Goal: Task Accomplishment & Management: Manage account settings

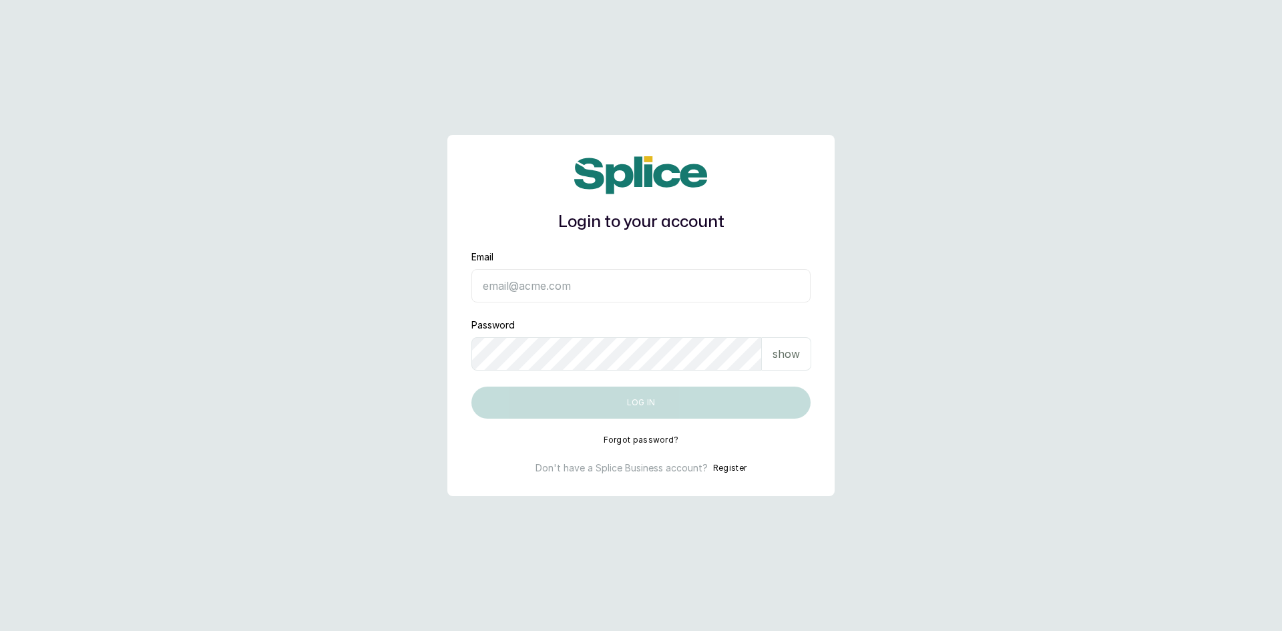
type input "[EMAIL_ADDRESS][DOMAIN_NAME]"
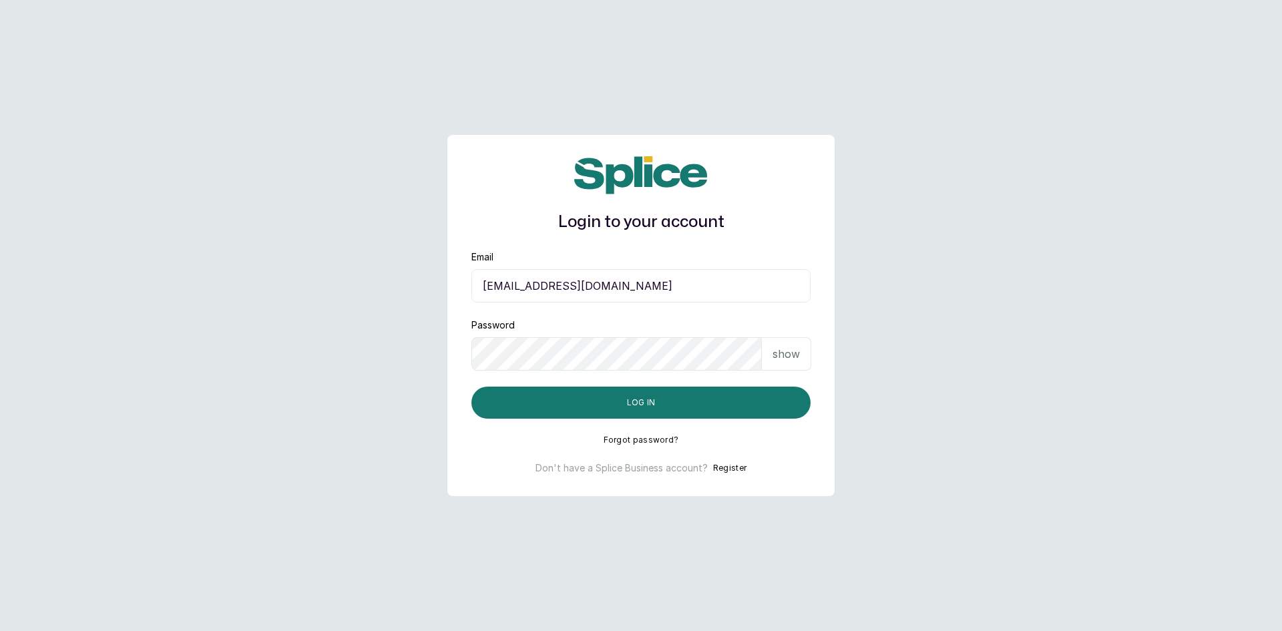
click at [787, 359] on p "show" at bounding box center [786, 354] width 27 height 16
click at [617, 399] on button "Log in" at bounding box center [641, 403] width 339 height 32
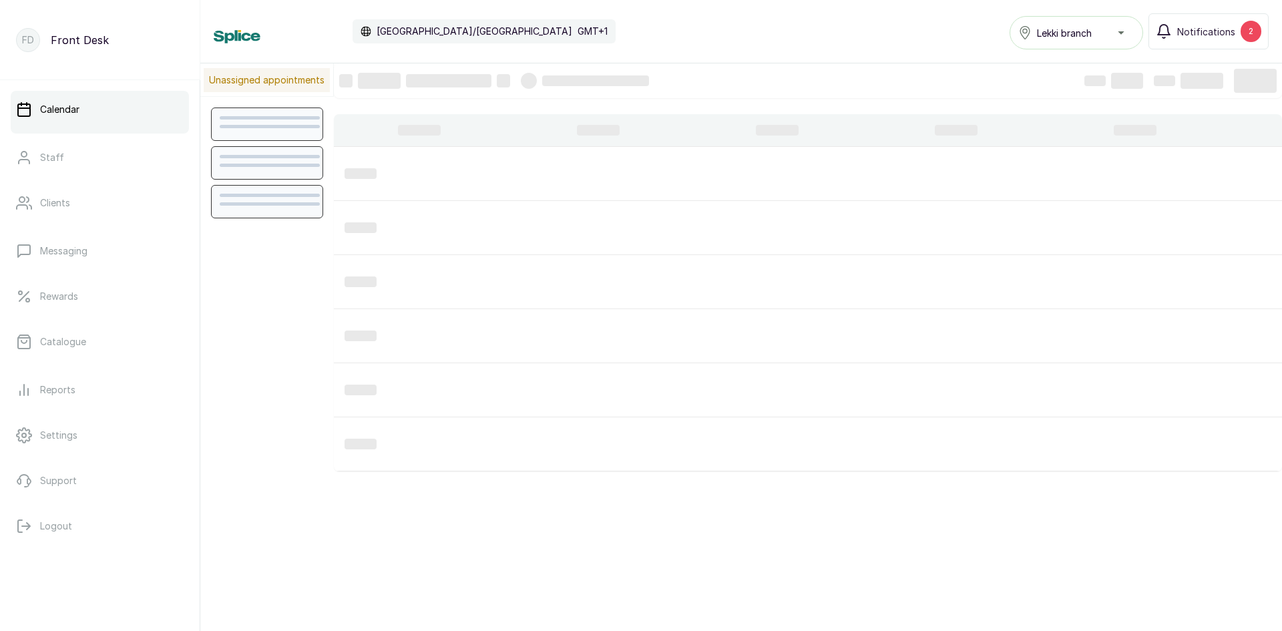
scroll to position [449, 0]
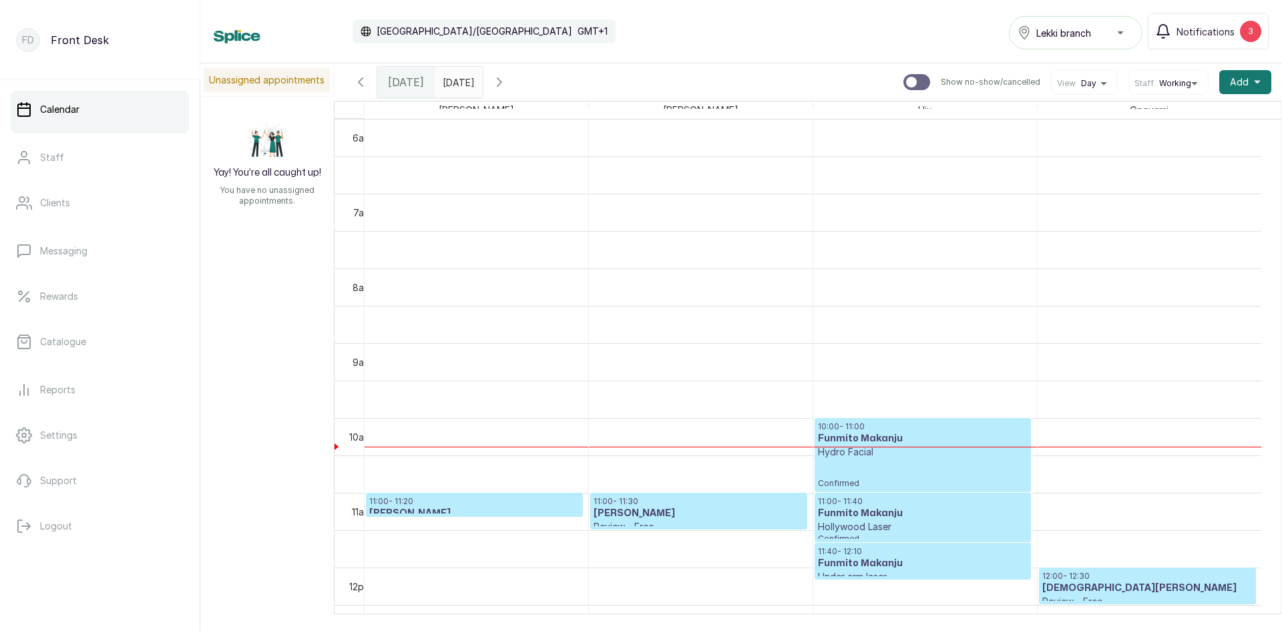
type input "dd/MM/yyyy"
click at [457, 88] on input "dd/MM/yyyy" at bounding box center [445, 78] width 21 height 23
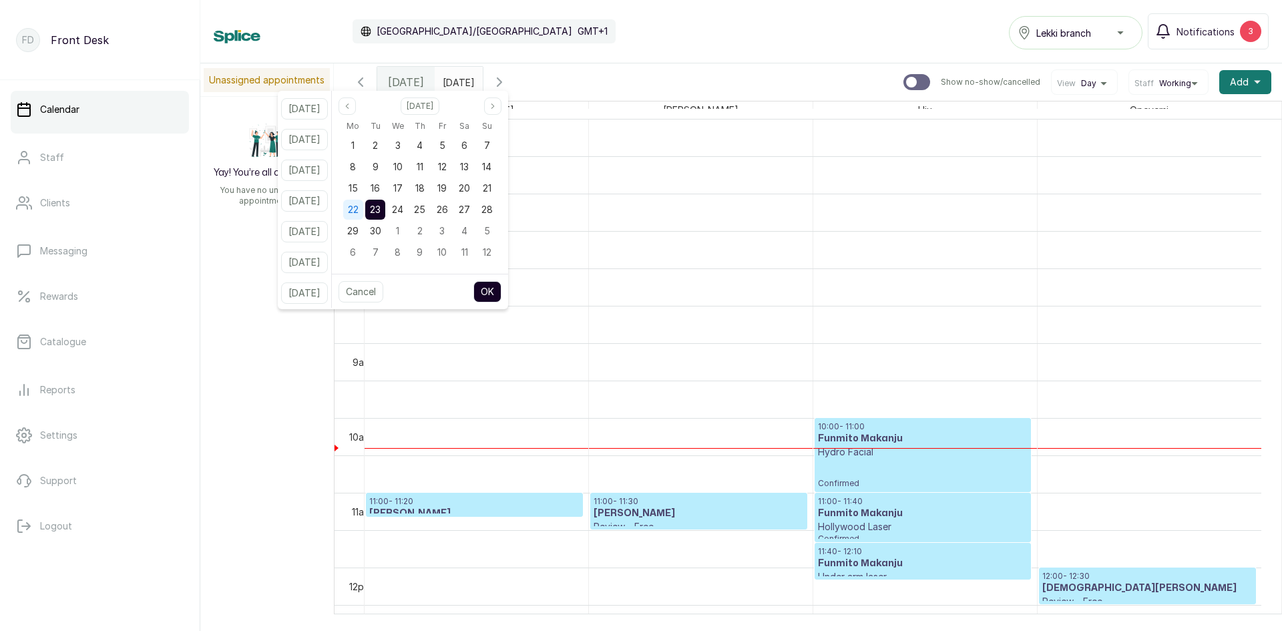
click at [359, 204] on span "22" at bounding box center [353, 209] width 11 height 11
click at [496, 297] on button "OK" at bounding box center [488, 291] width 28 height 21
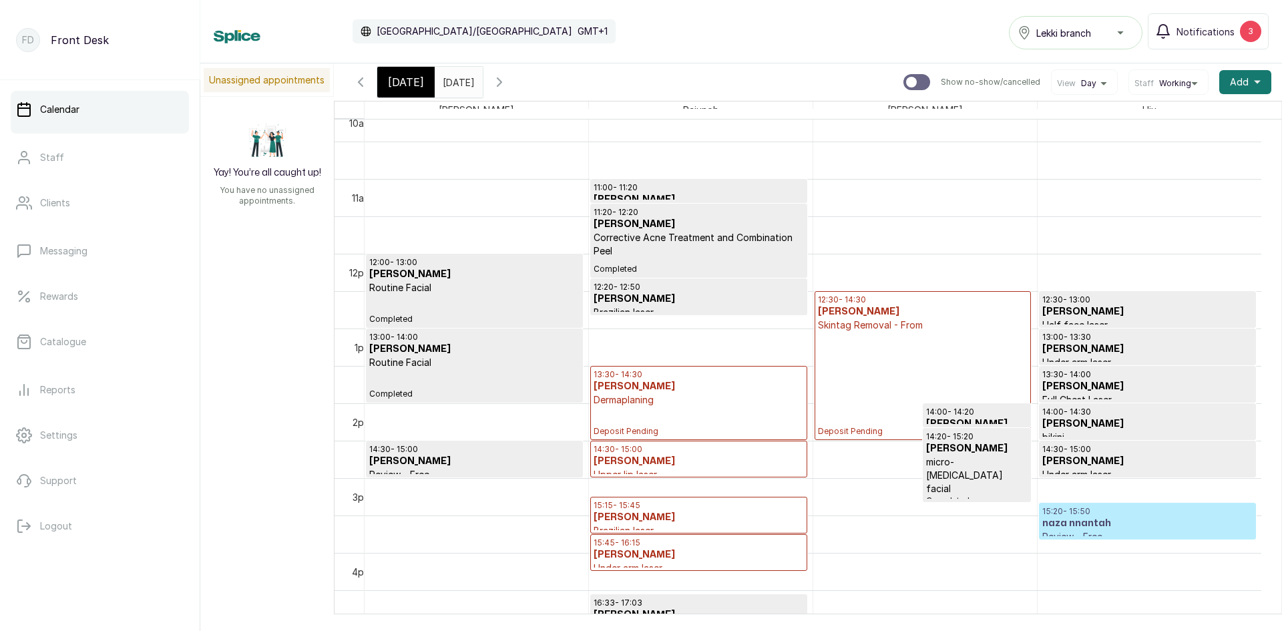
scroll to position [783, 0]
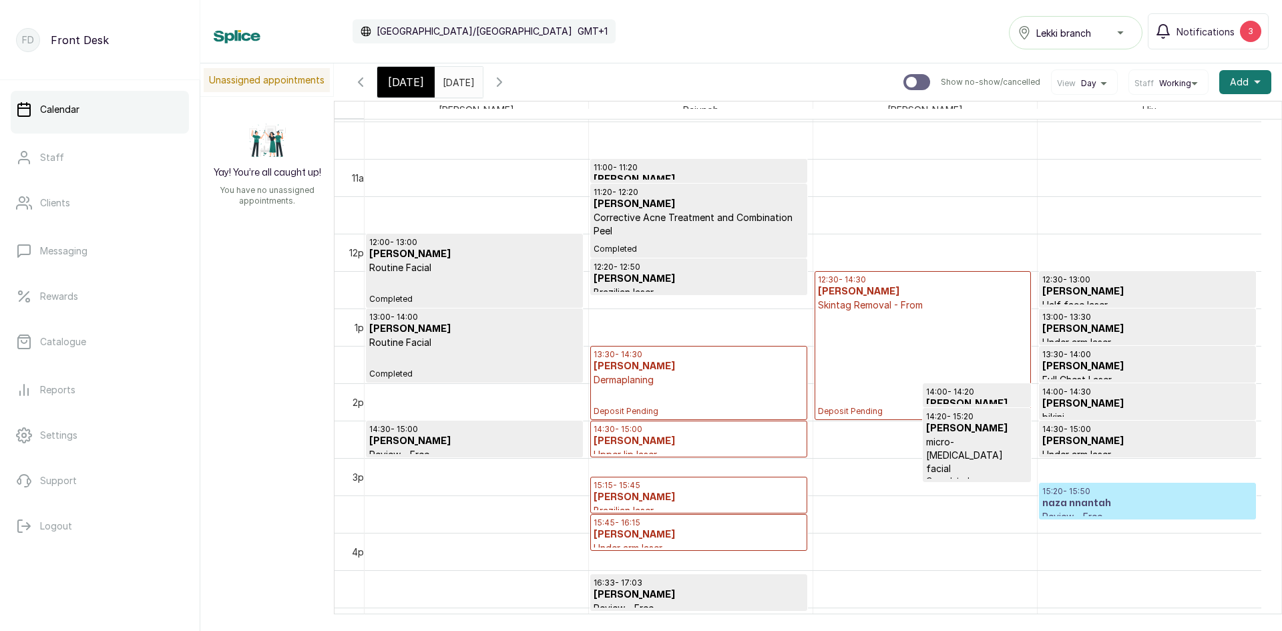
click at [1072, 363] on h3 "Chinwe Aaron" at bounding box center [1148, 366] width 210 height 13
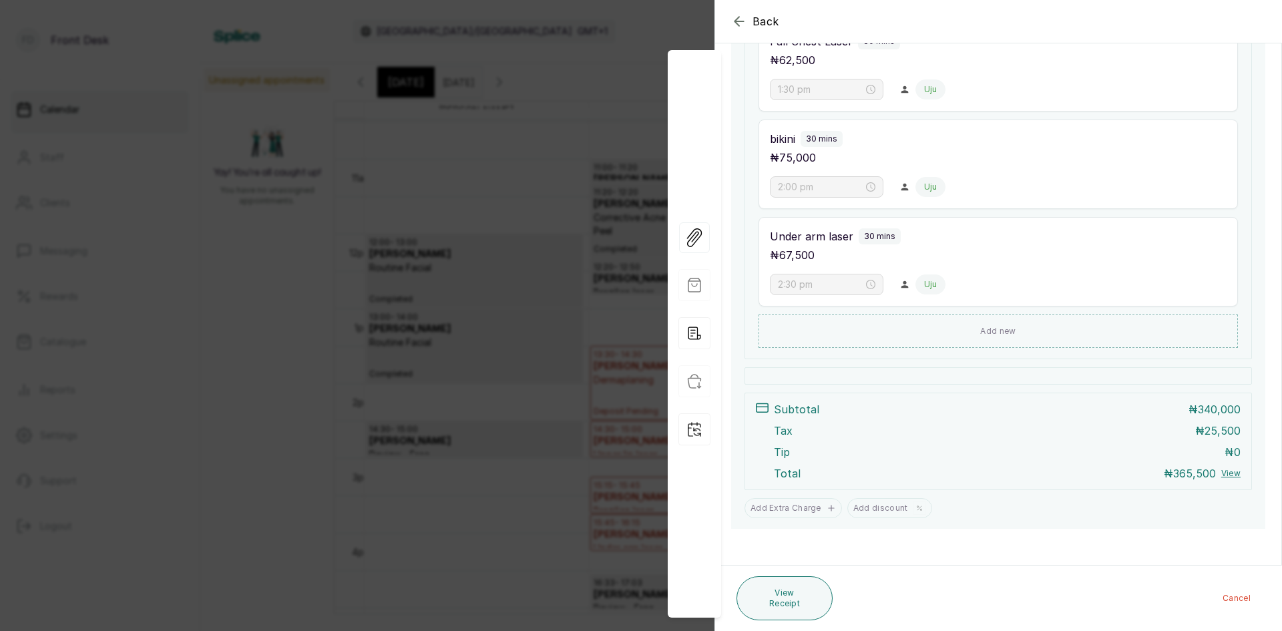
scroll to position [519, 0]
click at [468, 274] on div "Back Appointment Details Edit appointment 🚶 Walk-in (booked by Front Desk) Make…" at bounding box center [641, 315] width 1282 height 631
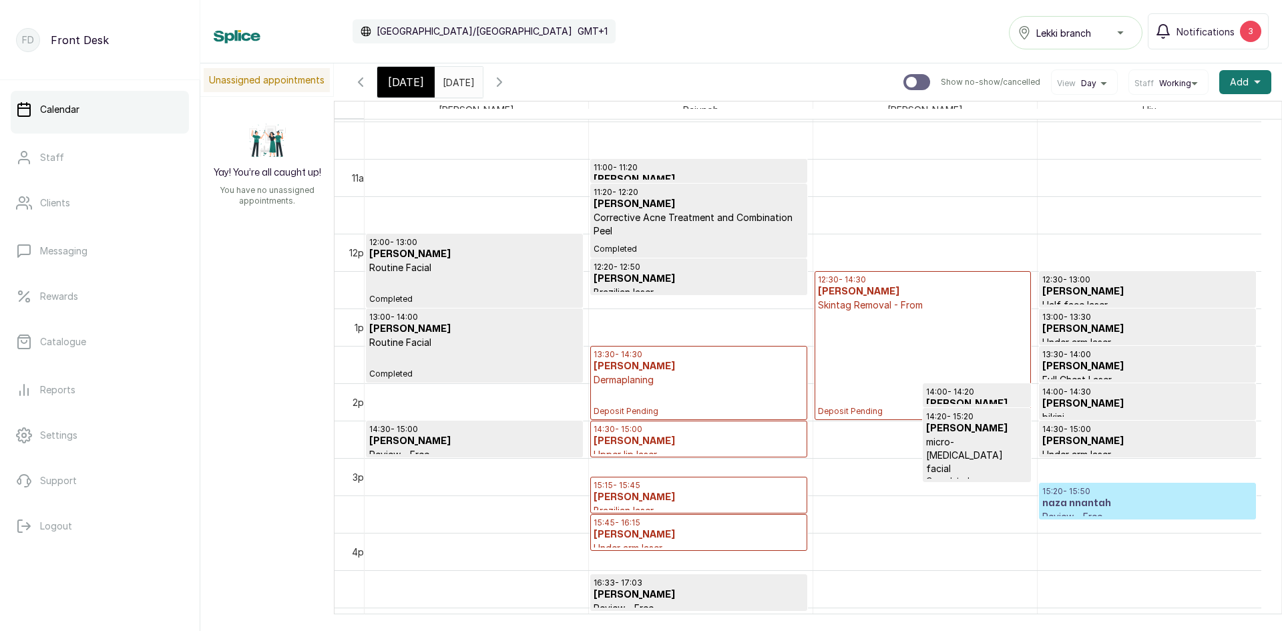
click at [457, 77] on input "22/09/2025" at bounding box center [445, 78] width 21 height 23
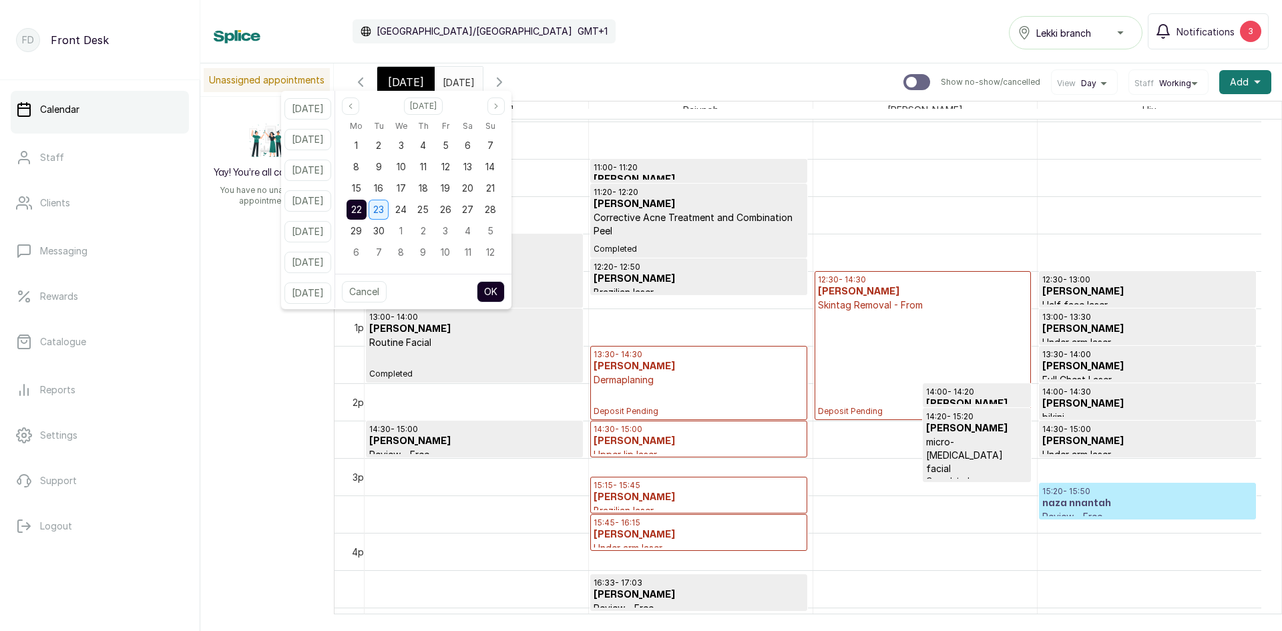
click at [384, 214] on span "23" at bounding box center [378, 209] width 11 height 11
click at [501, 293] on button "OK" at bounding box center [491, 291] width 28 height 21
type input "23/09/2025"
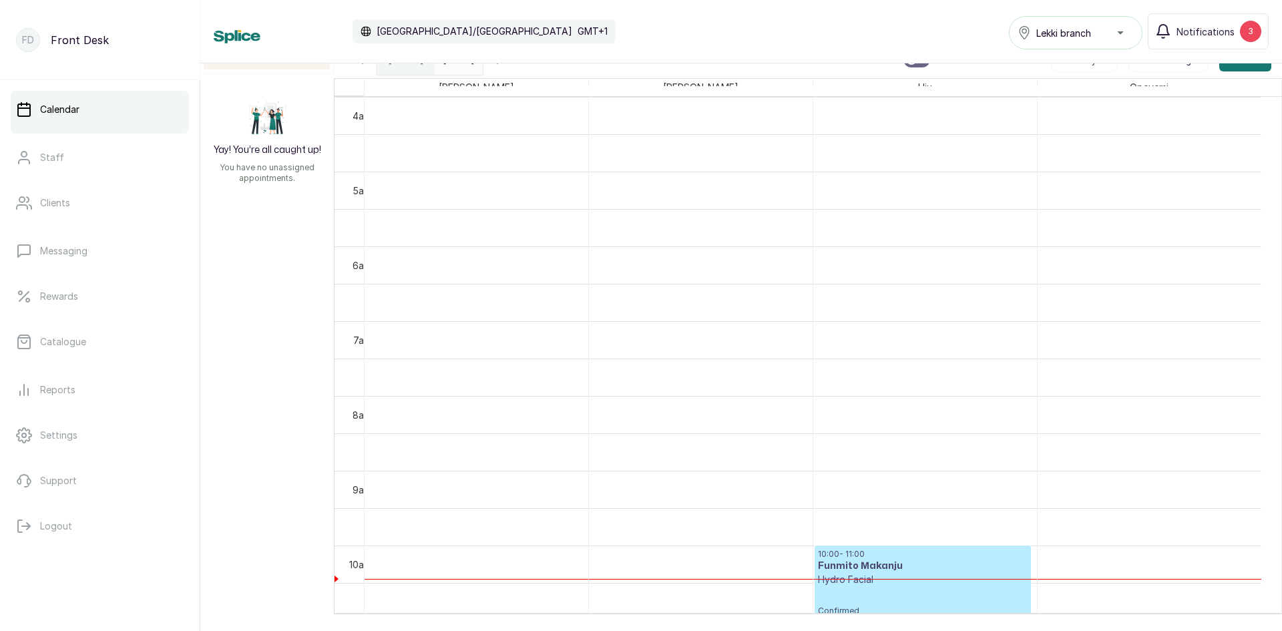
scroll to position [249, 0]
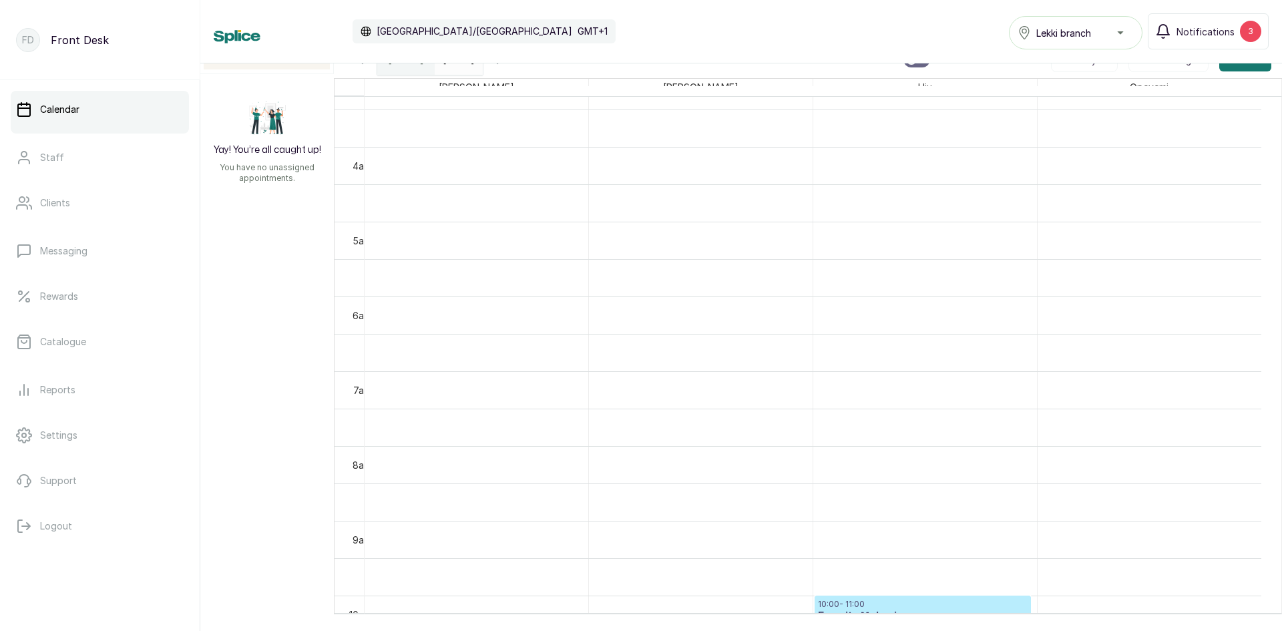
click at [457, 63] on input "23/09/2025" at bounding box center [445, 56] width 21 height 23
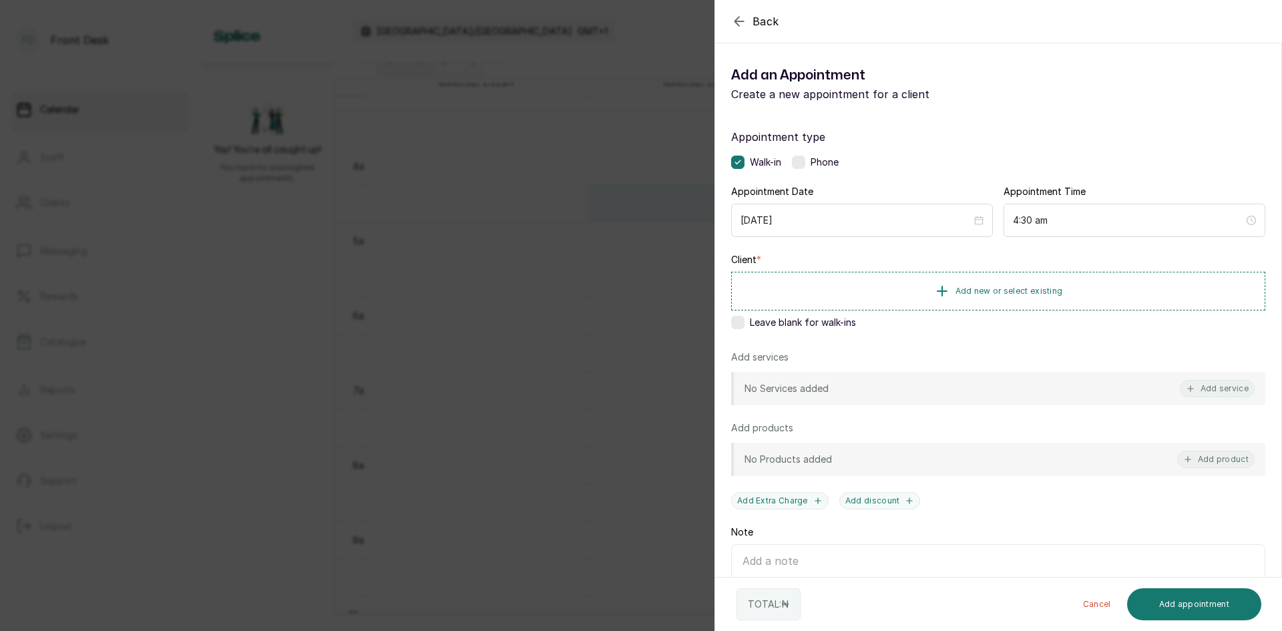
click at [290, 235] on div "Back Add Appointment Add an Appointment Create a new appointment for a client A…" at bounding box center [641, 315] width 1282 height 631
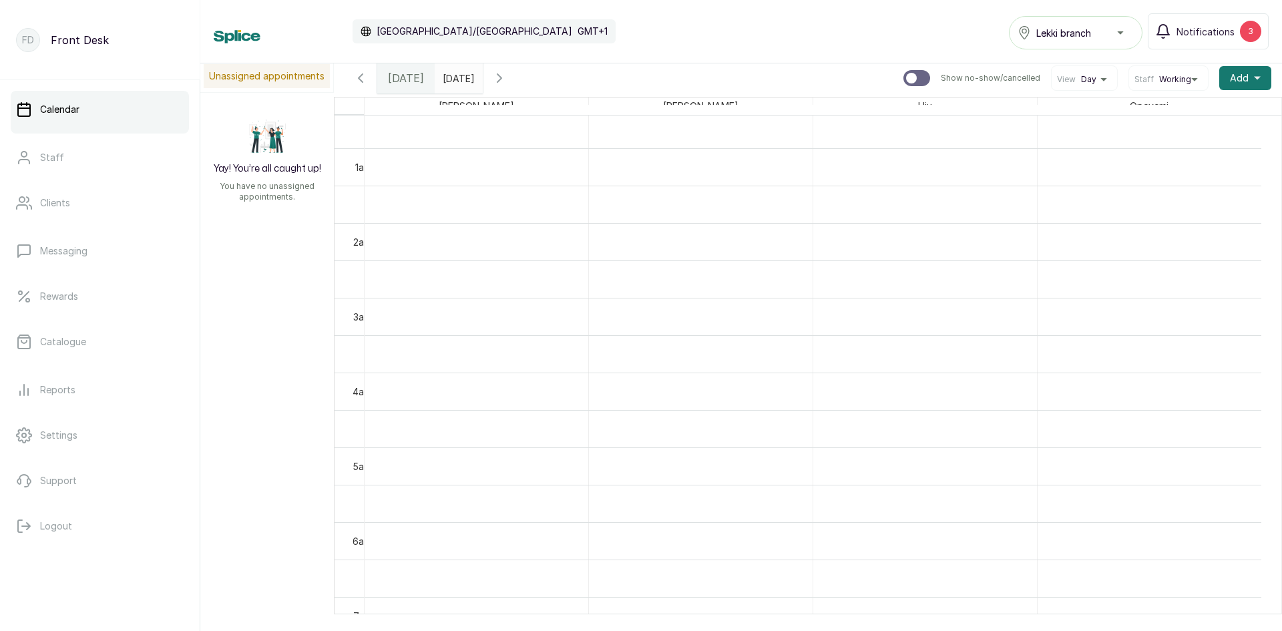
scroll to position [0, 0]
click at [1228, 71] on button "Add +" at bounding box center [1246, 78] width 52 height 24
click at [1183, 112] on span "Add Appointment" at bounding box center [1197, 114] width 128 height 16
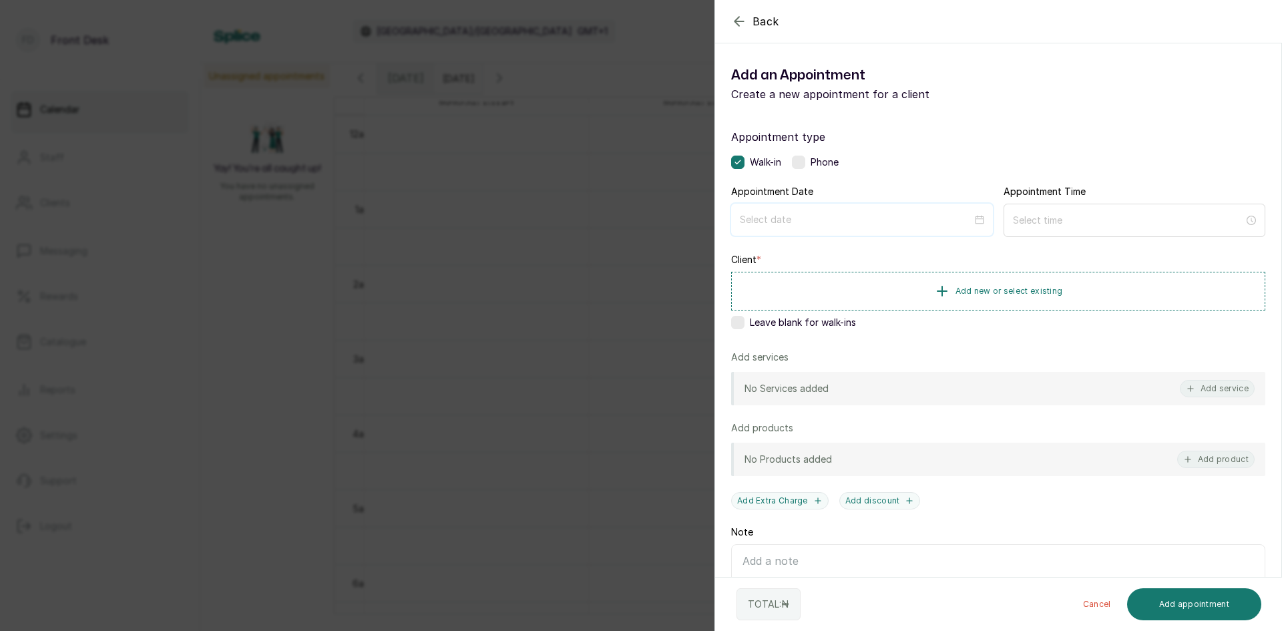
click at [915, 226] on input at bounding box center [856, 219] width 232 height 15
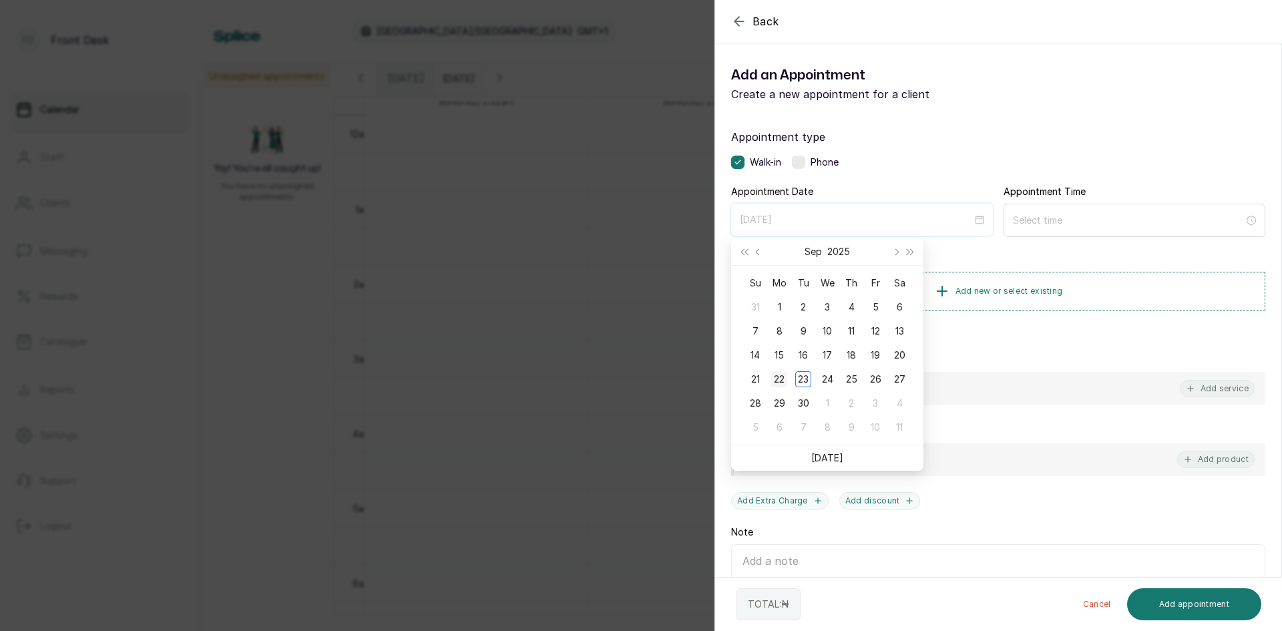
type input "2025/09/22"
click at [779, 379] on div "22" at bounding box center [779, 379] width 16 height 16
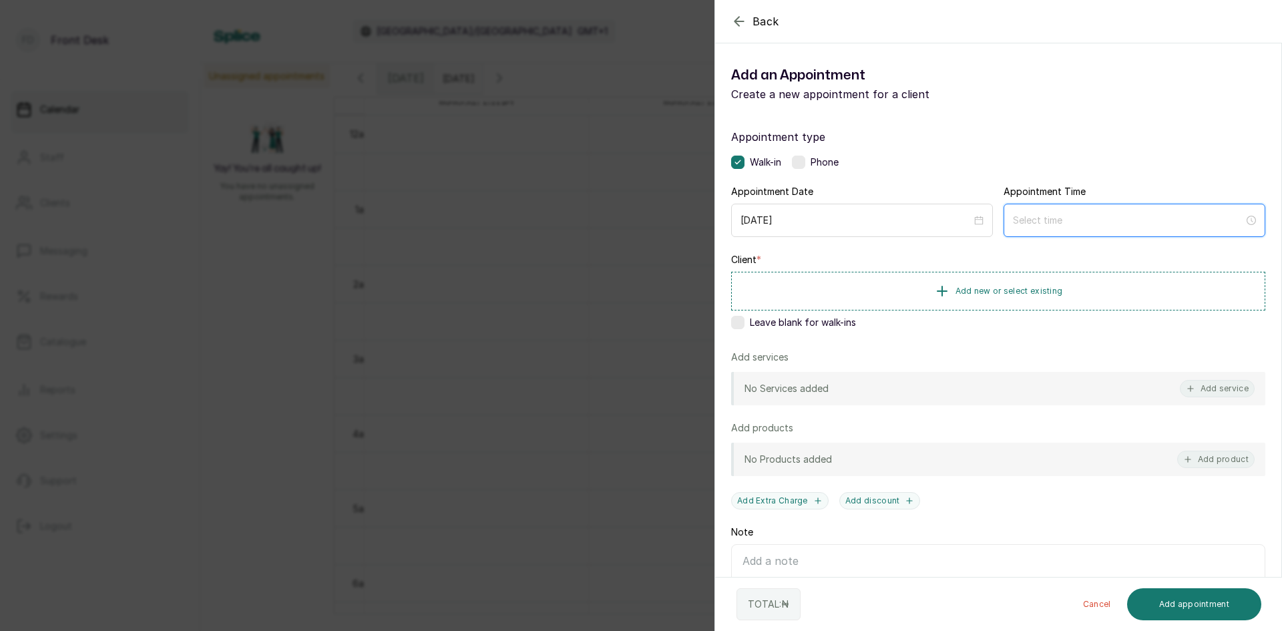
click at [1081, 225] on input at bounding box center [1128, 220] width 231 height 15
type input "12:00 am"
type input "1:00 am"
type input "2:00 am"
type input "12:05 am"
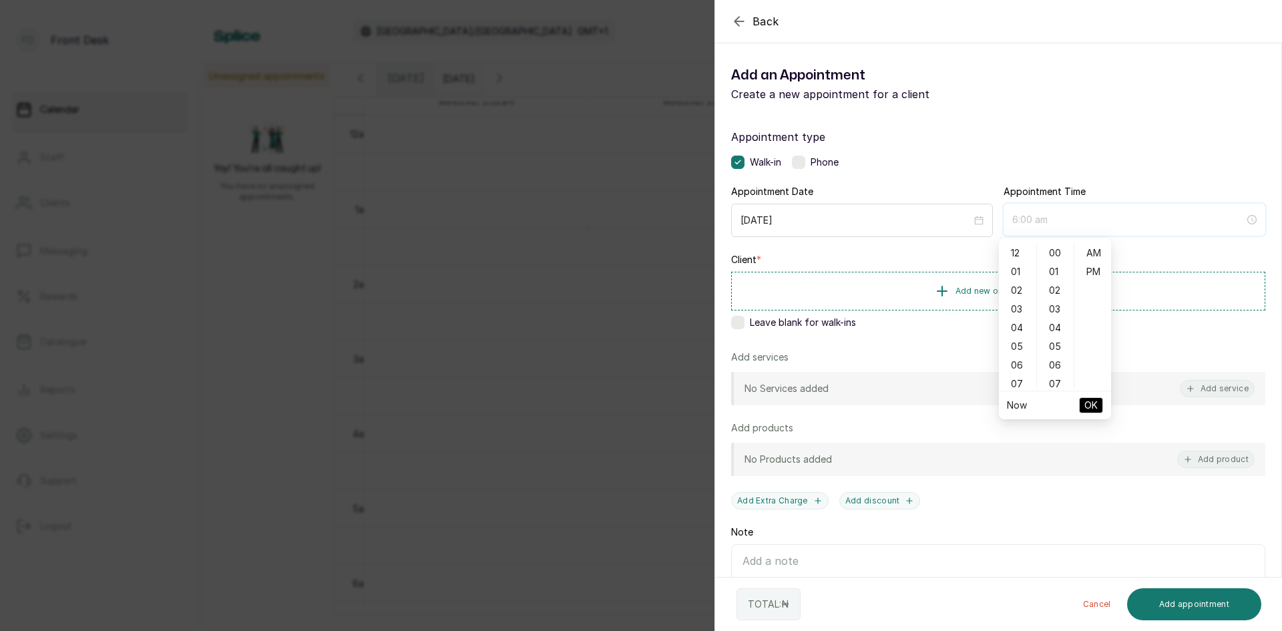
type input "7:00 am"
type input "5:00 am"
click at [1021, 365] on div "06" at bounding box center [1018, 365] width 32 height 19
click at [1095, 272] on div "PM" at bounding box center [1093, 271] width 32 height 19
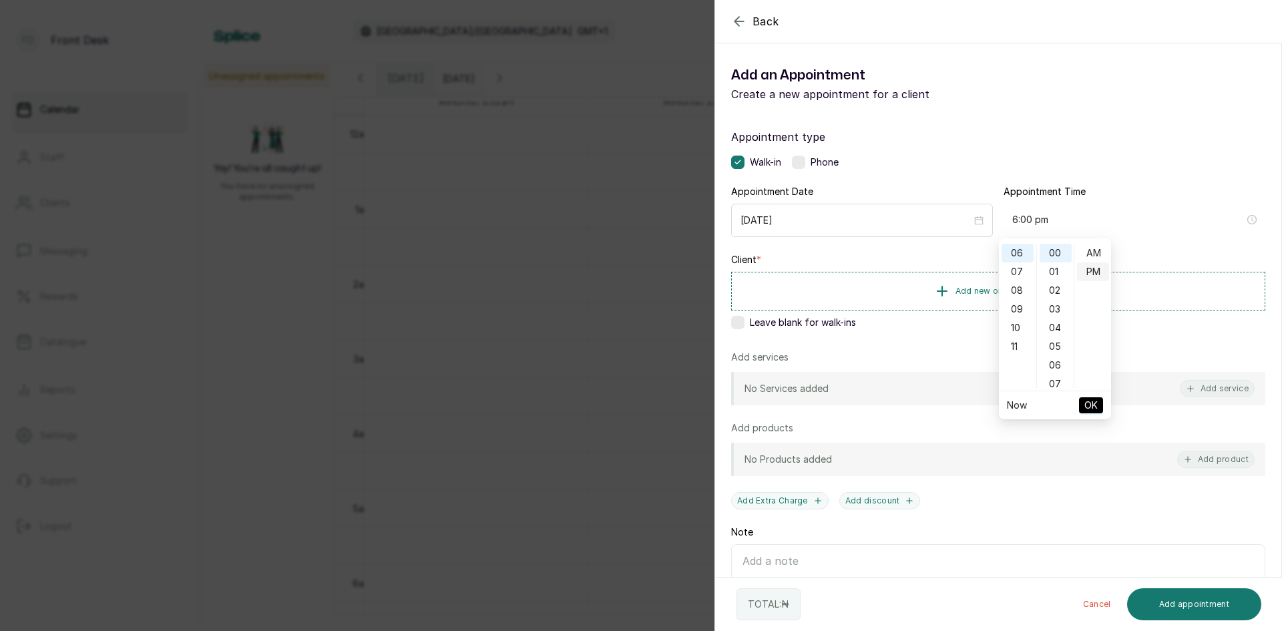
scroll to position [19, 0]
type input "6:00 pm"
click at [1090, 402] on span "OK" at bounding box center [1091, 405] width 13 height 25
click at [1022, 290] on span "Add new or select existing" at bounding box center [1010, 290] width 108 height 11
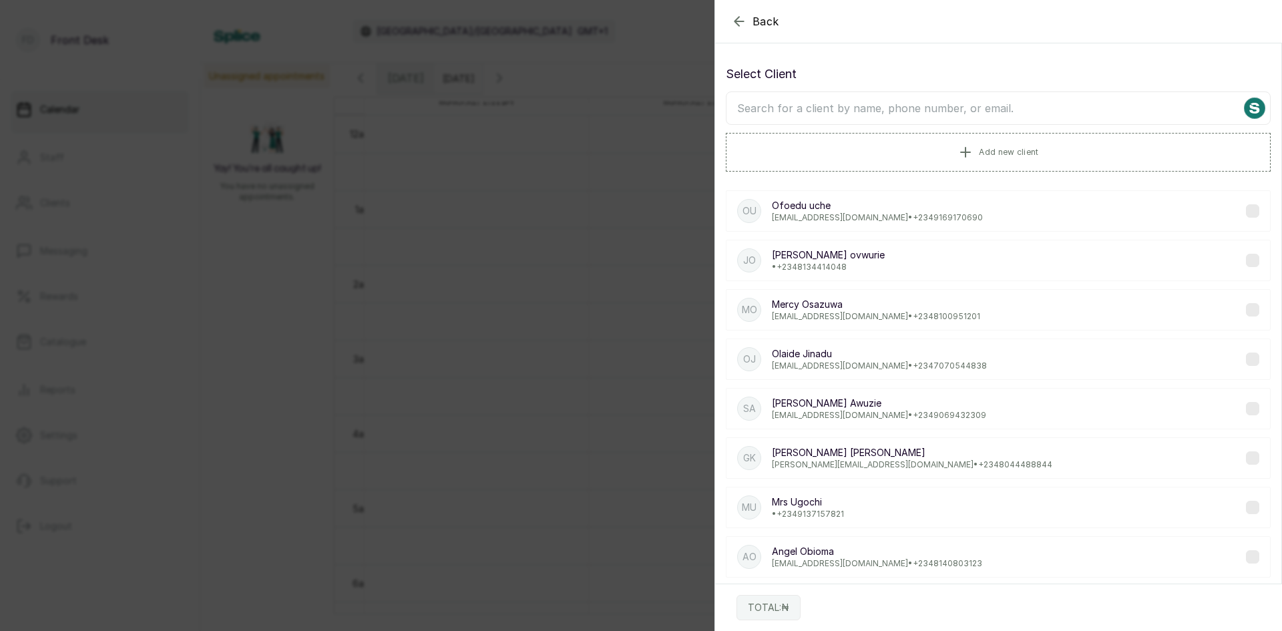
click at [1026, 109] on input "text" at bounding box center [998, 108] width 545 height 33
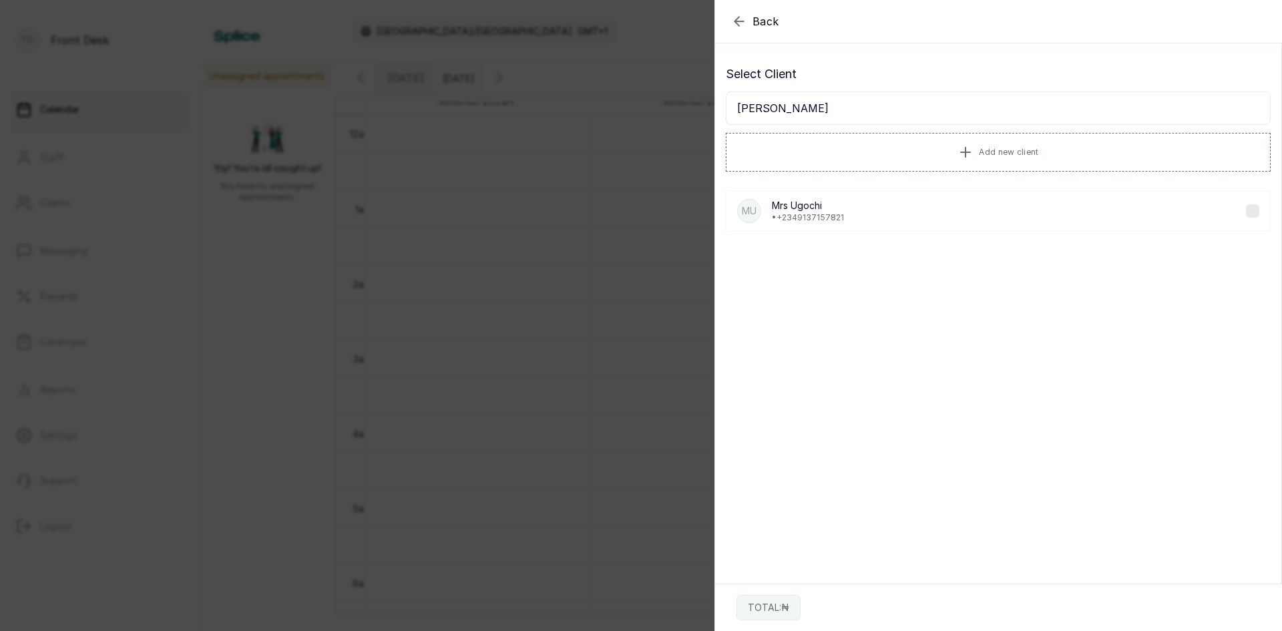
type input "mrs ugochi"
click at [805, 206] on p "Mrs Ugochi" at bounding box center [808, 205] width 72 height 13
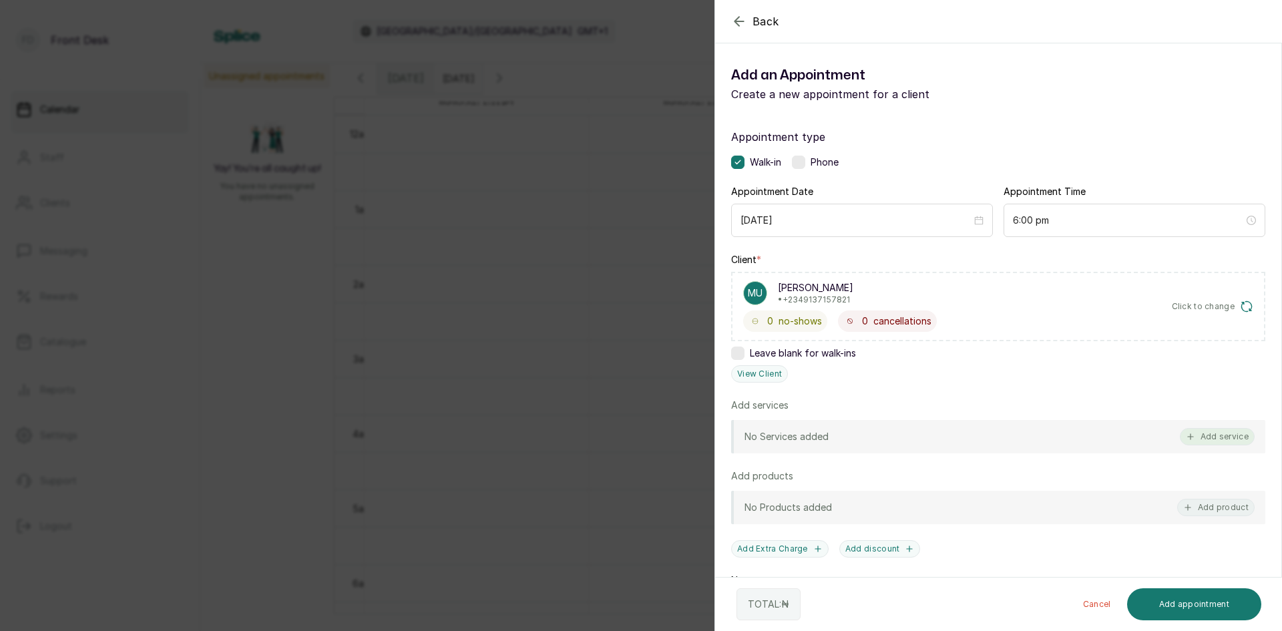
click at [1209, 435] on button "Add service" at bounding box center [1217, 436] width 75 height 17
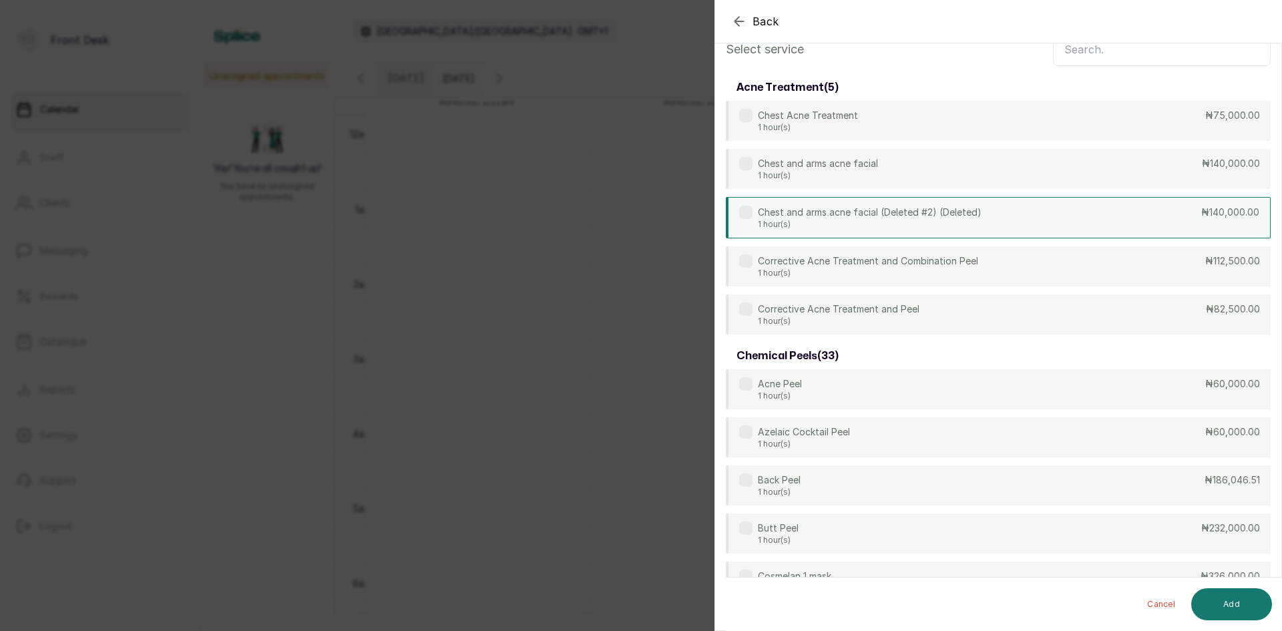
scroll to position [0, 0]
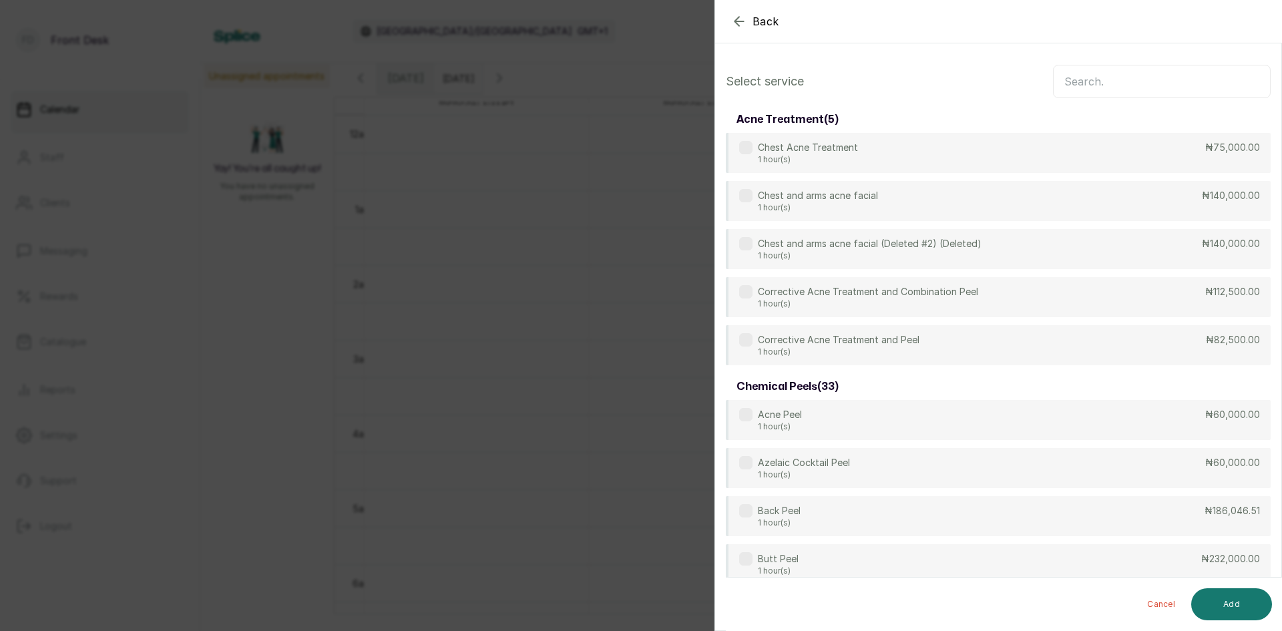
click at [1135, 80] on input "text" at bounding box center [1162, 81] width 218 height 33
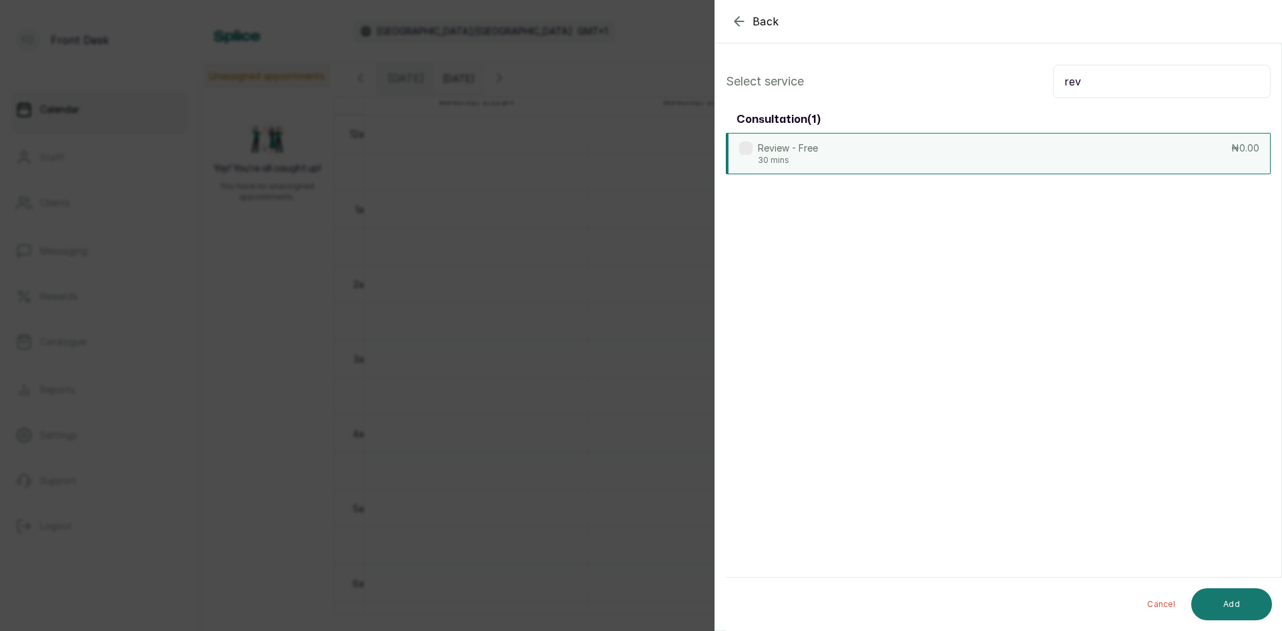
type input "rev"
click at [973, 144] on div "Review - Free 30 mins ₦0.00" at bounding box center [998, 153] width 545 height 41
click at [1217, 615] on button "Add" at bounding box center [1232, 604] width 81 height 32
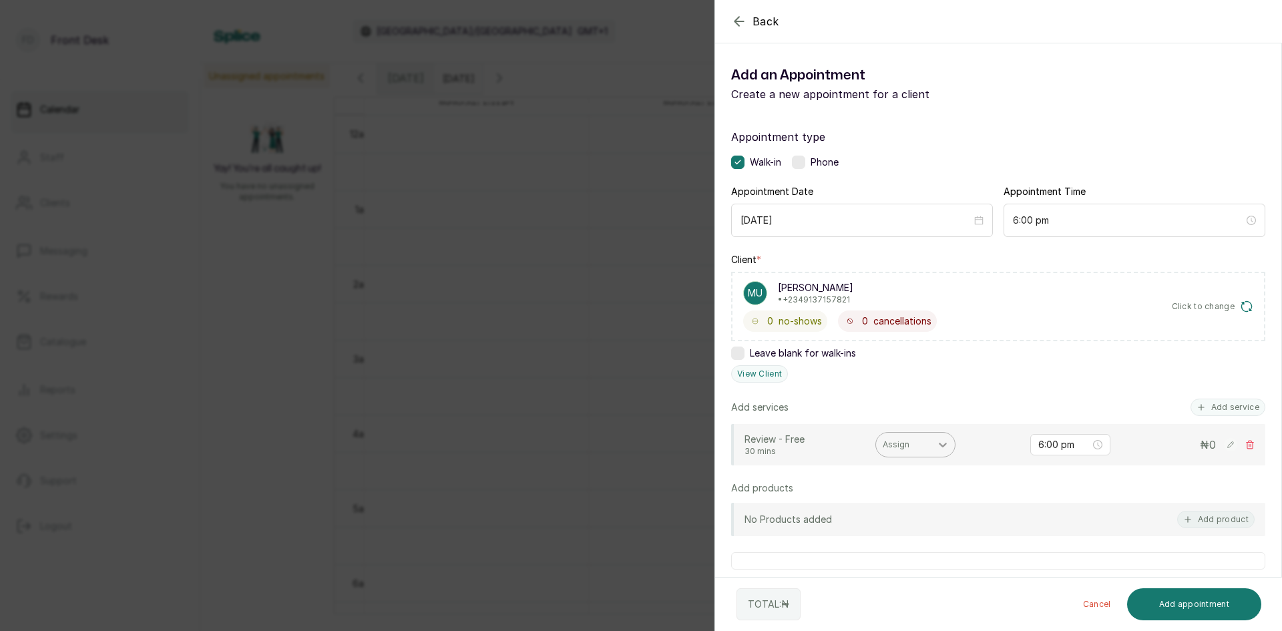
click at [933, 443] on div at bounding box center [943, 445] width 24 height 24
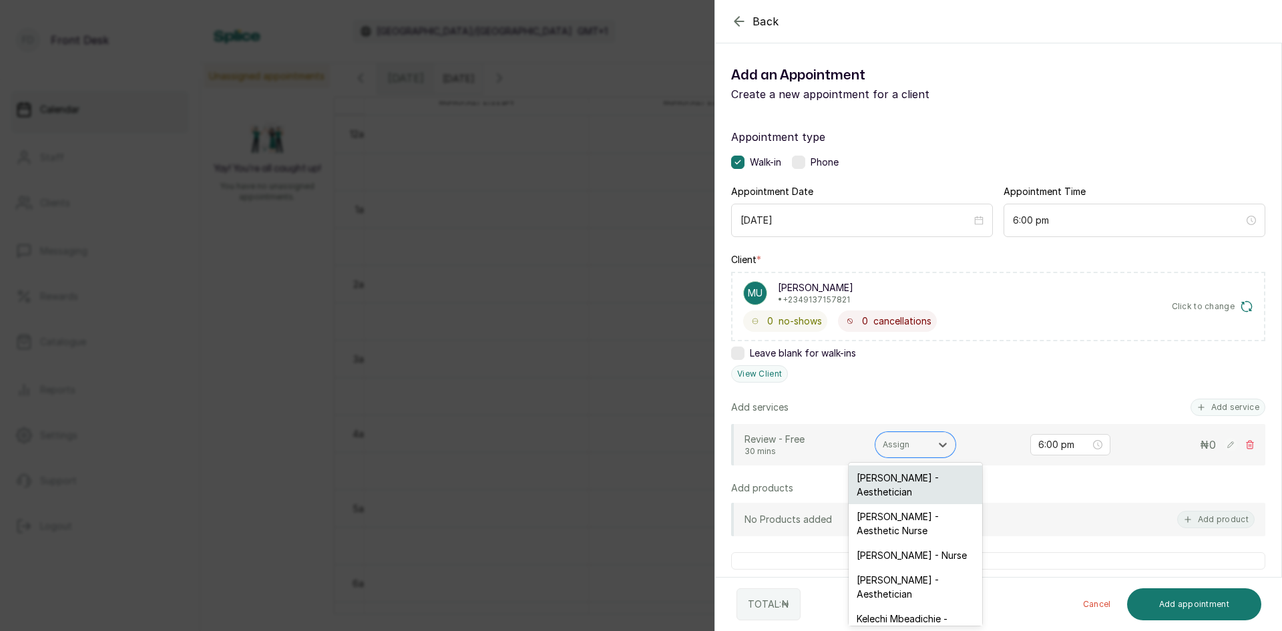
click at [896, 491] on div "Opeyemi Ojo - Aesthetician" at bounding box center [916, 485] width 134 height 39
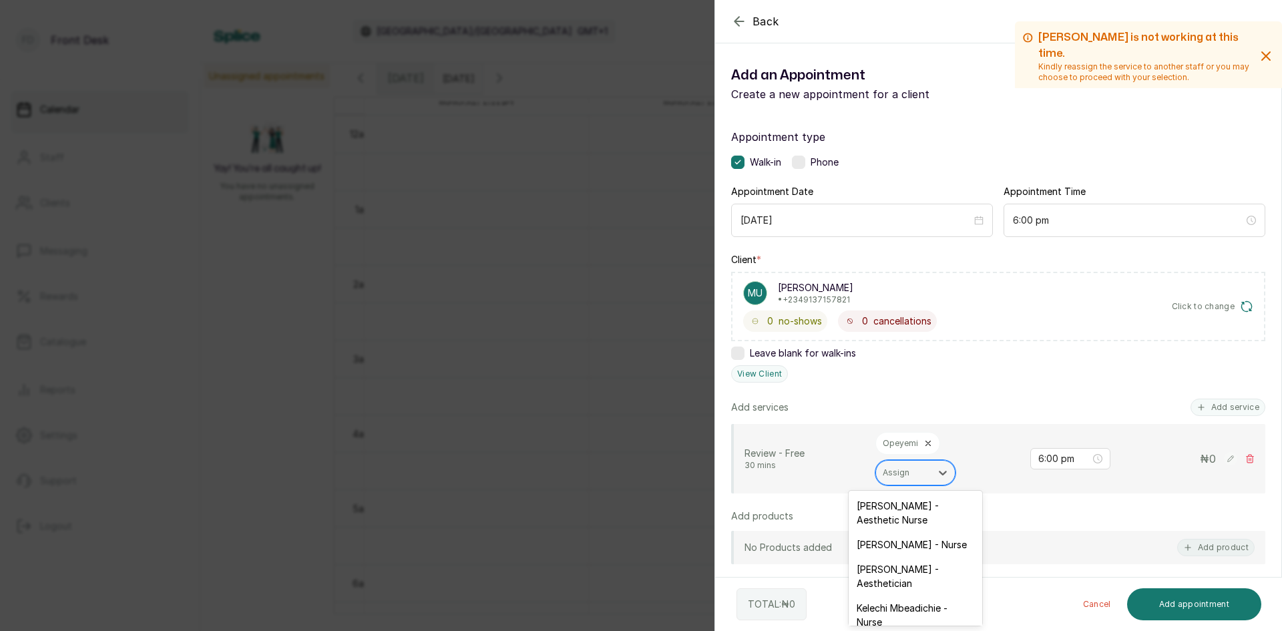
click at [910, 473] on div at bounding box center [903, 473] width 41 height 12
click at [883, 551] on div "Ifeoma Eze - Nurse" at bounding box center [916, 544] width 134 height 25
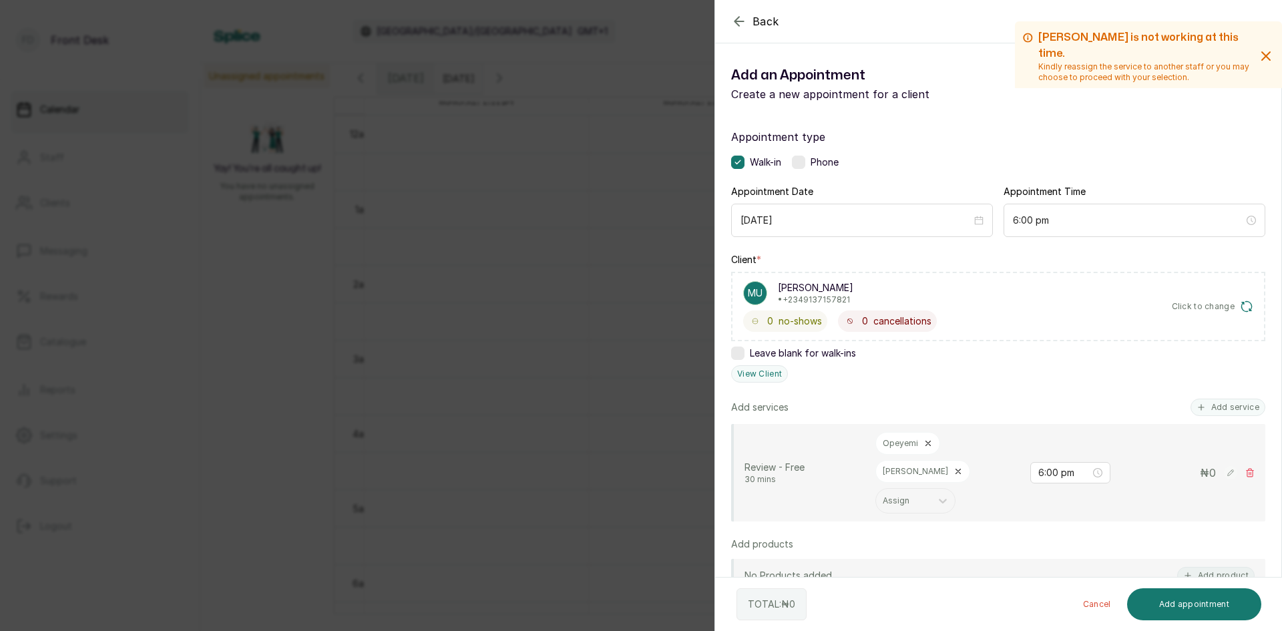
click at [626, 323] on div "Back Add Appointment Add an Appointment Create a new appointment for a client O…" at bounding box center [641, 315] width 1282 height 631
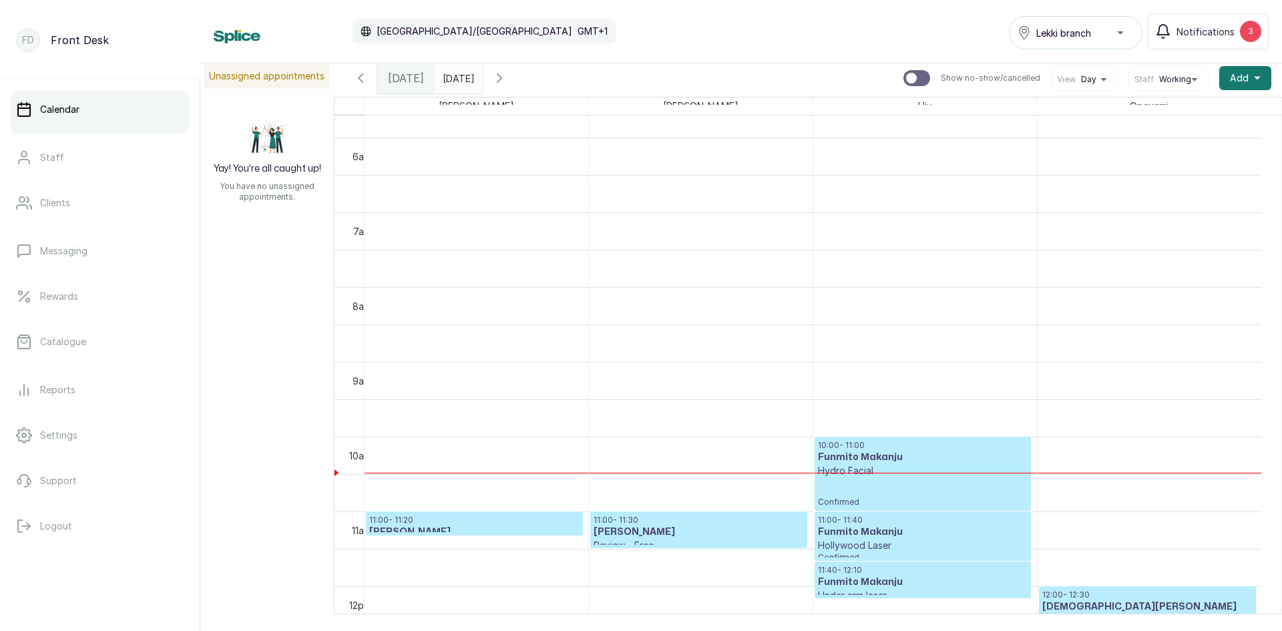
scroll to position [601, 0]
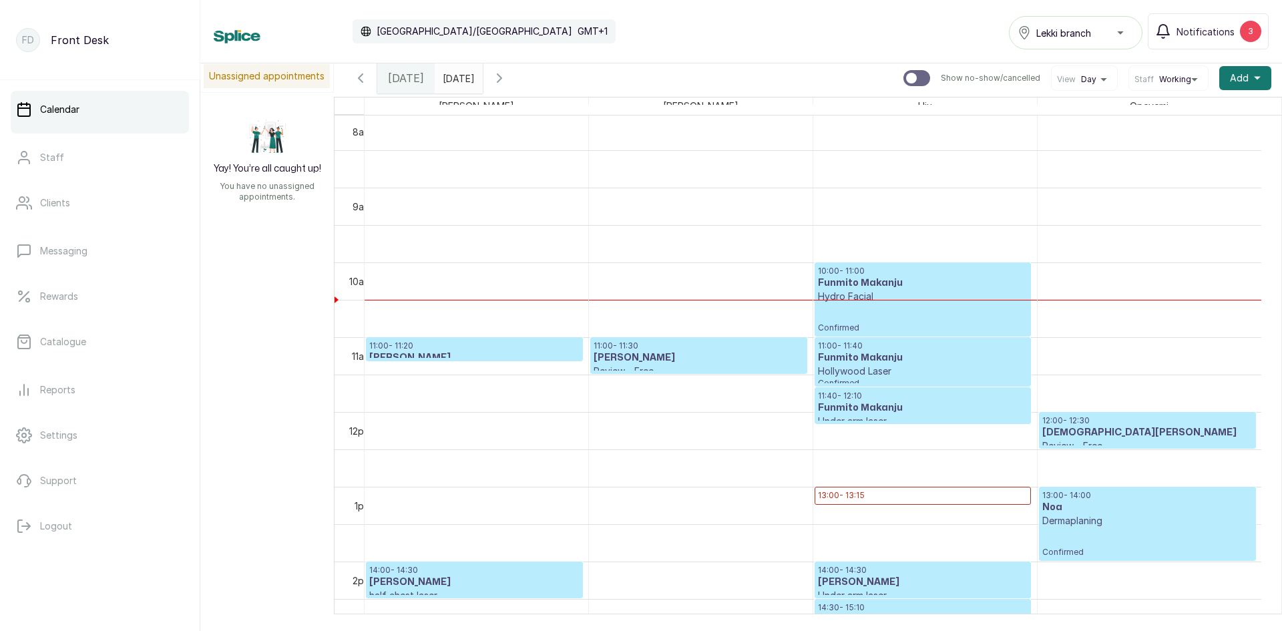
click at [523, 343] on p "11:00 - 11:20" at bounding box center [474, 346] width 210 height 11
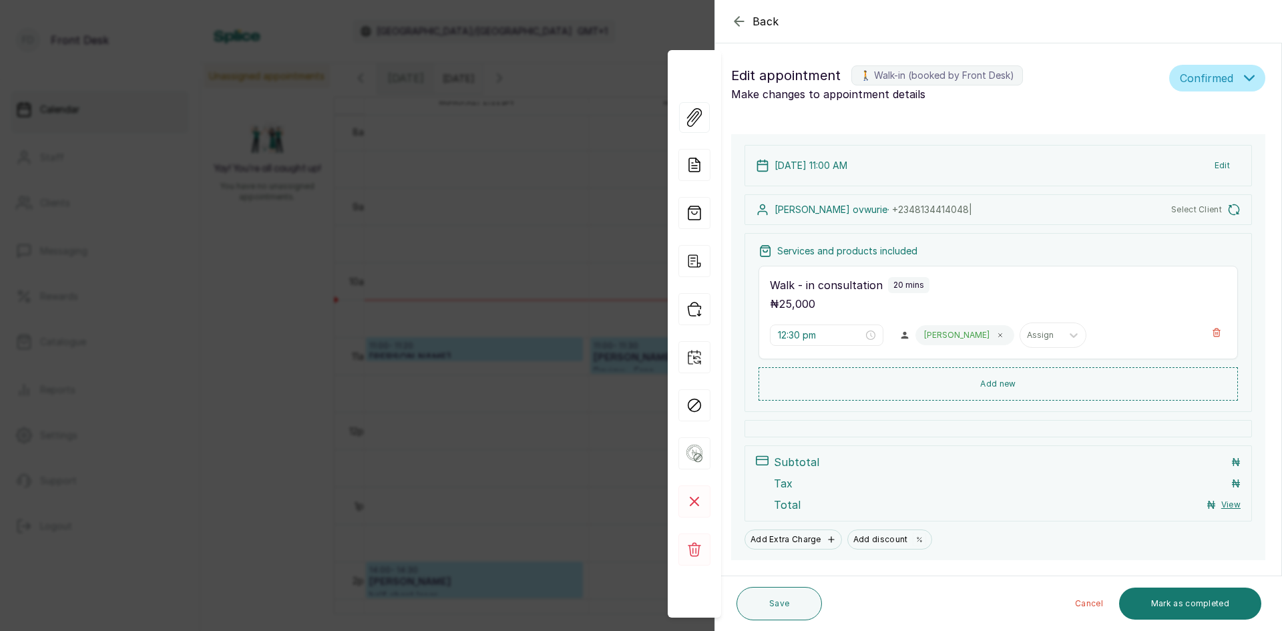
type input "11:00 am"
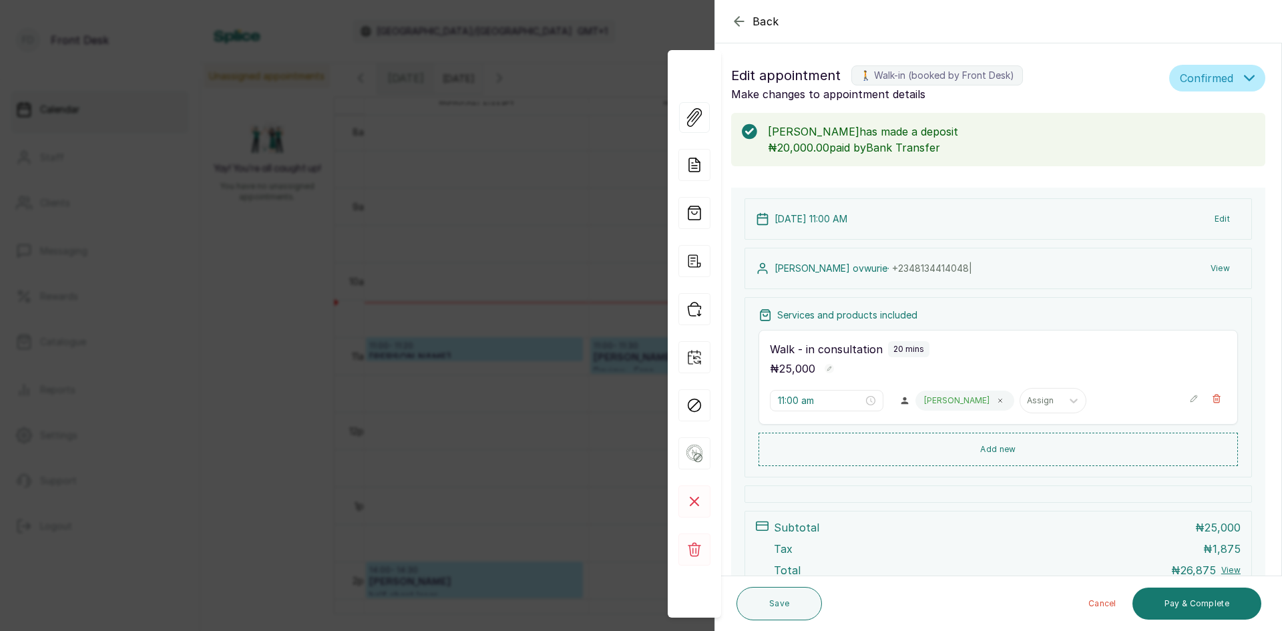
click at [1214, 266] on button "View" at bounding box center [1220, 268] width 41 height 24
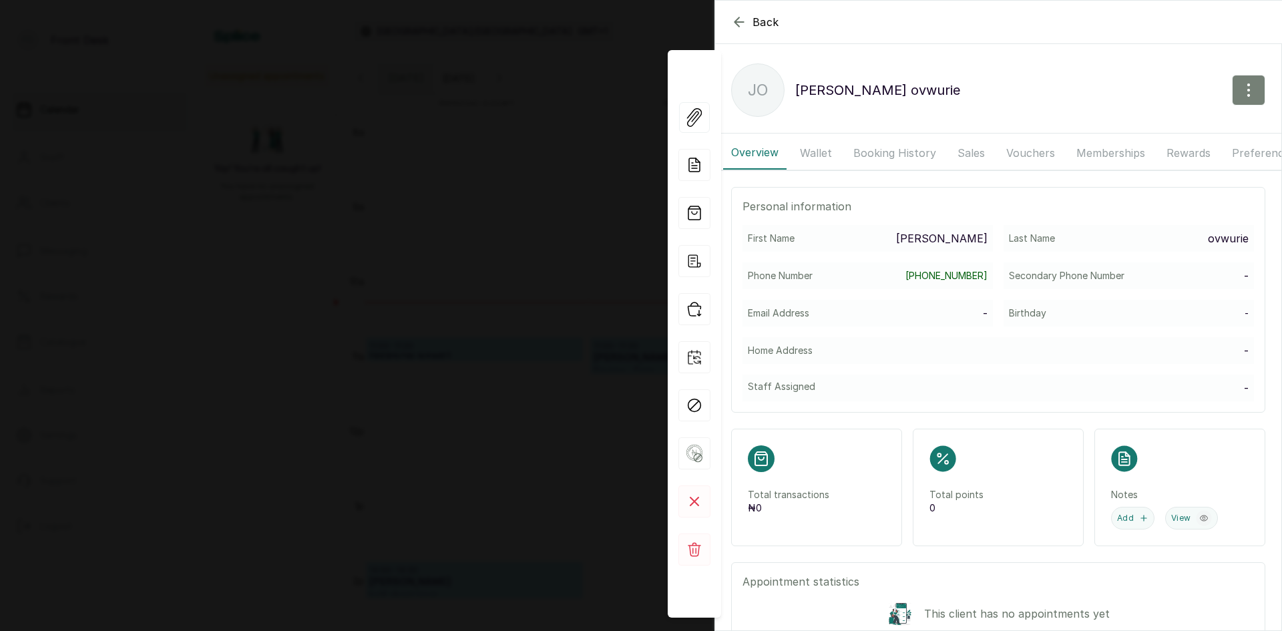
click at [1245, 92] on icon "button" at bounding box center [1249, 90] width 16 height 16
click at [1127, 130] on span "Edit" at bounding box center [1191, 130] width 128 height 16
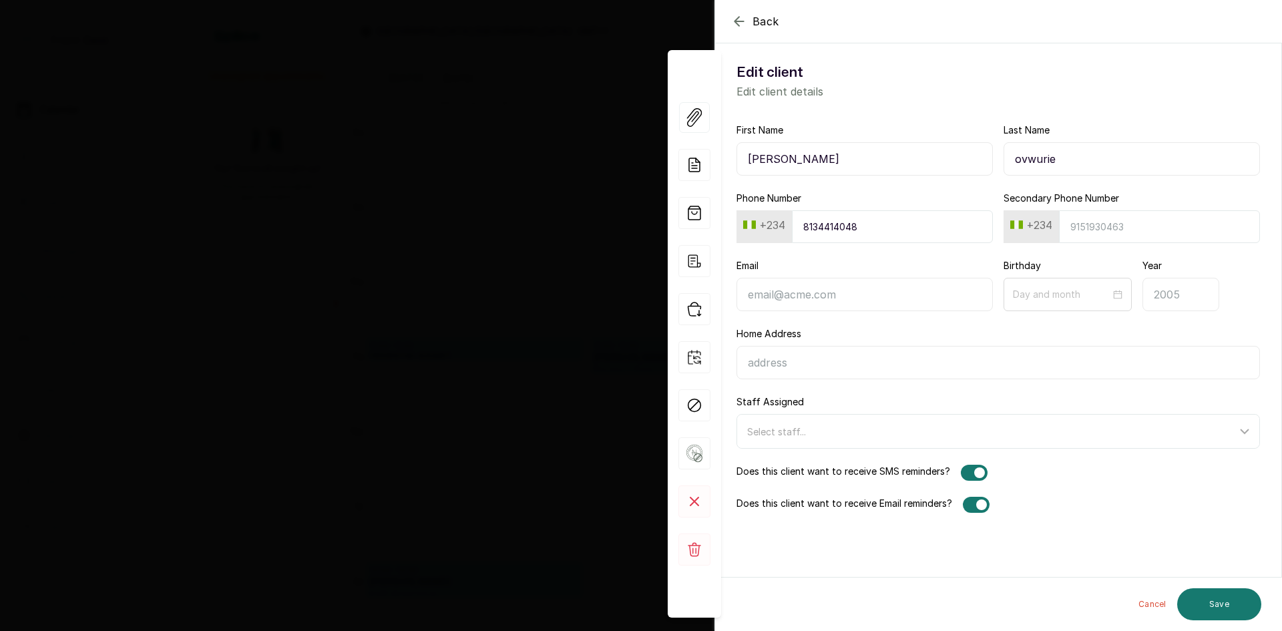
click at [893, 290] on input "Email" at bounding box center [865, 294] width 256 height 33
type input "julesovwurie@gmail.com"
click at [1220, 604] on button "Save" at bounding box center [1219, 604] width 84 height 32
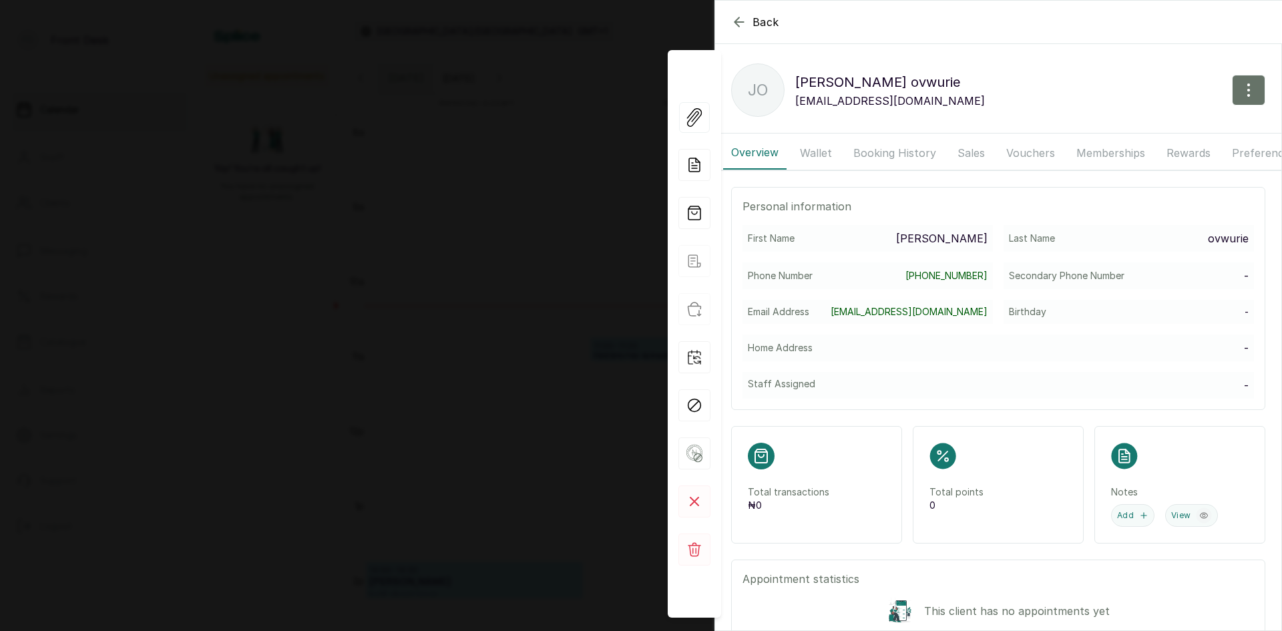
click at [766, 23] on span "Back" at bounding box center [766, 22] width 27 height 16
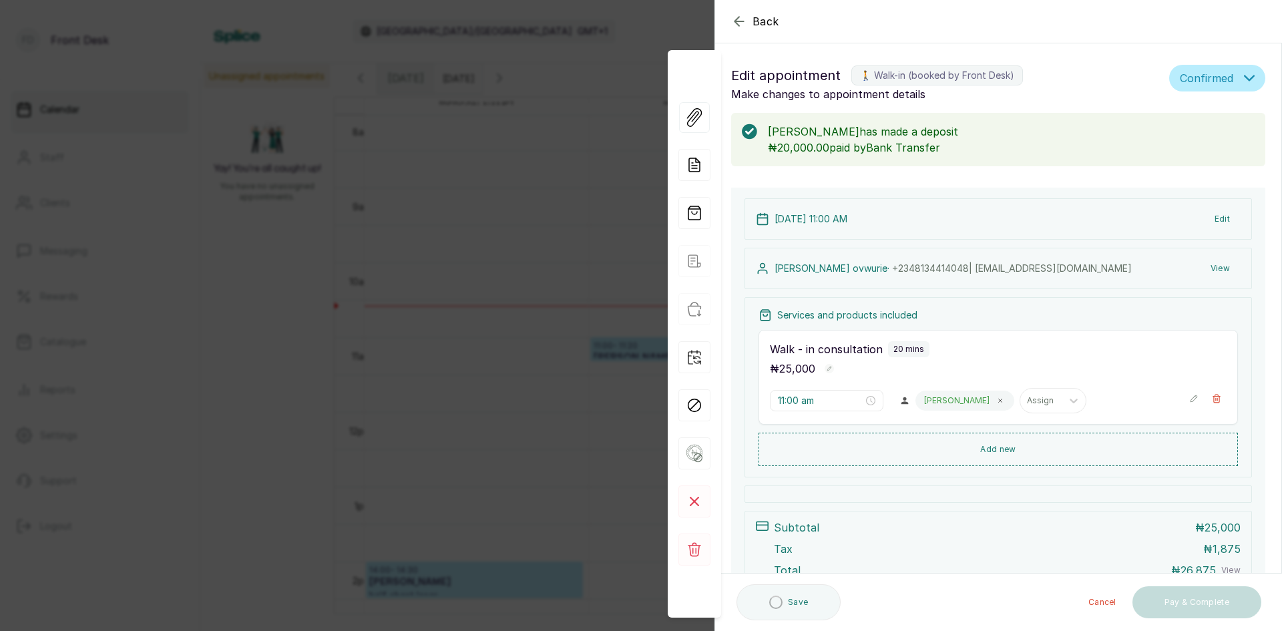
click at [766, 23] on span "Back" at bounding box center [766, 21] width 27 height 16
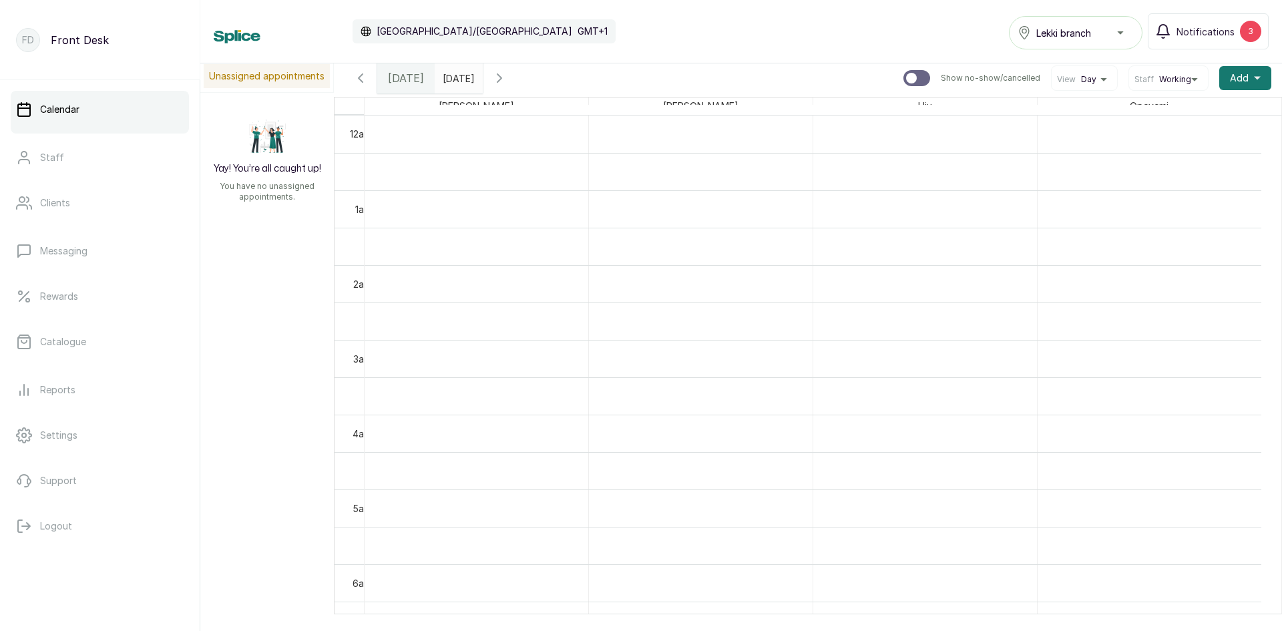
scroll to position [506, 0]
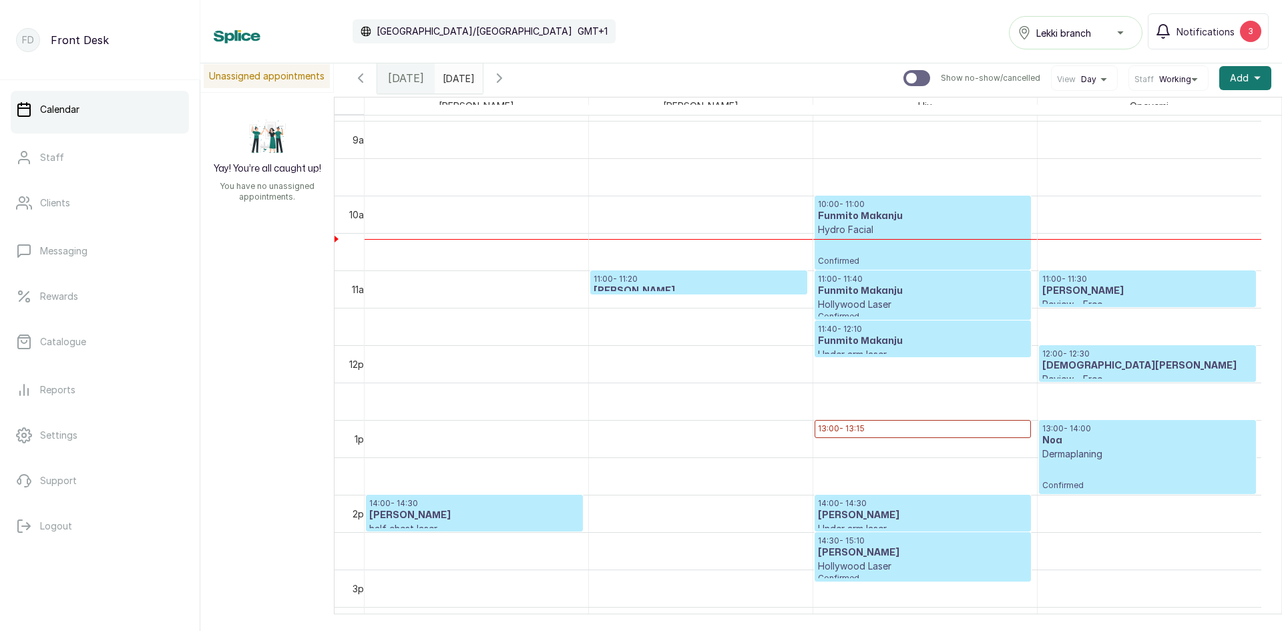
click at [478, 507] on p "14:00 - 14:30" at bounding box center [474, 503] width 210 height 11
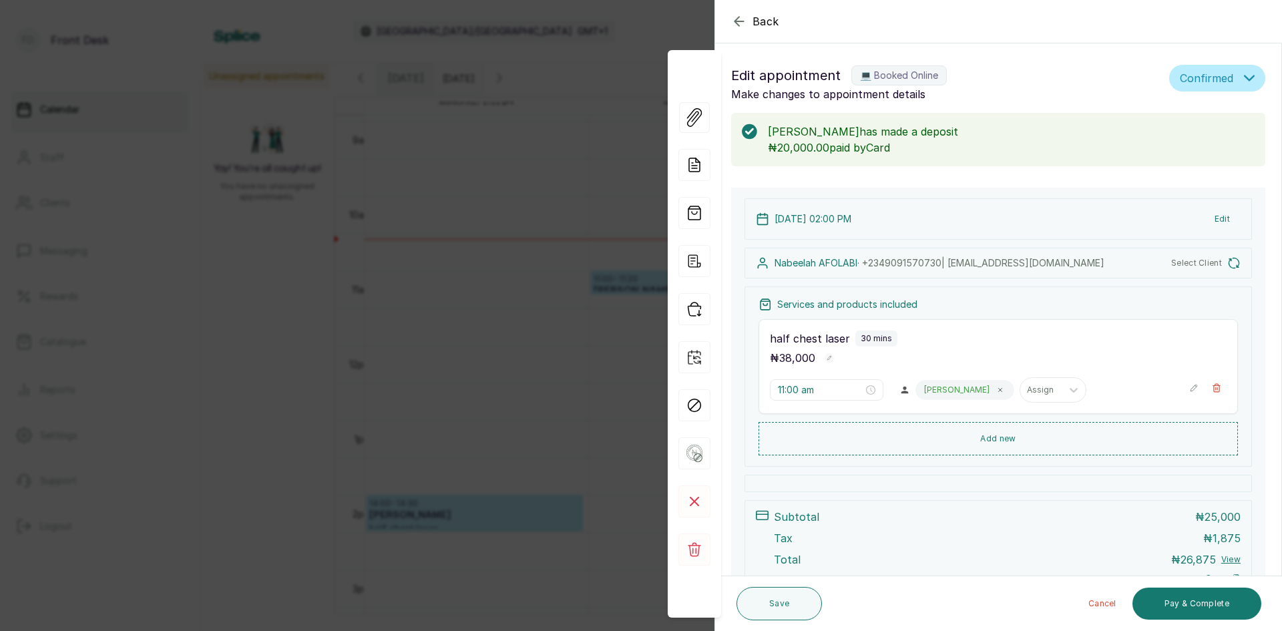
type input "2:00 pm"
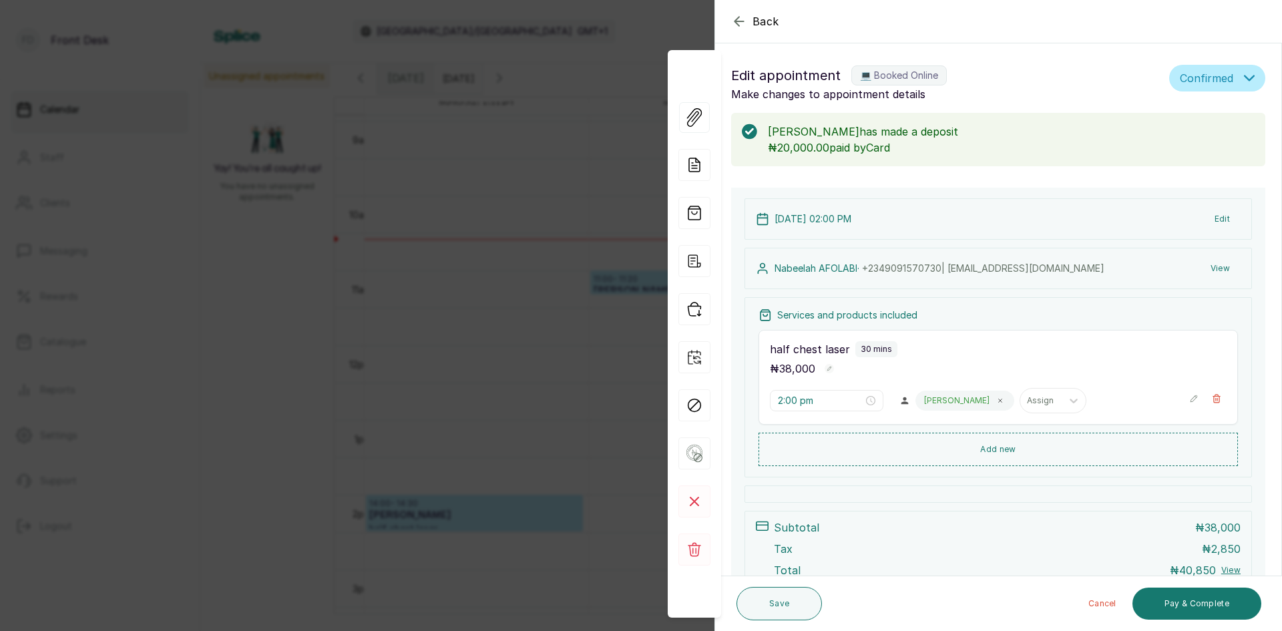
click at [400, 332] on div "Back Appointment Details Edit appointment 💻 Booked Online Make changes to appoi…" at bounding box center [641, 315] width 1282 height 631
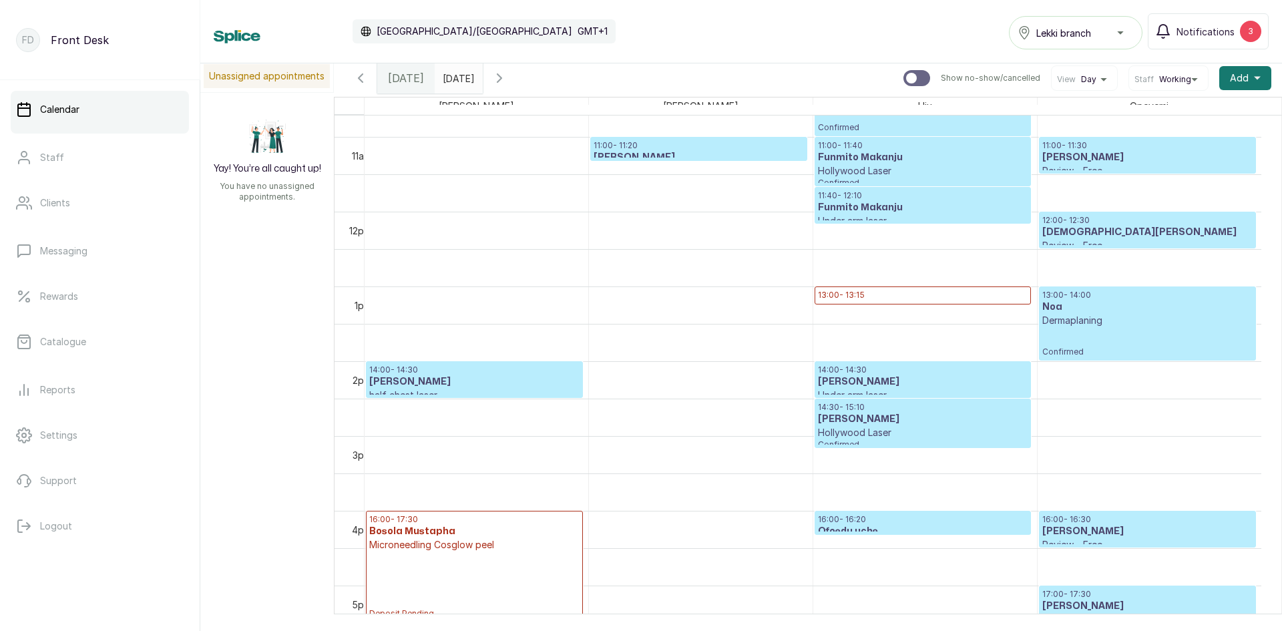
click at [930, 528] on h3 "Ofoedu uche" at bounding box center [923, 531] width 210 height 13
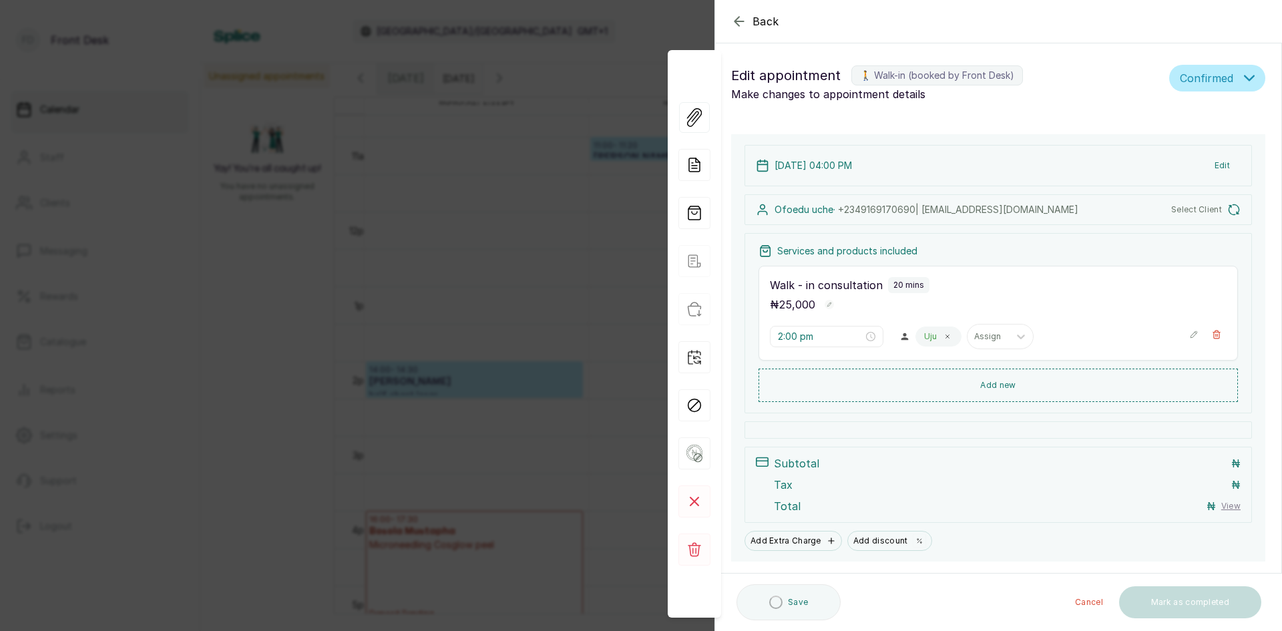
type input "4:00 pm"
click at [522, 318] on div "Back Appointment Details Edit appointment 🚶 Walk-in (booked by Front Desk) Make…" at bounding box center [641, 315] width 1282 height 631
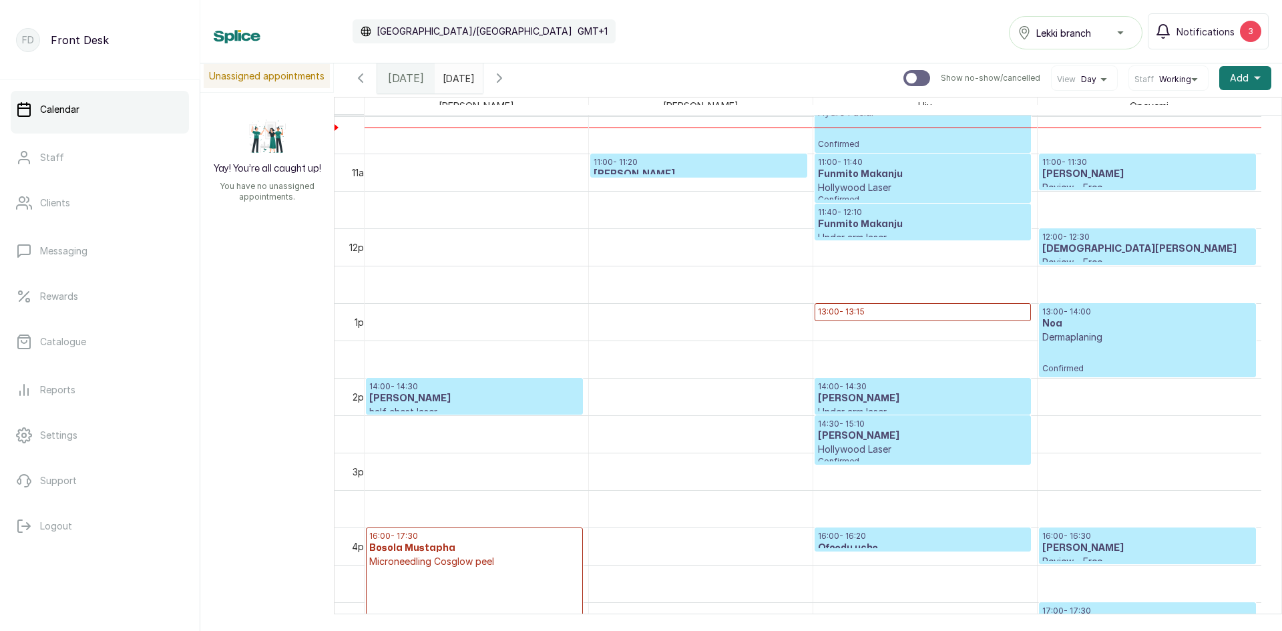
scroll to position [801, 0]
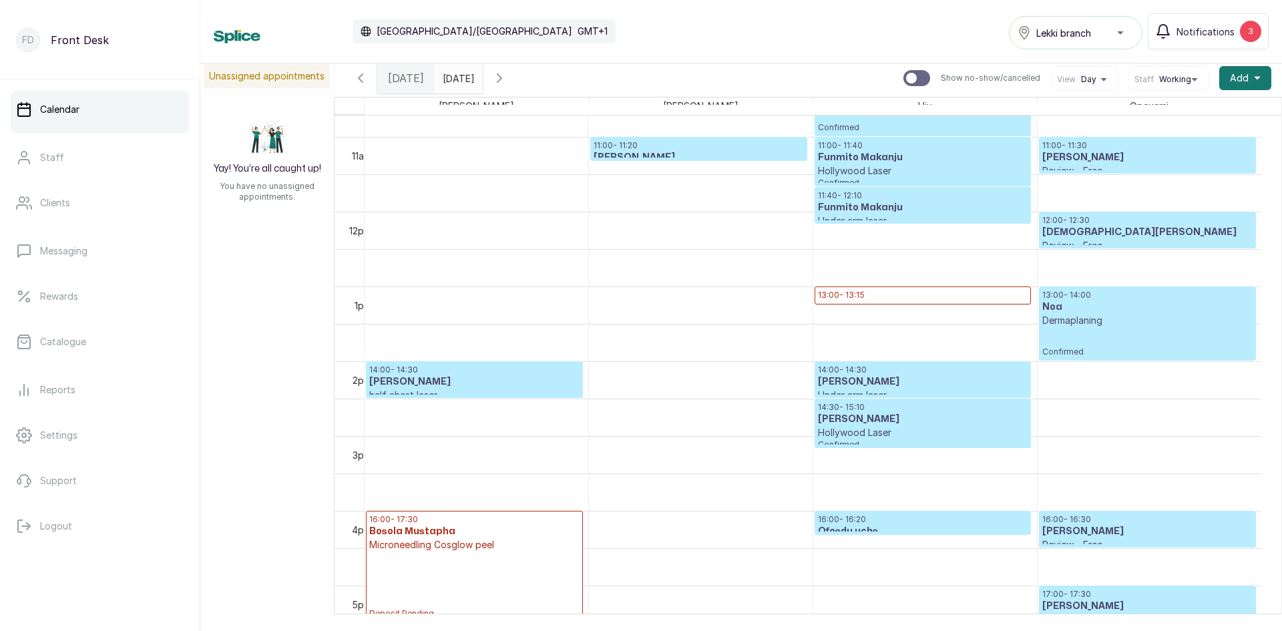
click at [439, 371] on p "14:00 - 14:30" at bounding box center [474, 370] width 210 height 11
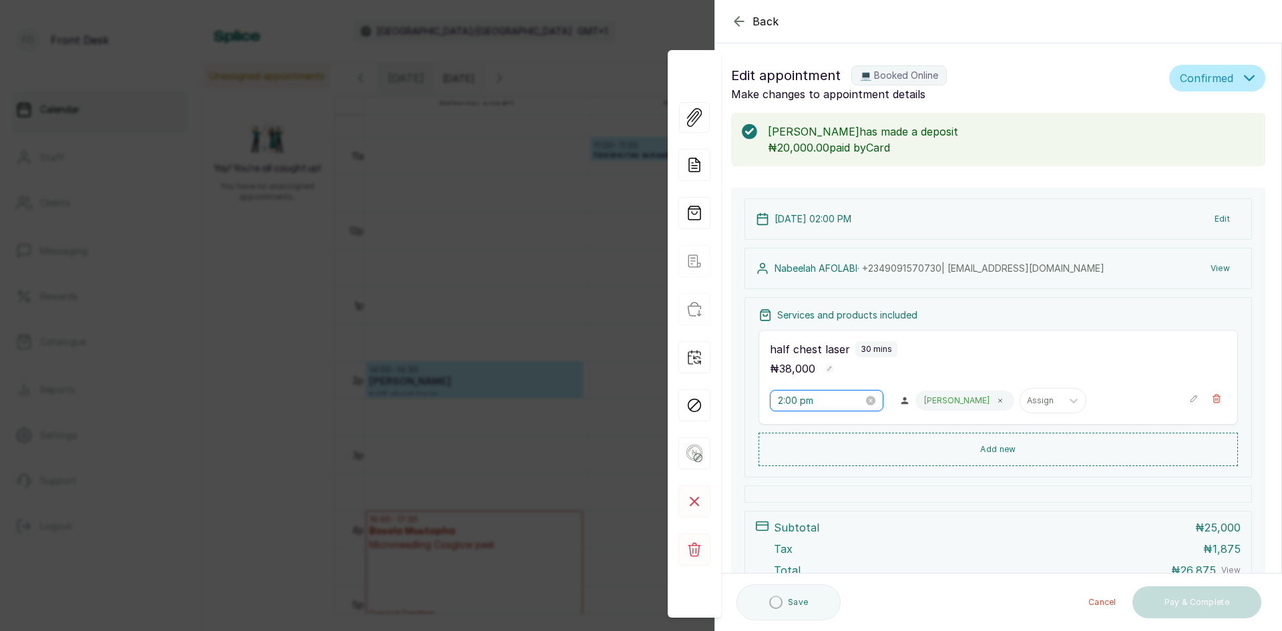
click at [852, 399] on input "2:00 pm" at bounding box center [820, 400] width 85 height 15
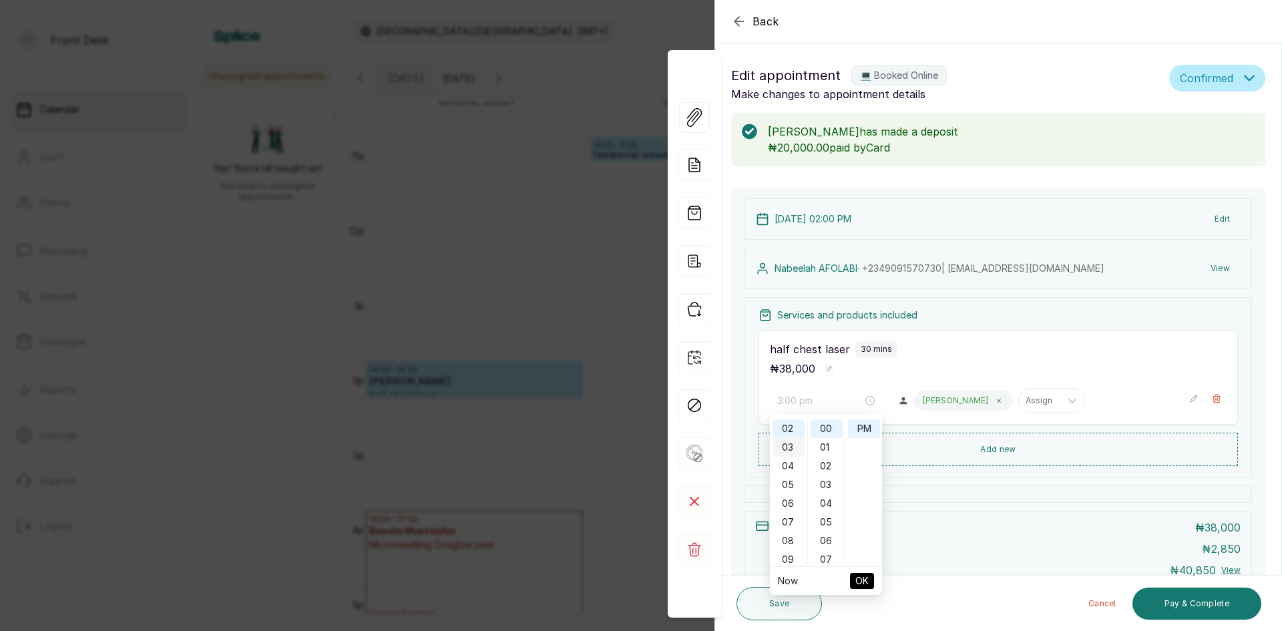
click at [791, 452] on div "03" at bounding box center [789, 447] width 32 height 19
type input "3:00 pm"
click at [856, 580] on span "OK" at bounding box center [862, 580] width 13 height 25
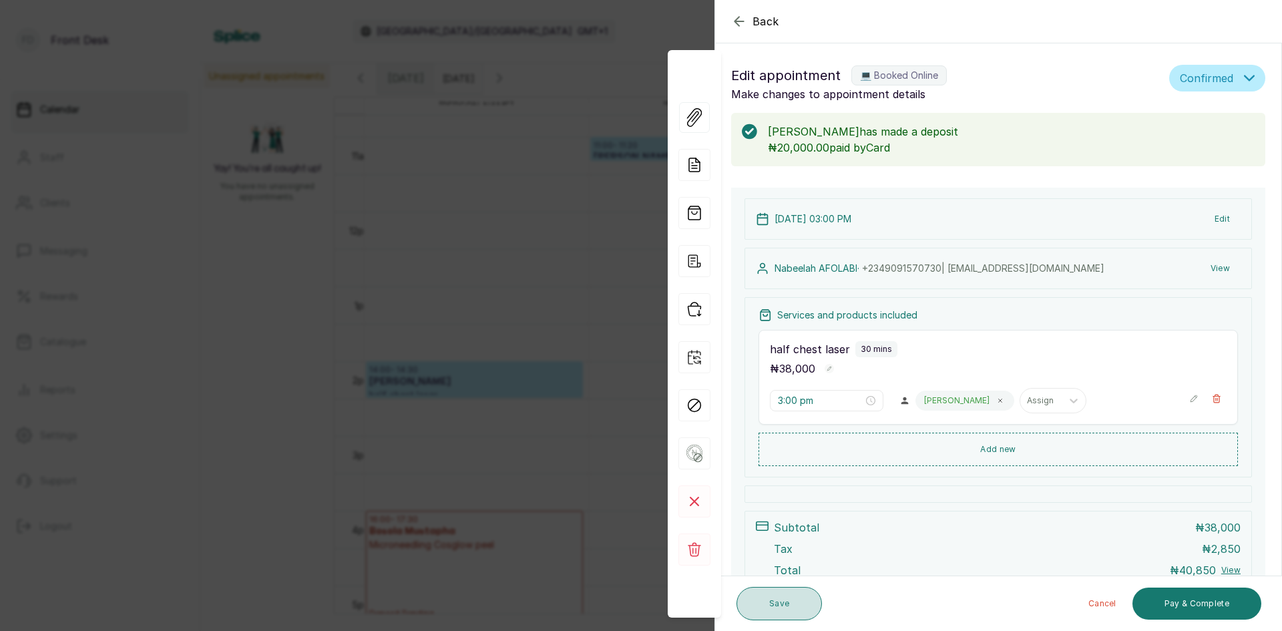
click at [798, 598] on button "Save" at bounding box center [779, 603] width 85 height 33
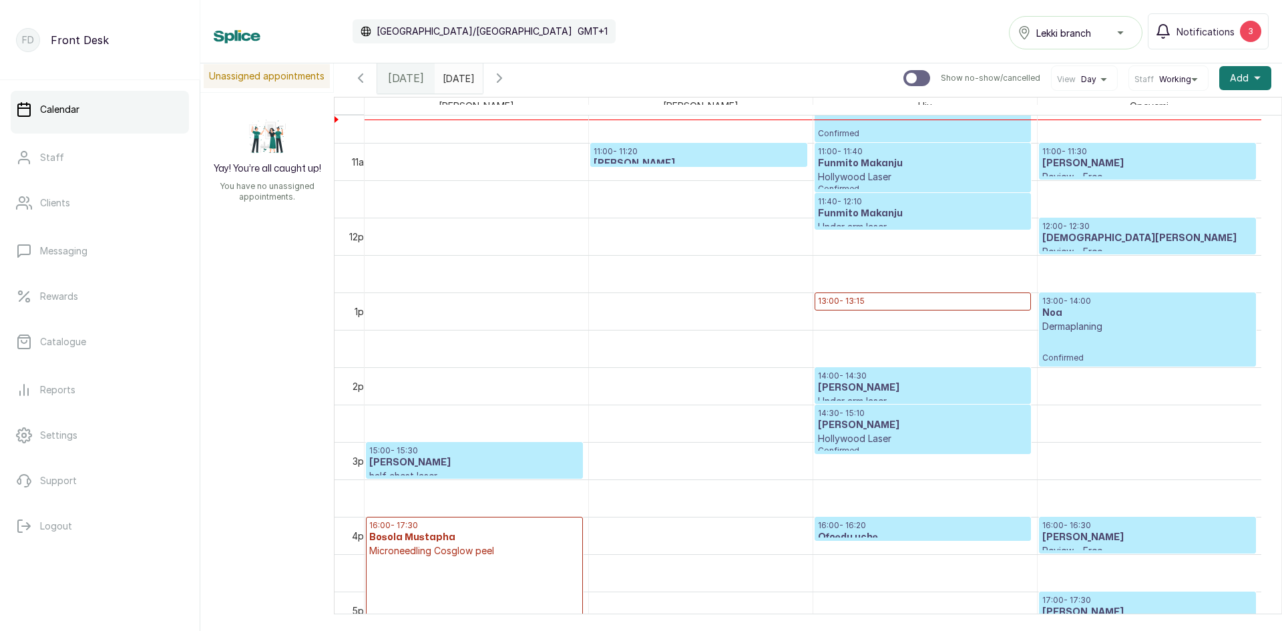
scroll to position [868, 0]
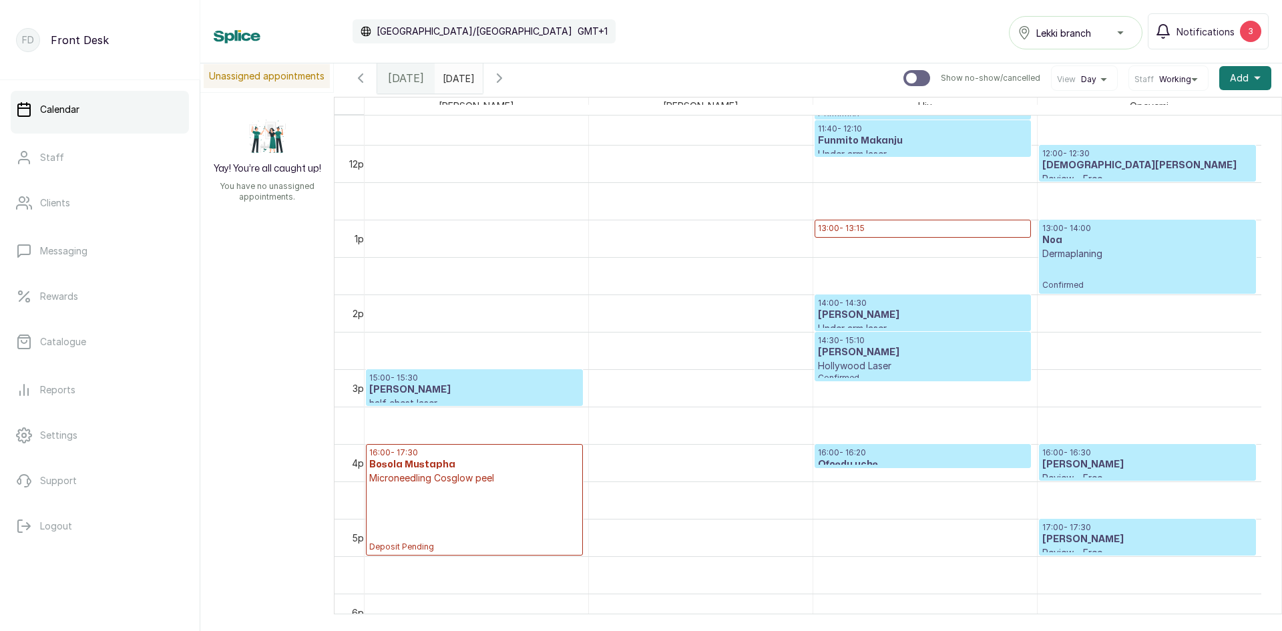
click at [457, 75] on input "23/09/2025" at bounding box center [445, 74] width 21 height 23
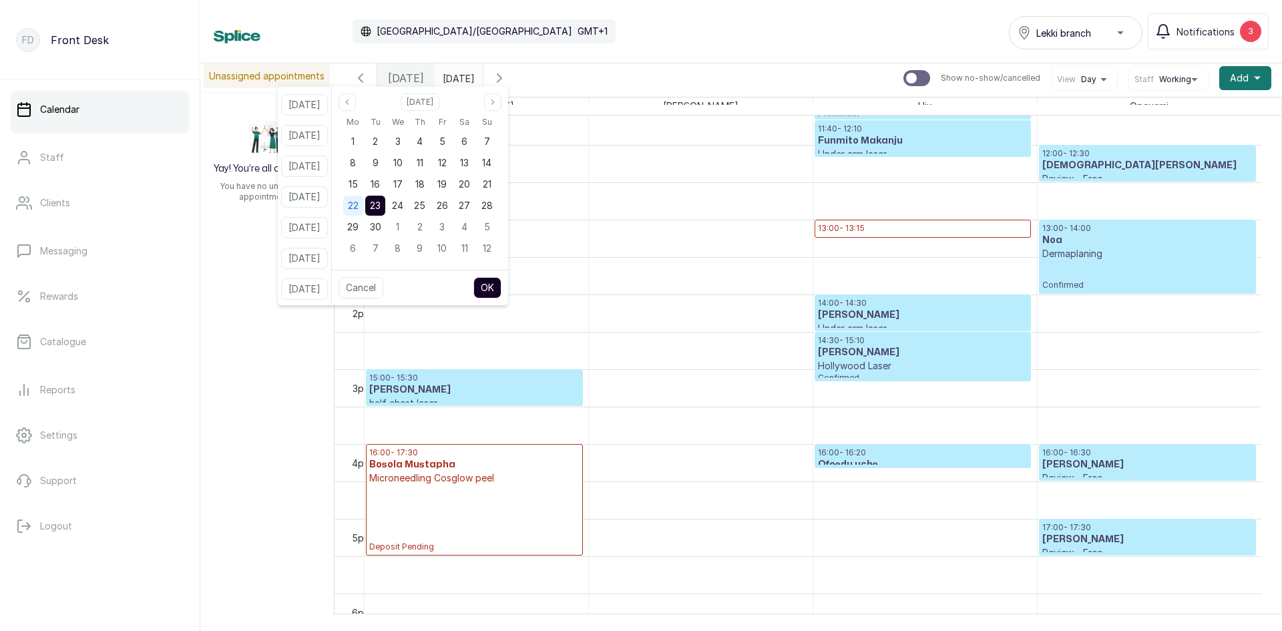
click at [359, 204] on span "22" at bounding box center [353, 205] width 11 height 11
click at [494, 287] on button "OK" at bounding box center [488, 287] width 28 height 21
type input "22/09/2025"
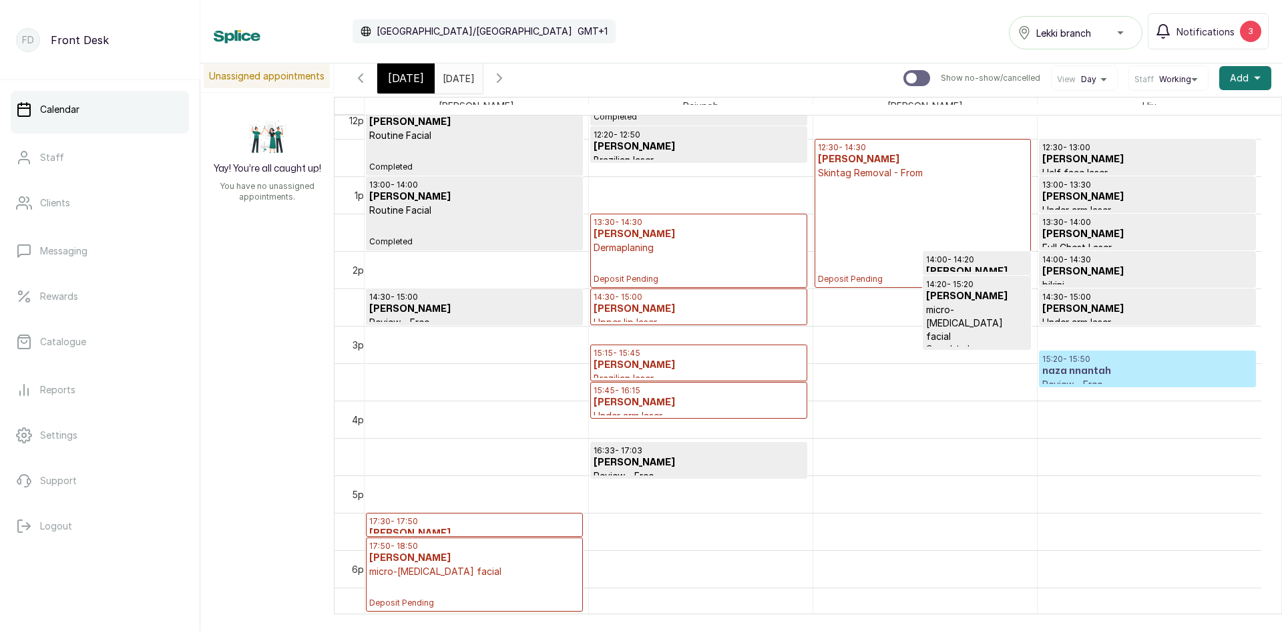
scroll to position [917, 0]
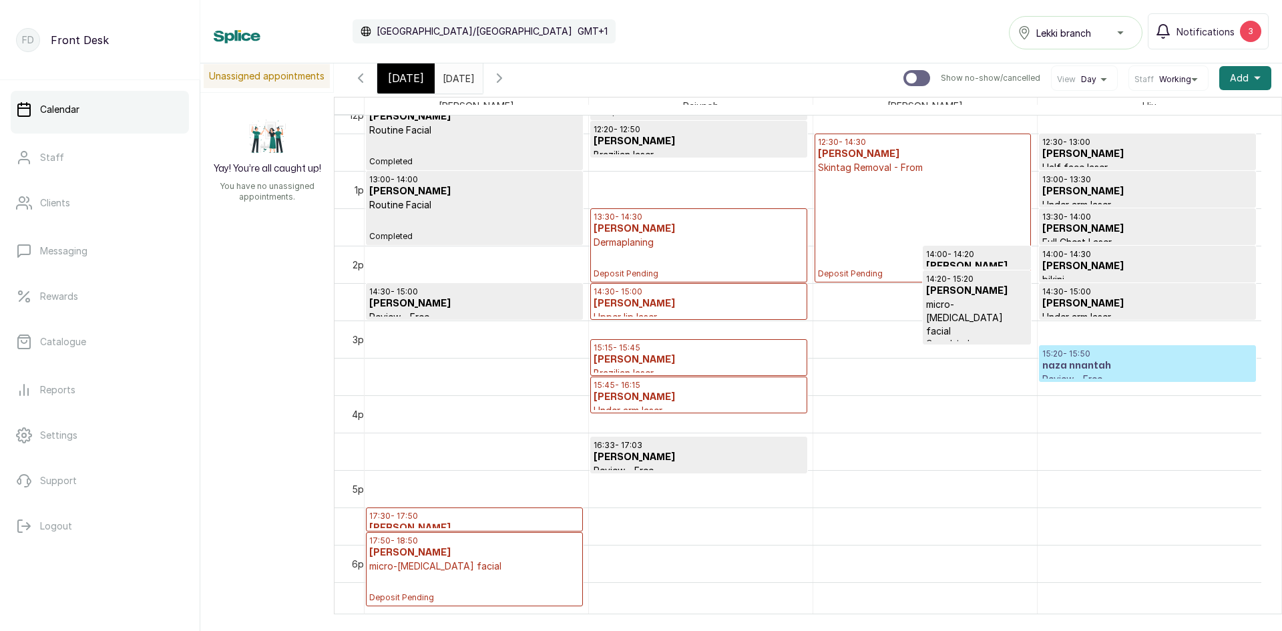
click at [699, 268] on p "Deposit Pending" at bounding box center [699, 264] width 210 height 30
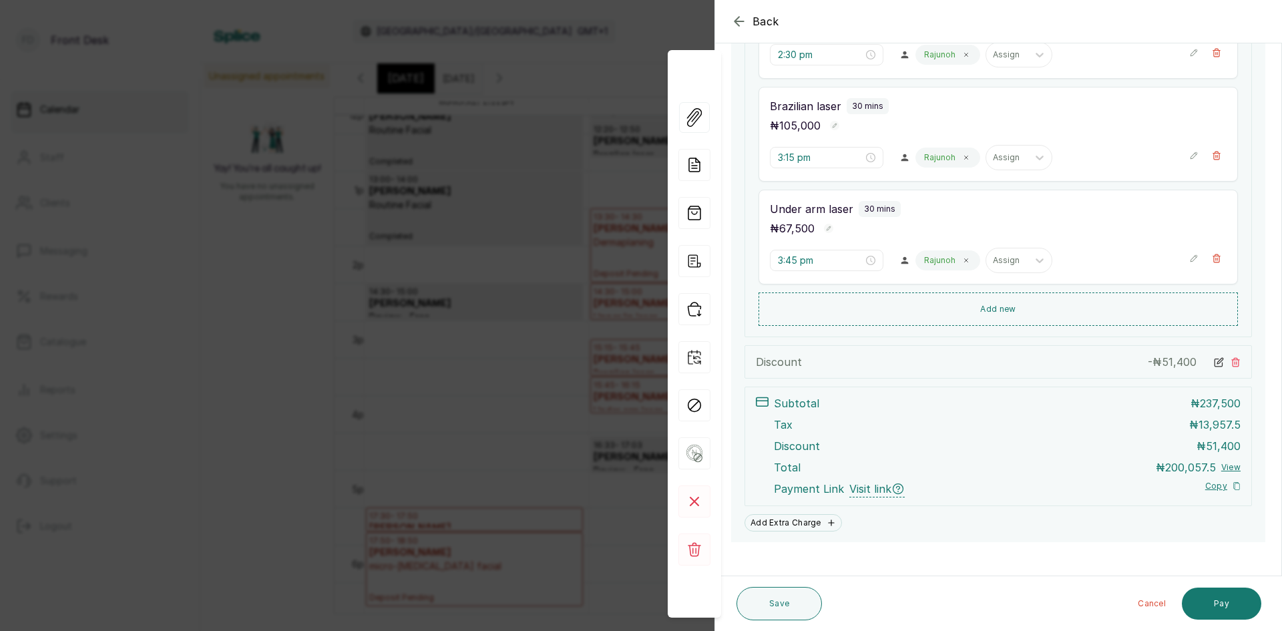
scroll to position [409, 0]
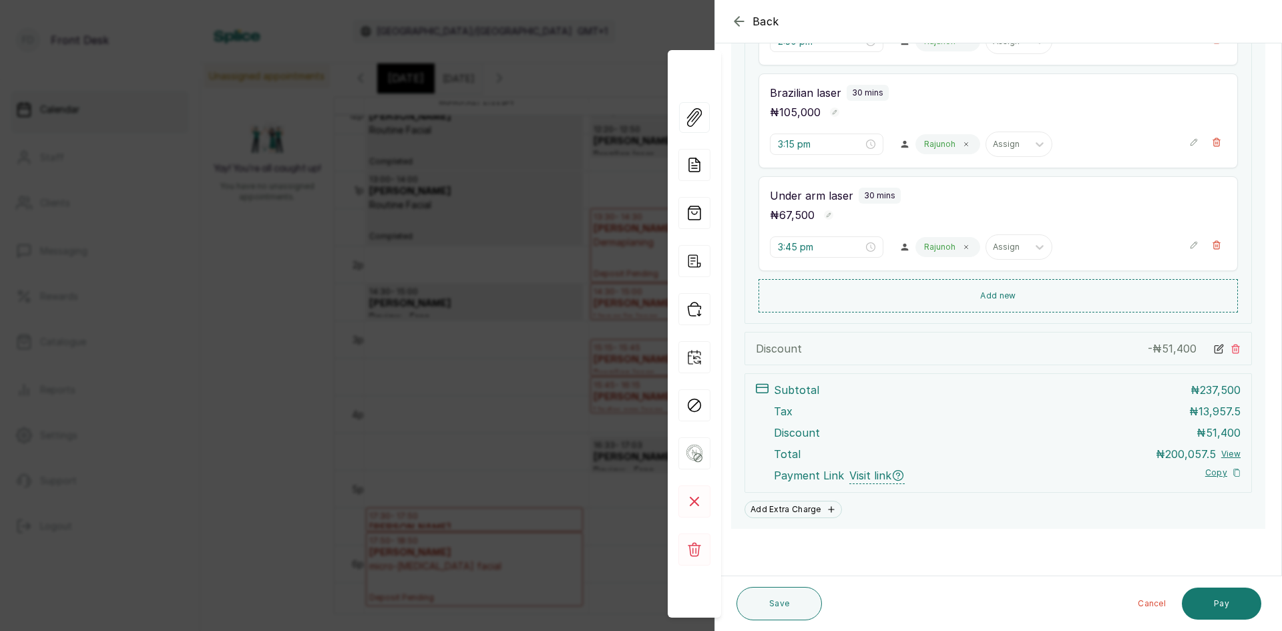
click at [1232, 348] on icon at bounding box center [1235, 349] width 7 height 9
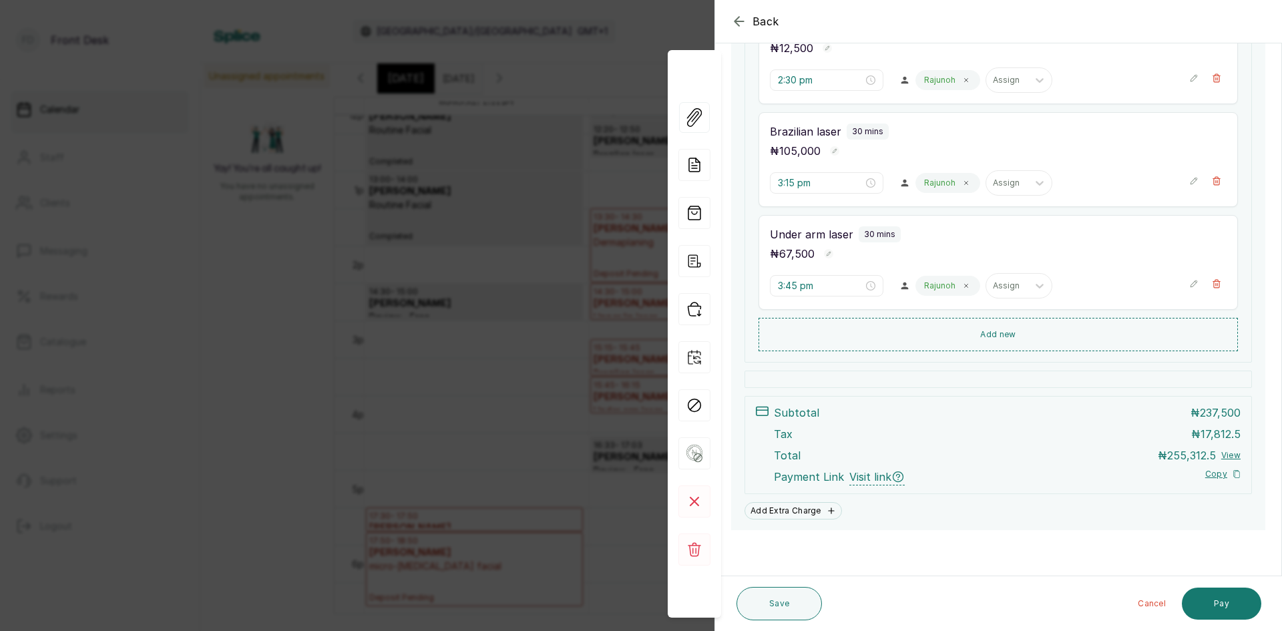
scroll to position [371, 0]
click at [765, 601] on button "Save" at bounding box center [779, 603] width 85 height 33
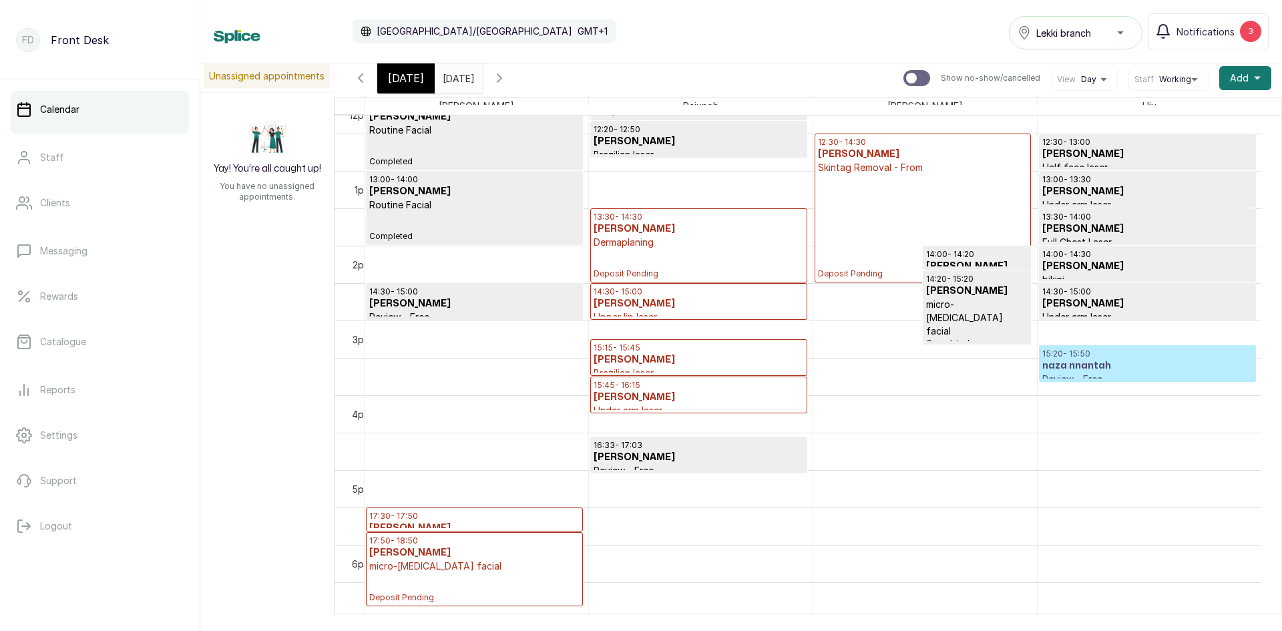
click at [709, 311] on p "Upper lip laser" at bounding box center [699, 317] width 210 height 13
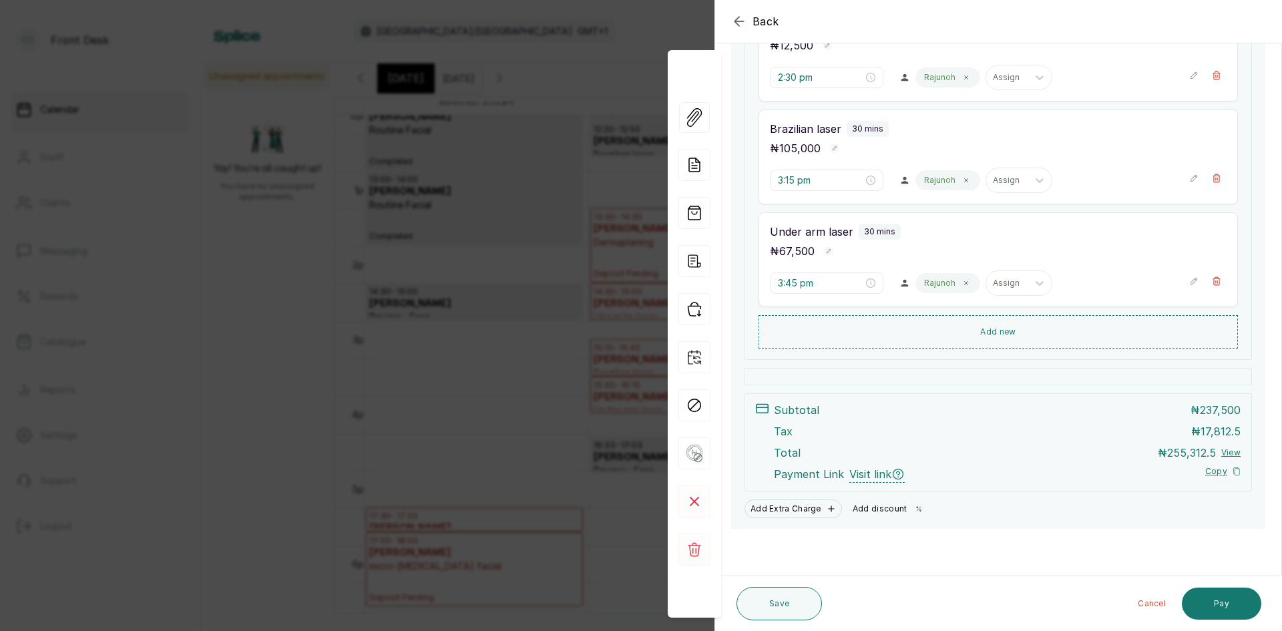
scroll to position [373, 0]
click at [870, 509] on button "Add discount" at bounding box center [890, 509] width 84 height 19
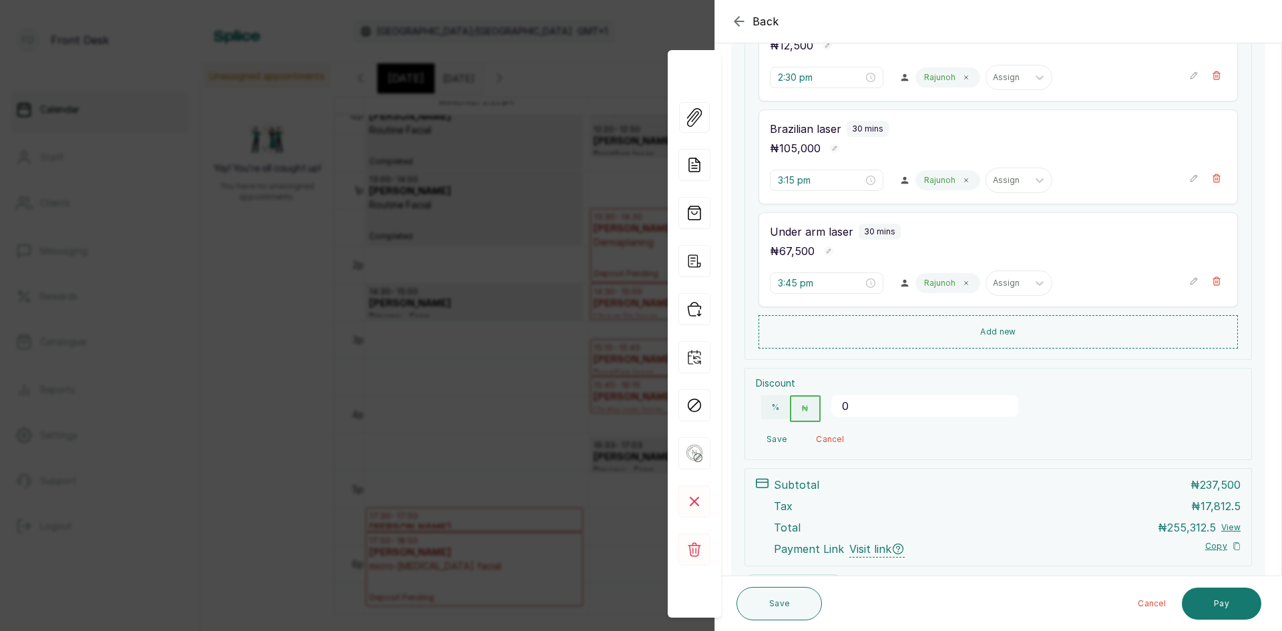
click at [897, 407] on input "0" at bounding box center [925, 405] width 187 height 21
type input "51453.4864"
click at [773, 437] on button "Save" at bounding box center [776, 439] width 41 height 24
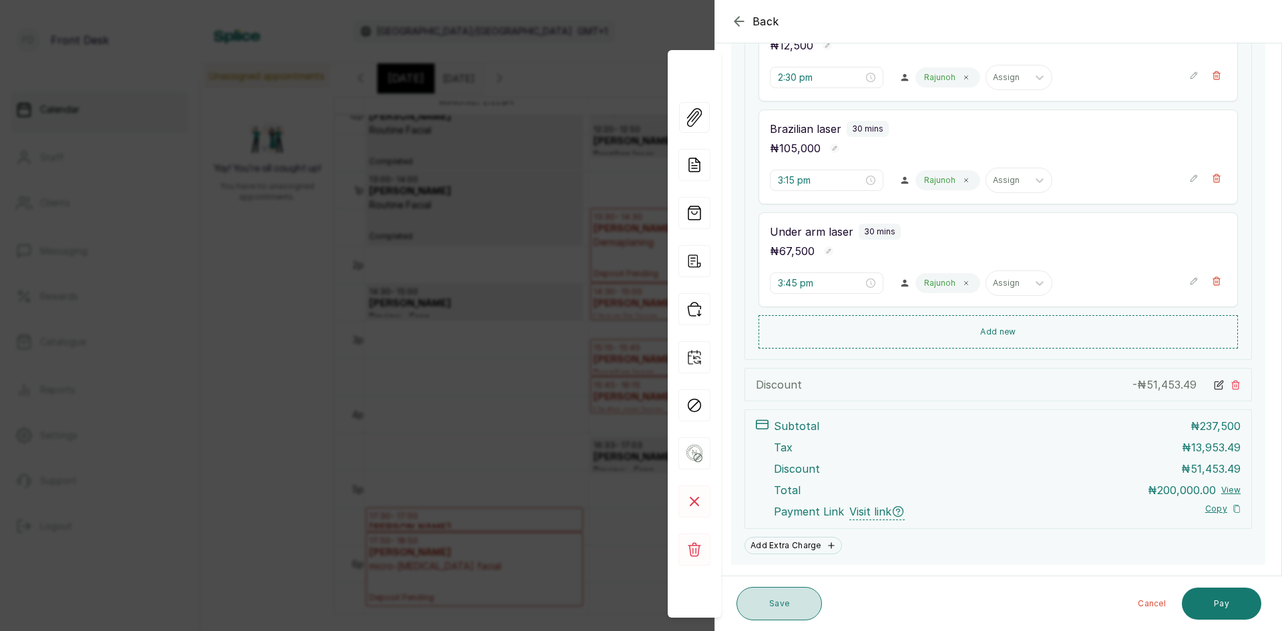
click at [778, 610] on button "Save" at bounding box center [779, 603] width 85 height 33
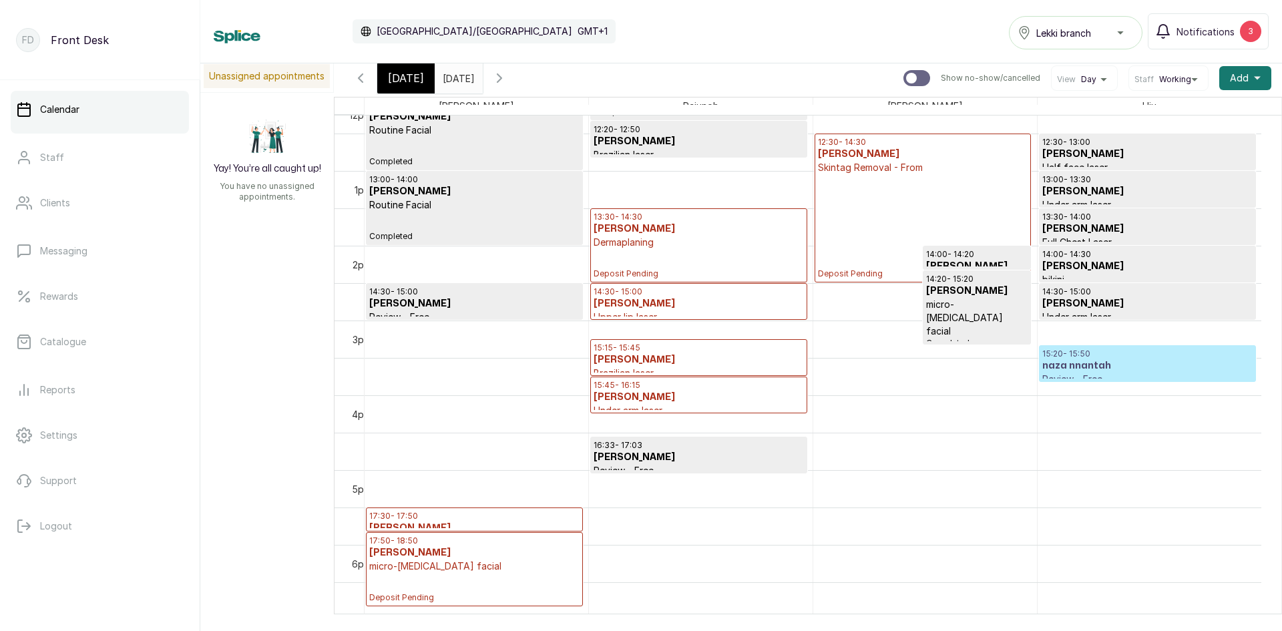
click at [1097, 370] on h3 "naza nnantah" at bounding box center [1148, 365] width 210 height 13
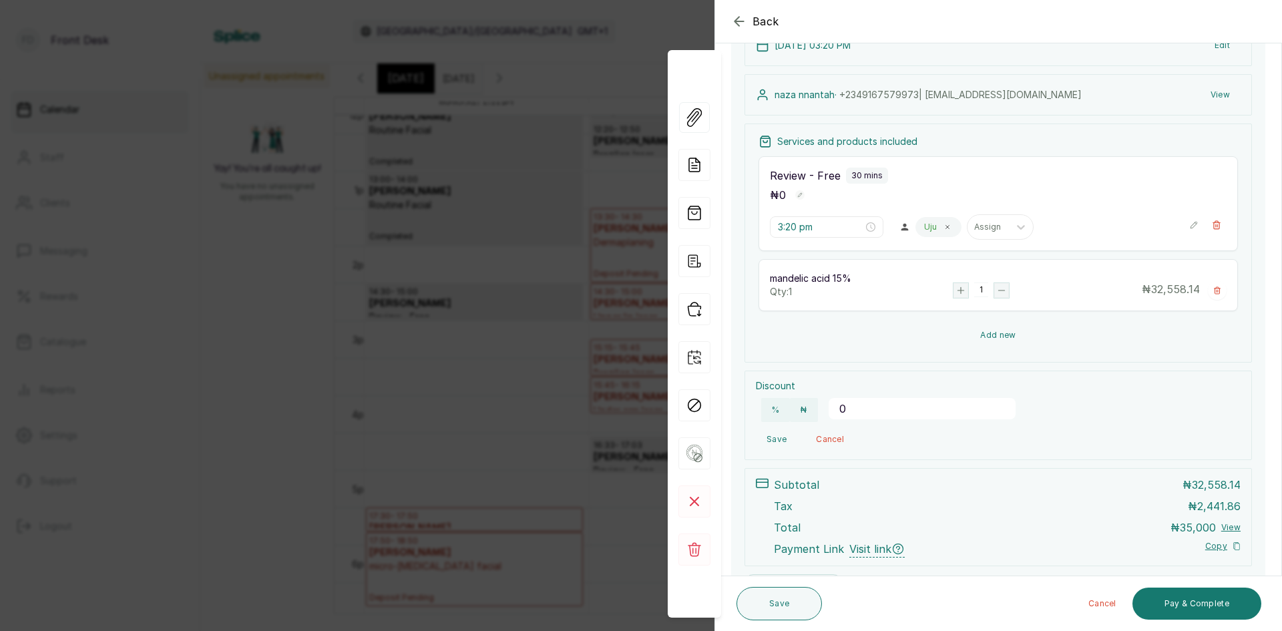
scroll to position [134, 0]
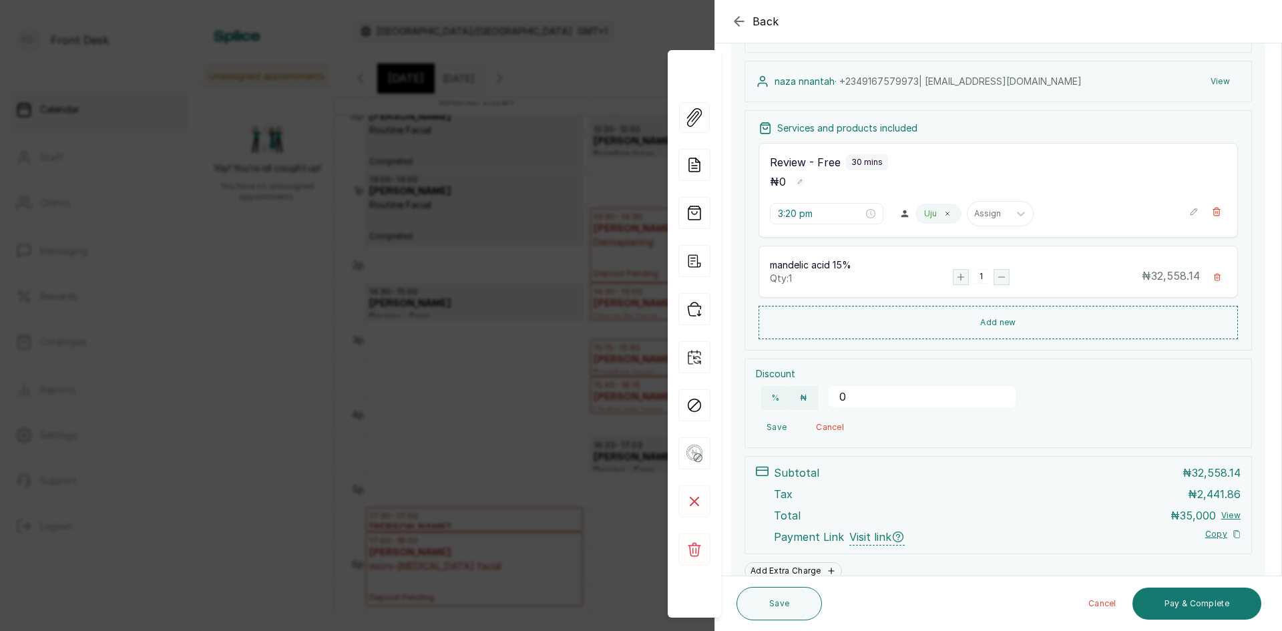
click at [538, 262] on div "Back Appointment Details Edit appointment 🚶 Walk-in (booked by Front Desk) Make…" at bounding box center [641, 315] width 1282 height 631
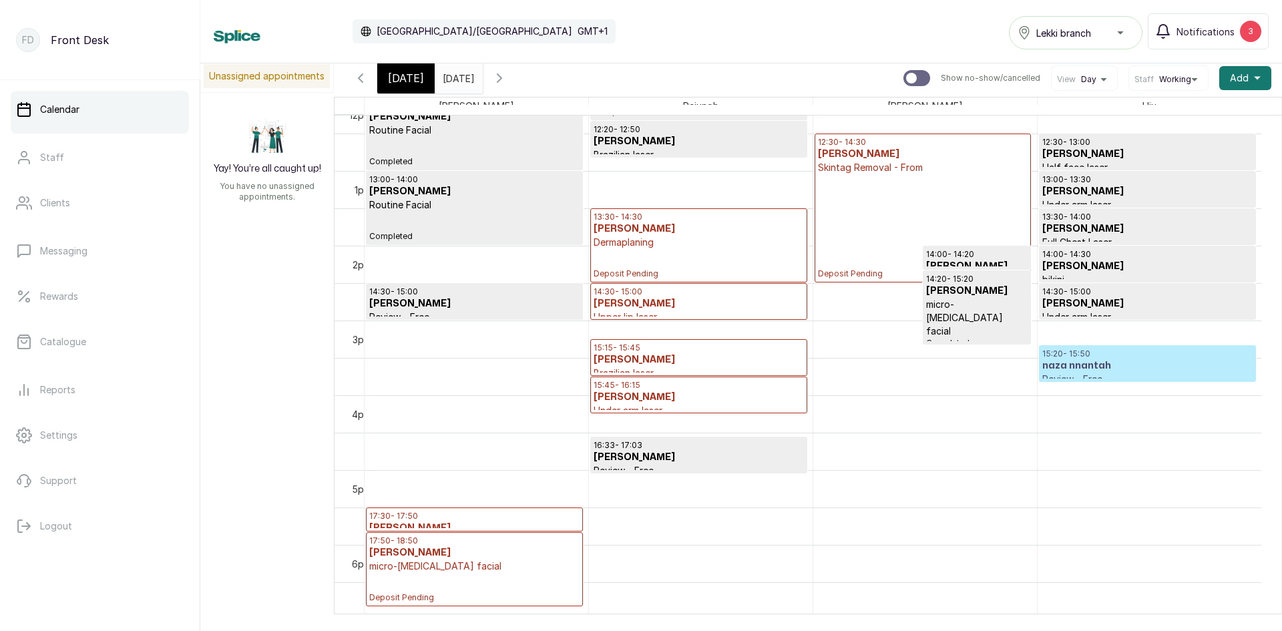
click at [638, 272] on p "Deposit Pending" at bounding box center [699, 264] width 210 height 30
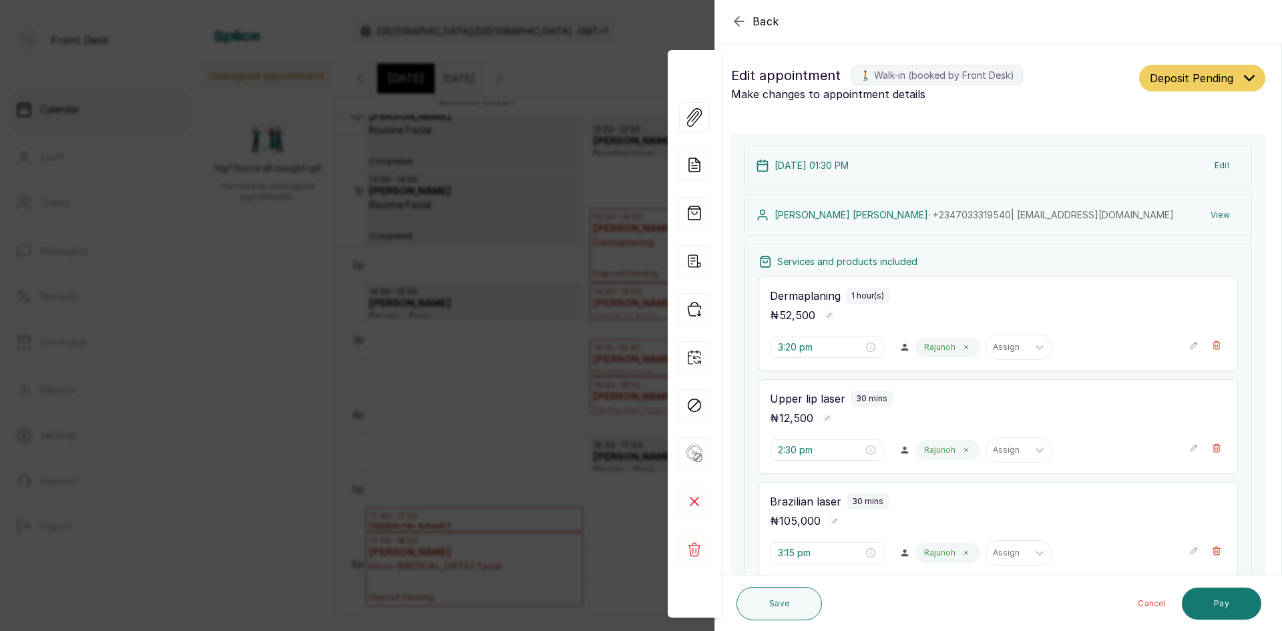
type input "1:30 pm"
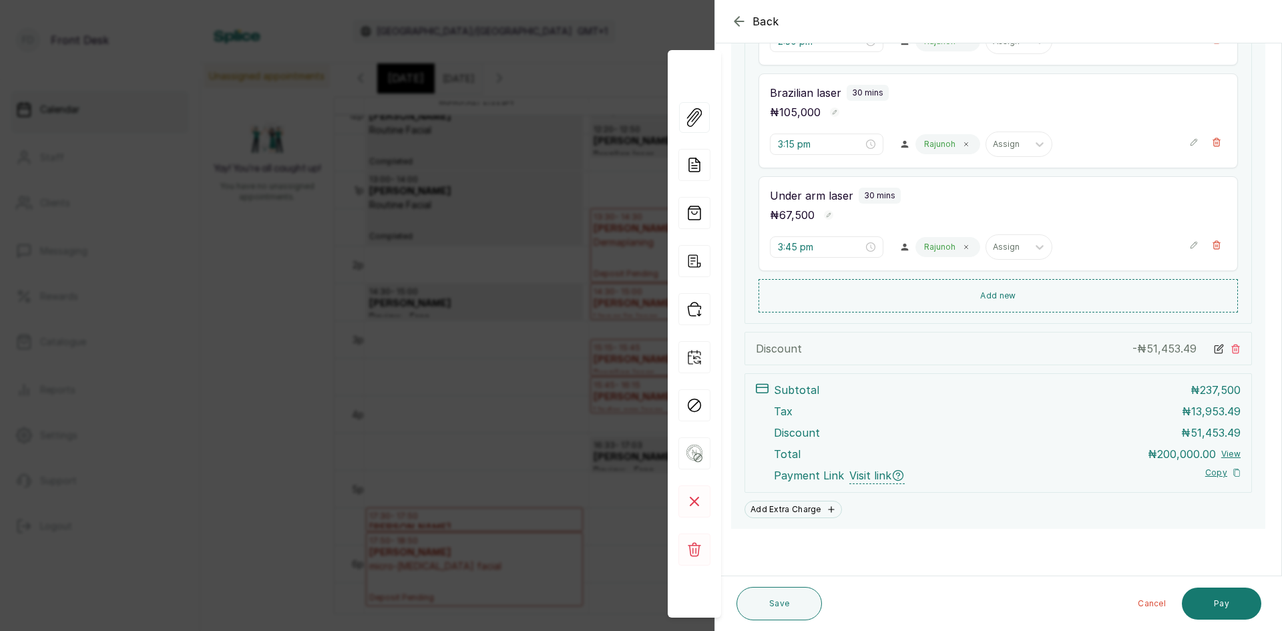
scroll to position [409, 0]
click at [1205, 600] on button "Pay" at bounding box center [1221, 604] width 79 height 32
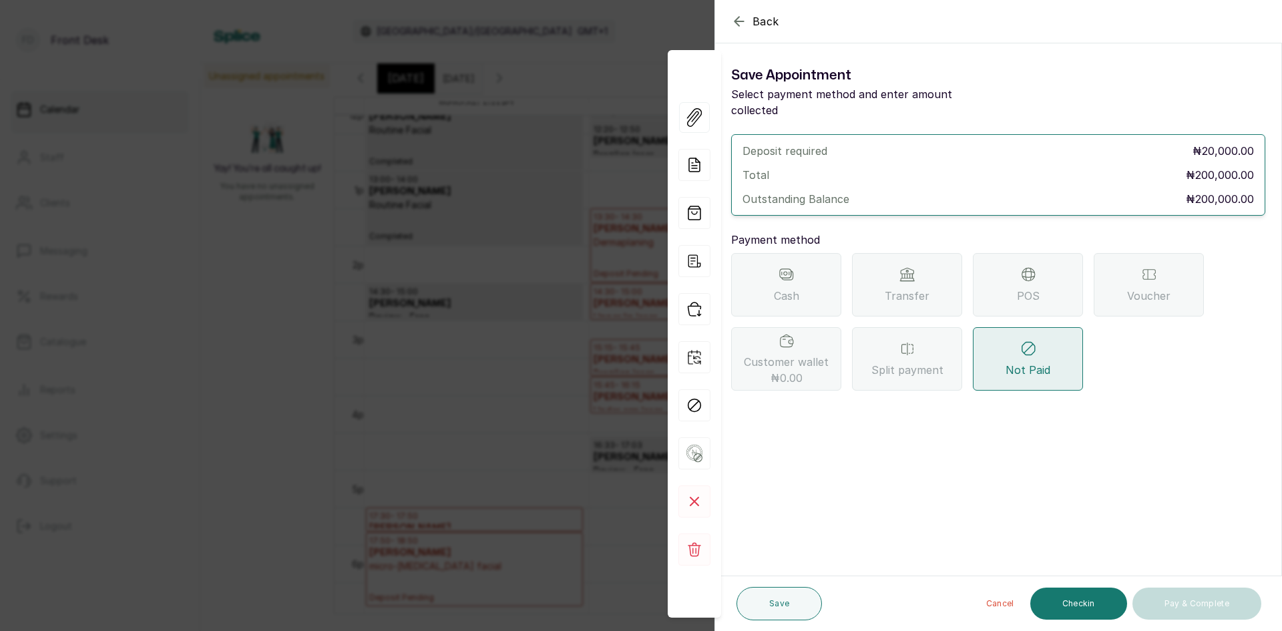
scroll to position [0, 0]
click at [896, 267] on div "Transfer" at bounding box center [907, 284] width 110 height 63
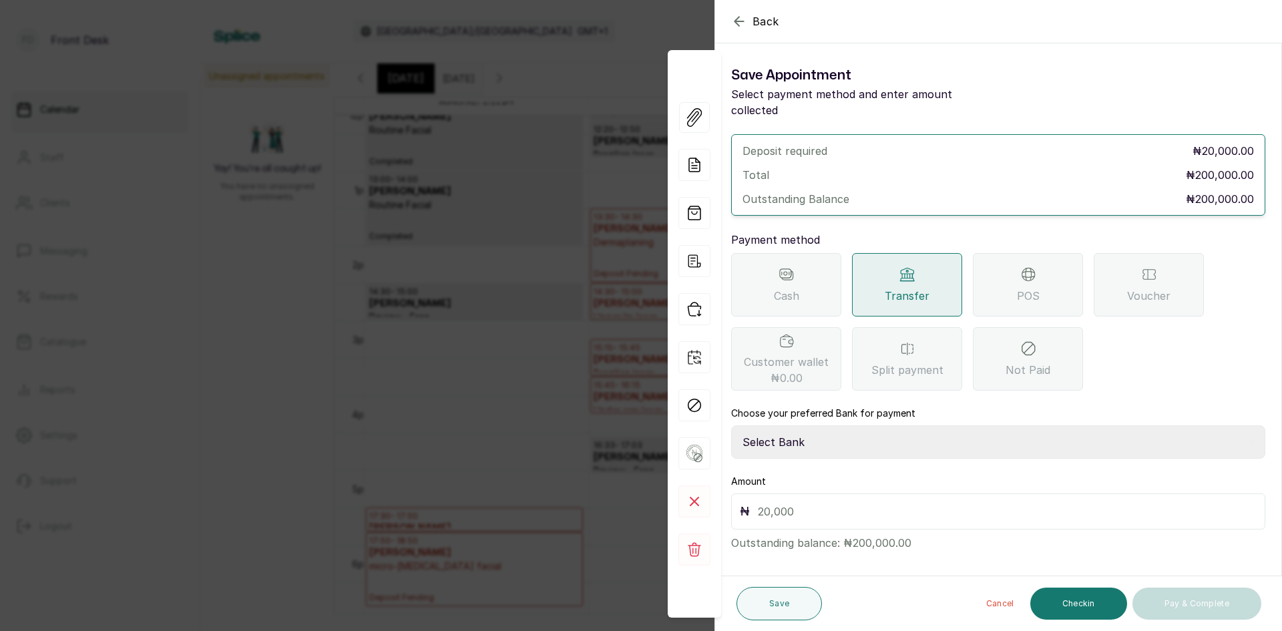
click at [860, 425] on select "Select Bank DONNA ONYENDI Fairmoney Microfinance Bank SKN ANALYTICS MED AESTH. …" at bounding box center [998, 441] width 534 height 33
select select "43272bc0-21c6-4b19-b9fb-c2093b8603c2"
click at [731, 425] on select "Select Bank DONNA ONYENDI Fairmoney Microfinance Bank SKN ANALYTICS MED AESTH. …" at bounding box center [998, 441] width 534 height 33
click at [859, 502] on input "text" at bounding box center [1007, 511] width 499 height 19
type input "20,000"
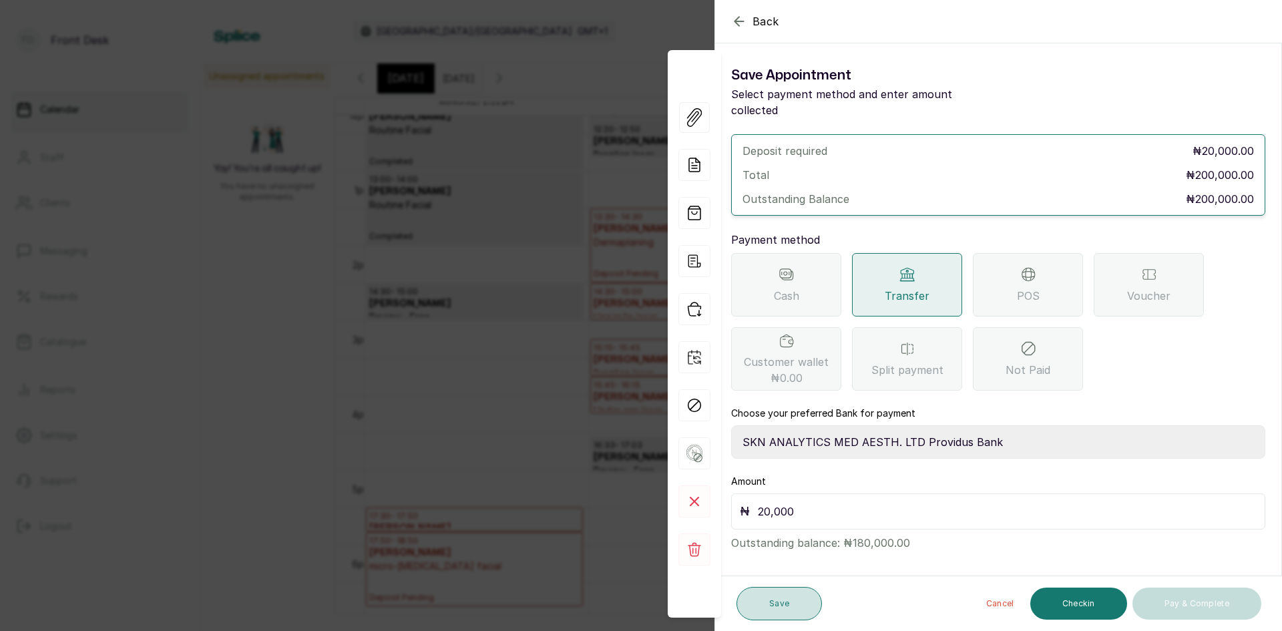
click at [775, 612] on button "Save" at bounding box center [779, 603] width 85 height 33
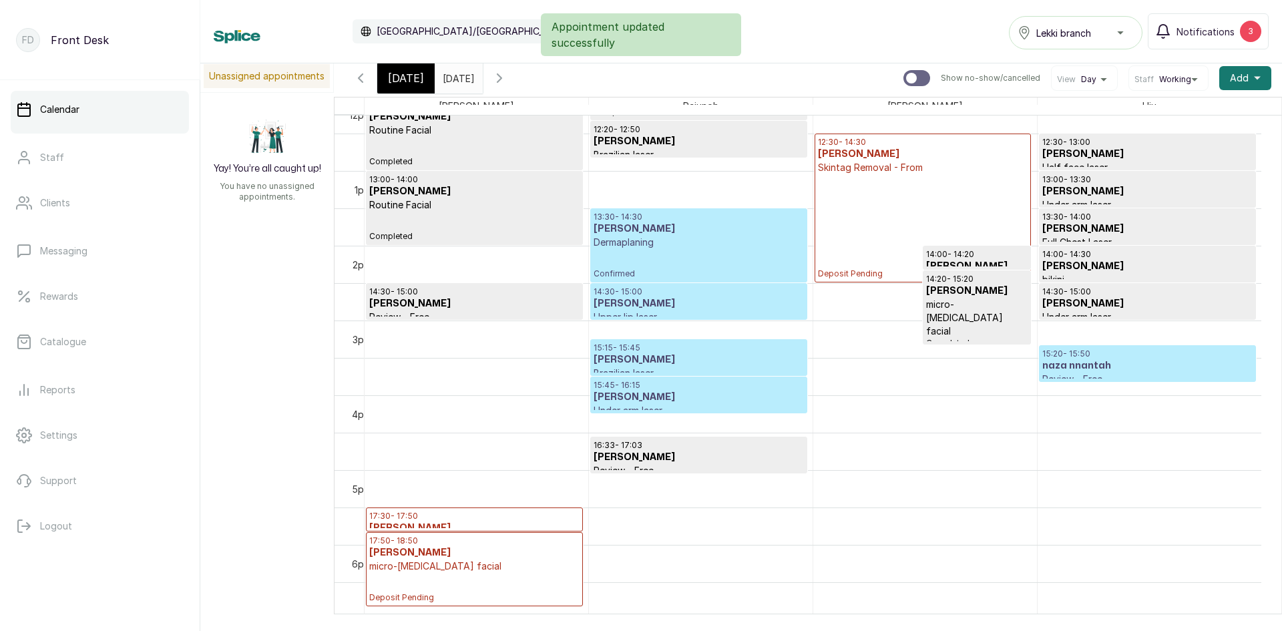
click at [693, 291] on p "14:30 - 15:00" at bounding box center [699, 292] width 210 height 11
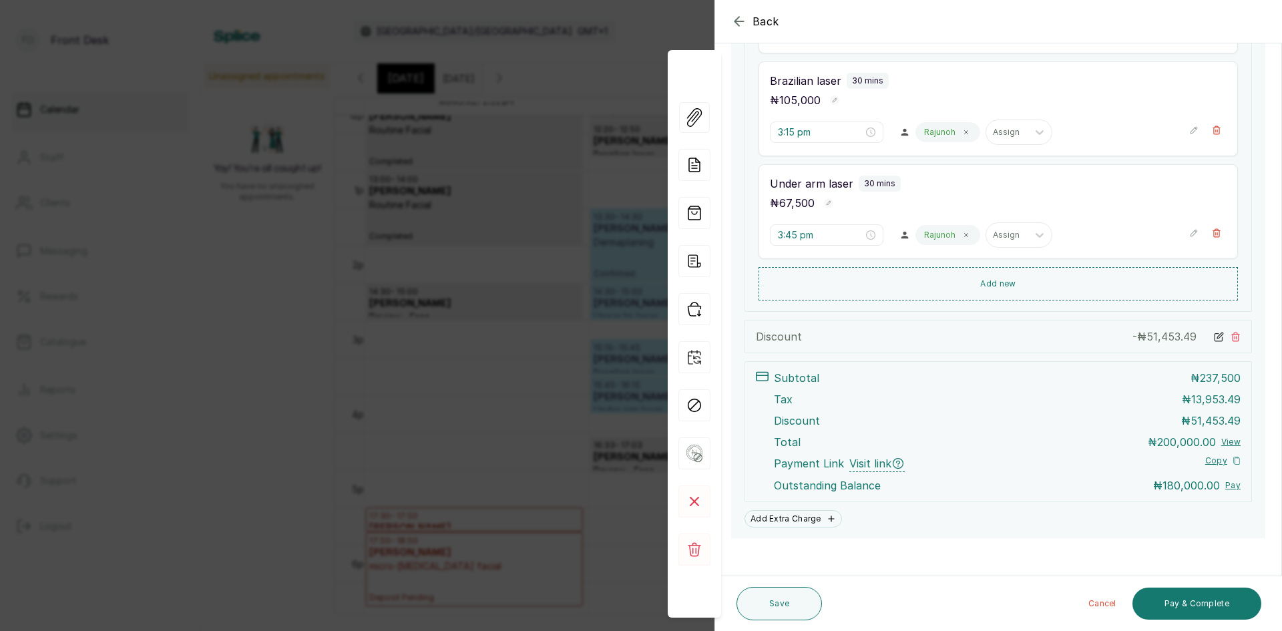
scroll to position [484, 0]
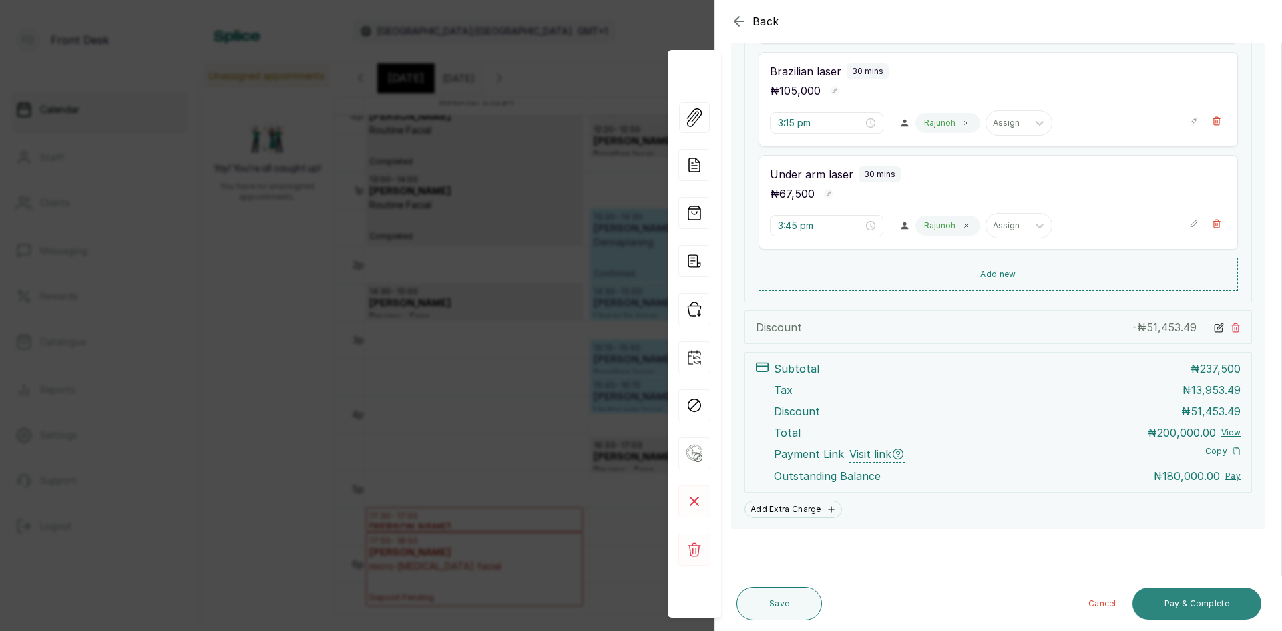
click at [1183, 606] on button "Pay & Complete" at bounding box center [1197, 604] width 129 height 32
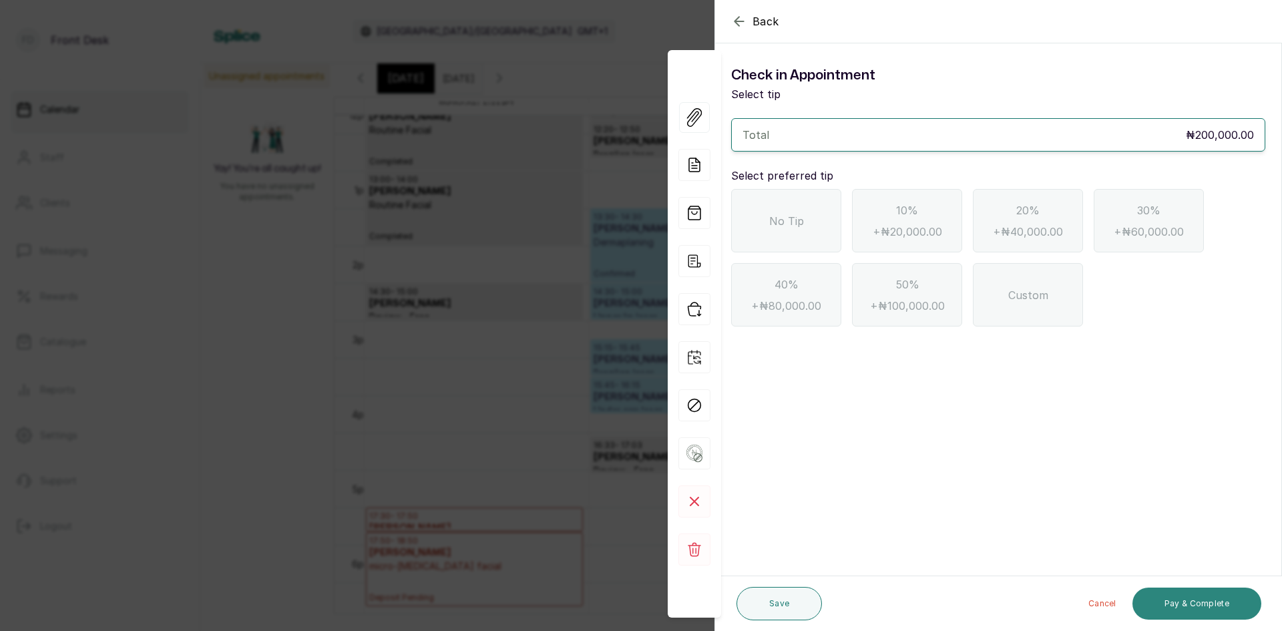
scroll to position [0, 0]
click at [783, 217] on span "No Tip" at bounding box center [786, 221] width 35 height 16
click at [1192, 602] on button "Pay & Complete" at bounding box center [1197, 604] width 129 height 32
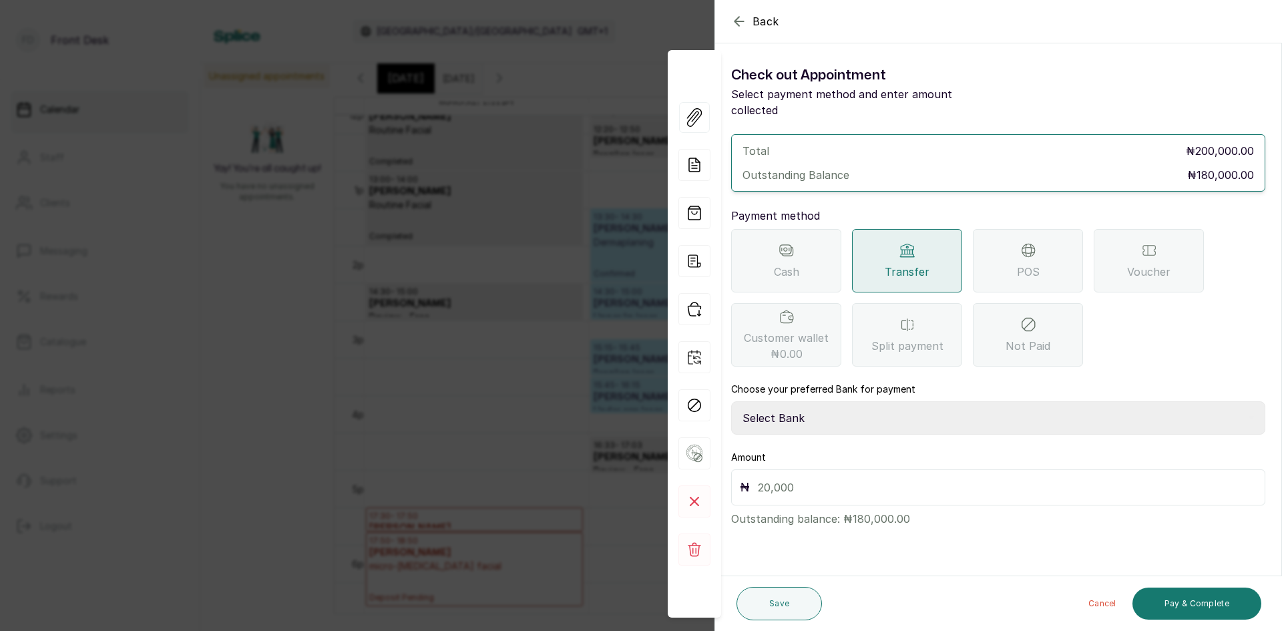
click at [896, 401] on select "Select Bank DONNA ONYENDI Fairmoney Microfinance Bank SKN ANALYTICS MED AESTH. …" at bounding box center [998, 417] width 534 height 33
select select "43272bc0-21c6-4b19-b9fb-c2093b8603c2"
click at [731, 401] on select "Select Bank DONNA ONYENDI Fairmoney Microfinance Bank SKN ANALYTICS MED AESTH. …" at bounding box center [998, 417] width 534 height 33
click at [928, 478] on input "text" at bounding box center [1007, 487] width 499 height 19
type input "180,000"
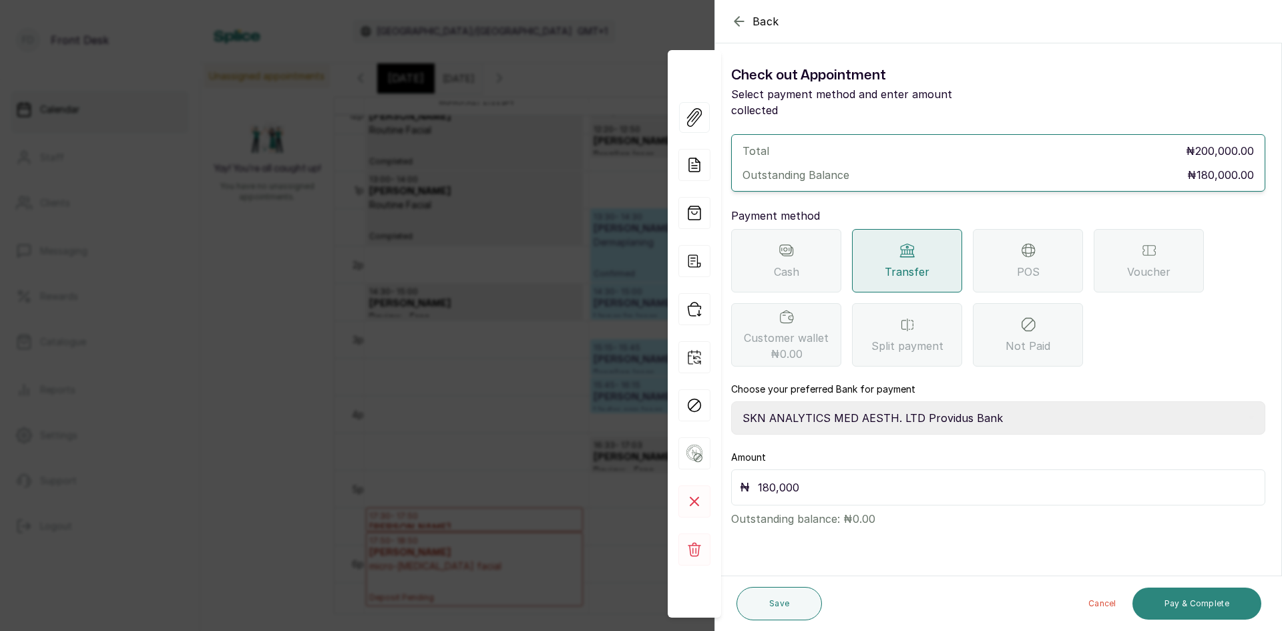
click at [1180, 608] on button "Pay & Complete" at bounding box center [1197, 604] width 129 height 32
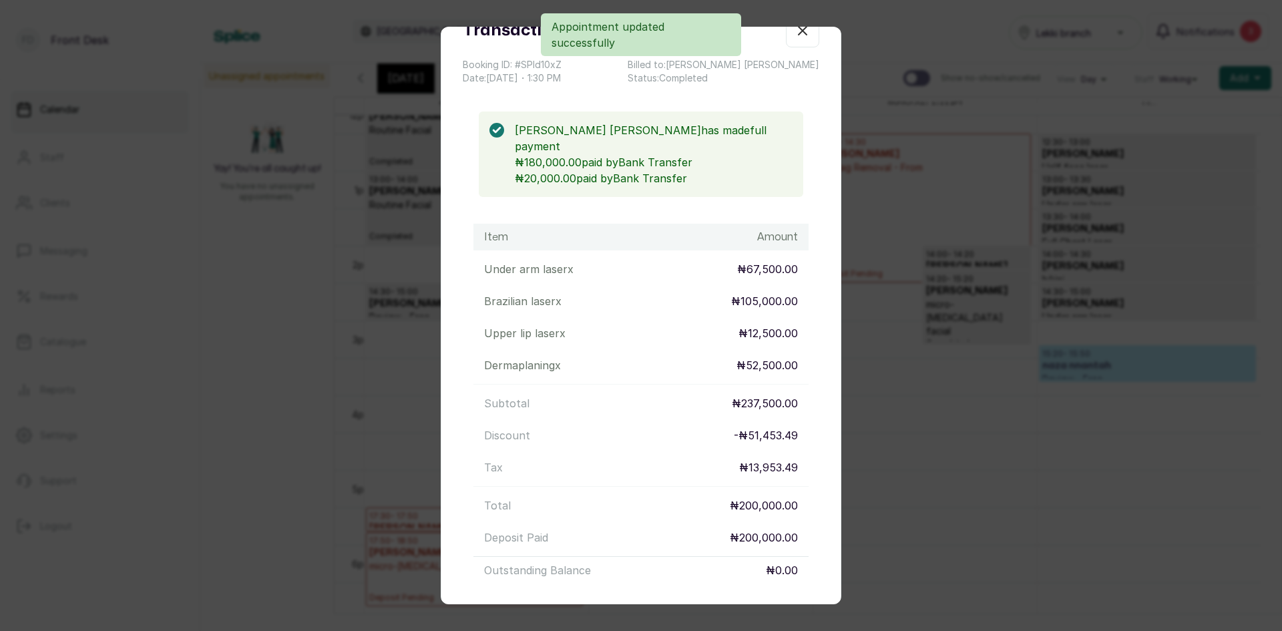
scroll to position [156, 0]
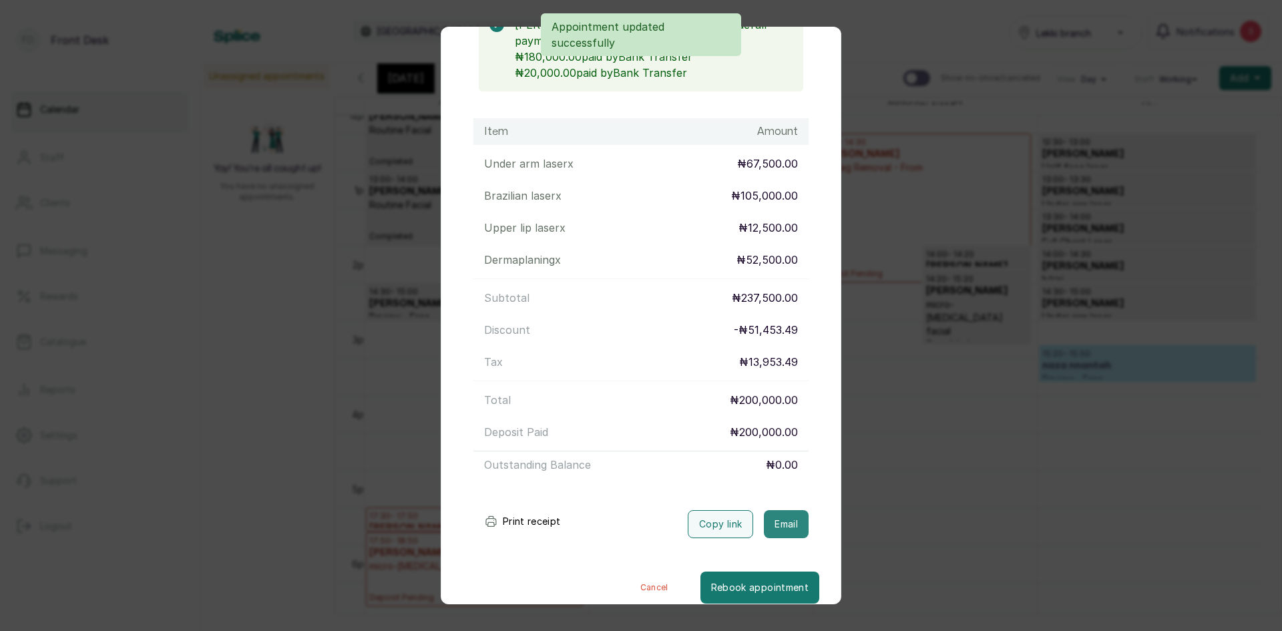
click at [765, 510] on button "Email" at bounding box center [786, 524] width 45 height 28
click at [1000, 514] on div "Transaction Details Booking ID: # SPId10xZ Date: 22 Sep, 2025 ・ 1:30 PM Billed …" at bounding box center [641, 315] width 1282 height 631
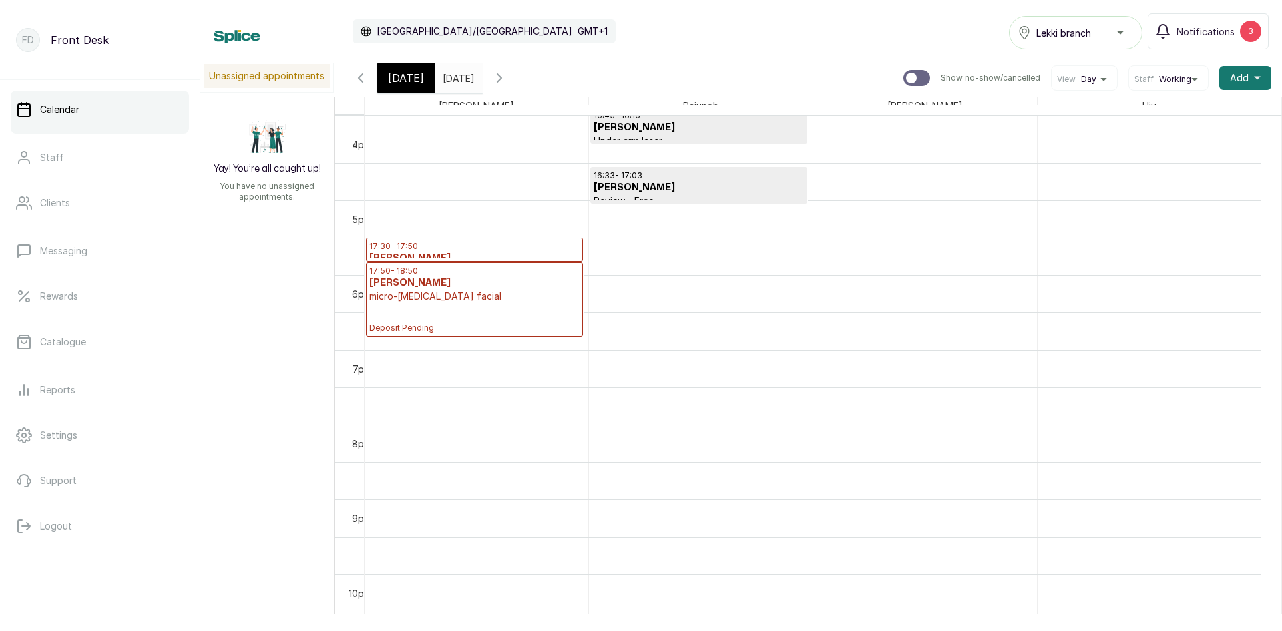
scroll to position [1145, 0]
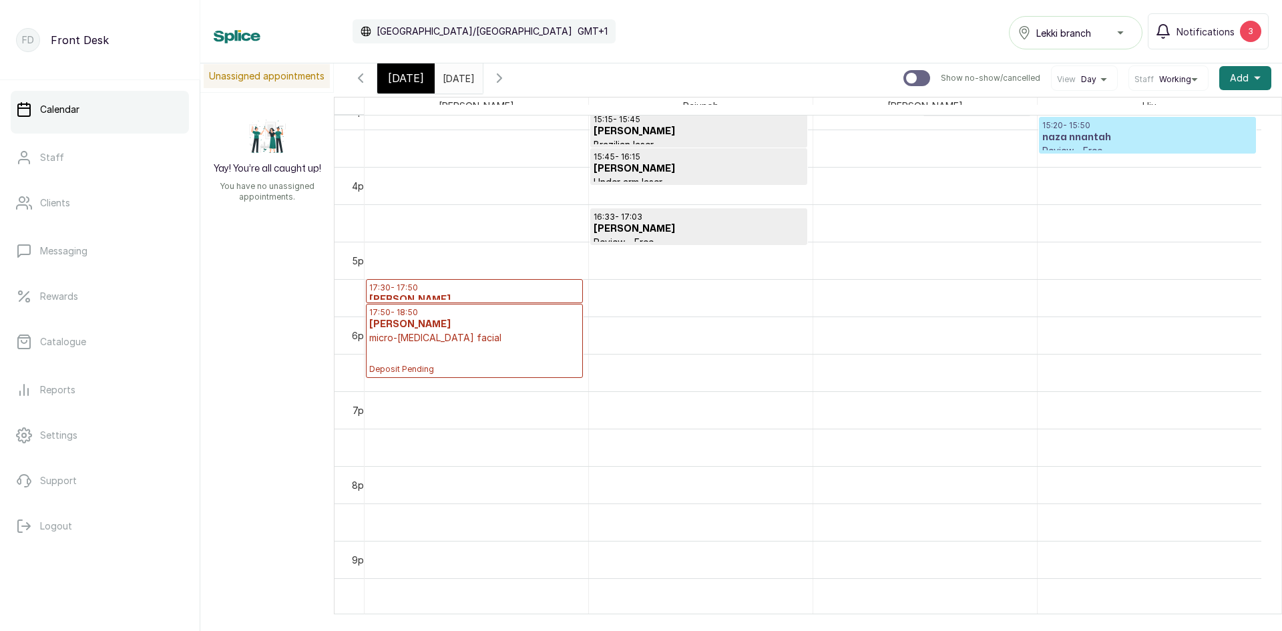
click at [457, 78] on input "22/09/2025" at bounding box center [445, 74] width 21 height 23
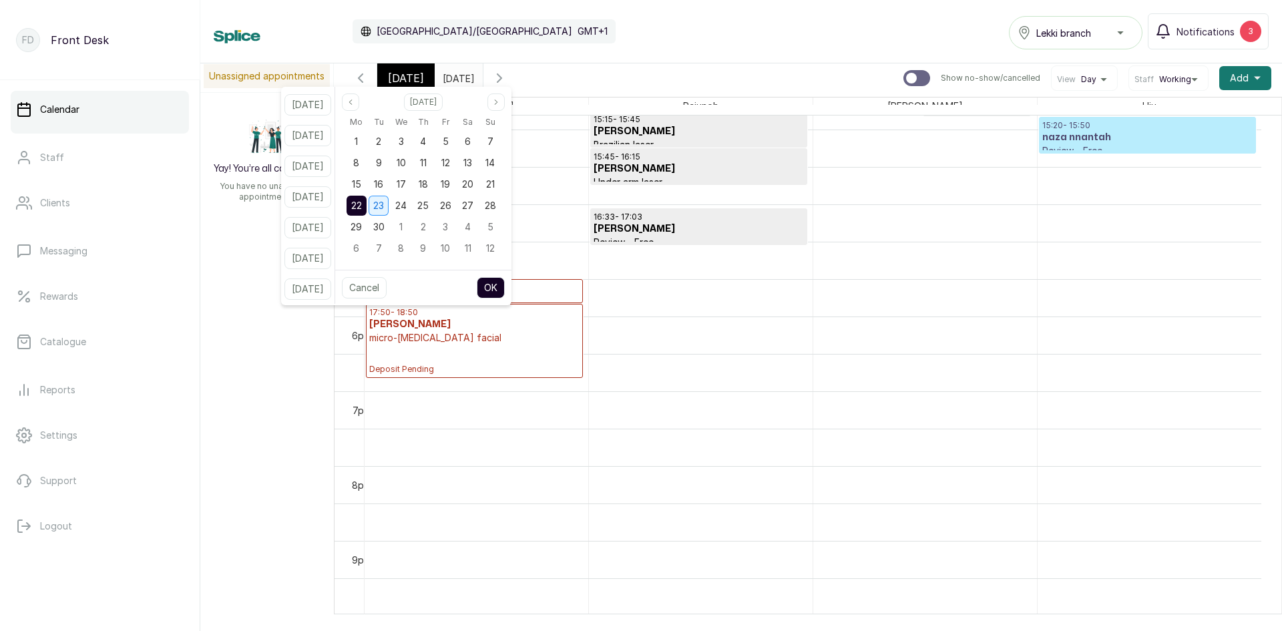
click at [384, 204] on span "23" at bounding box center [378, 205] width 11 height 11
click at [505, 286] on button "OK" at bounding box center [491, 287] width 28 height 21
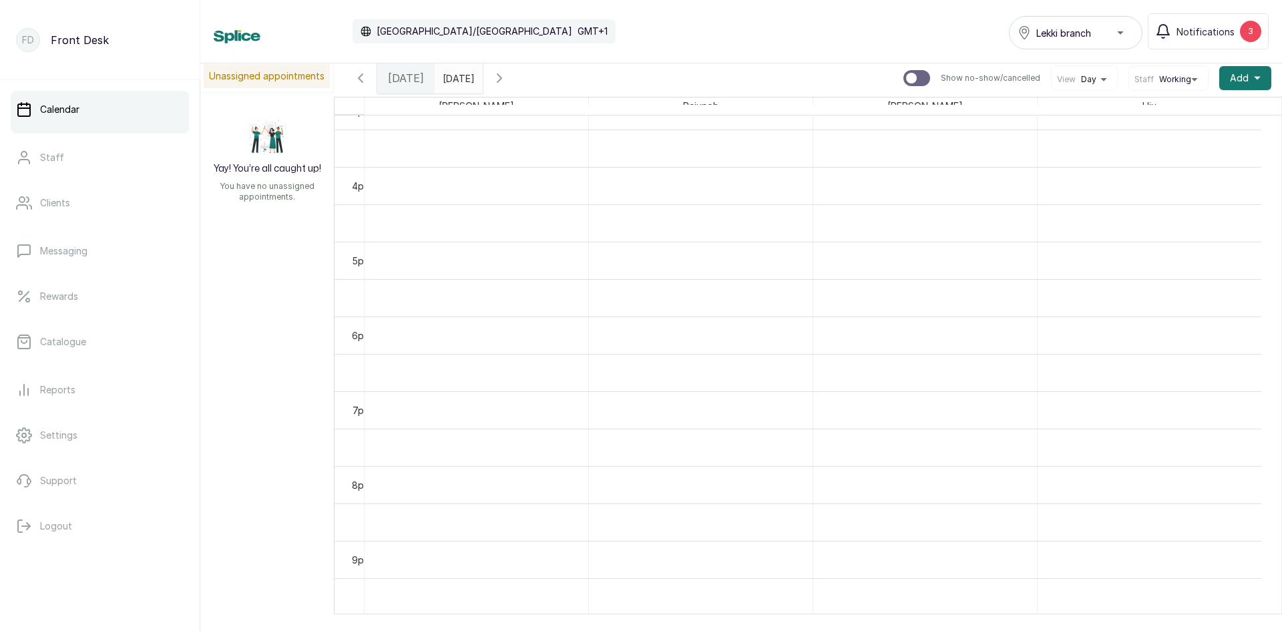
type input "23/09/2025"
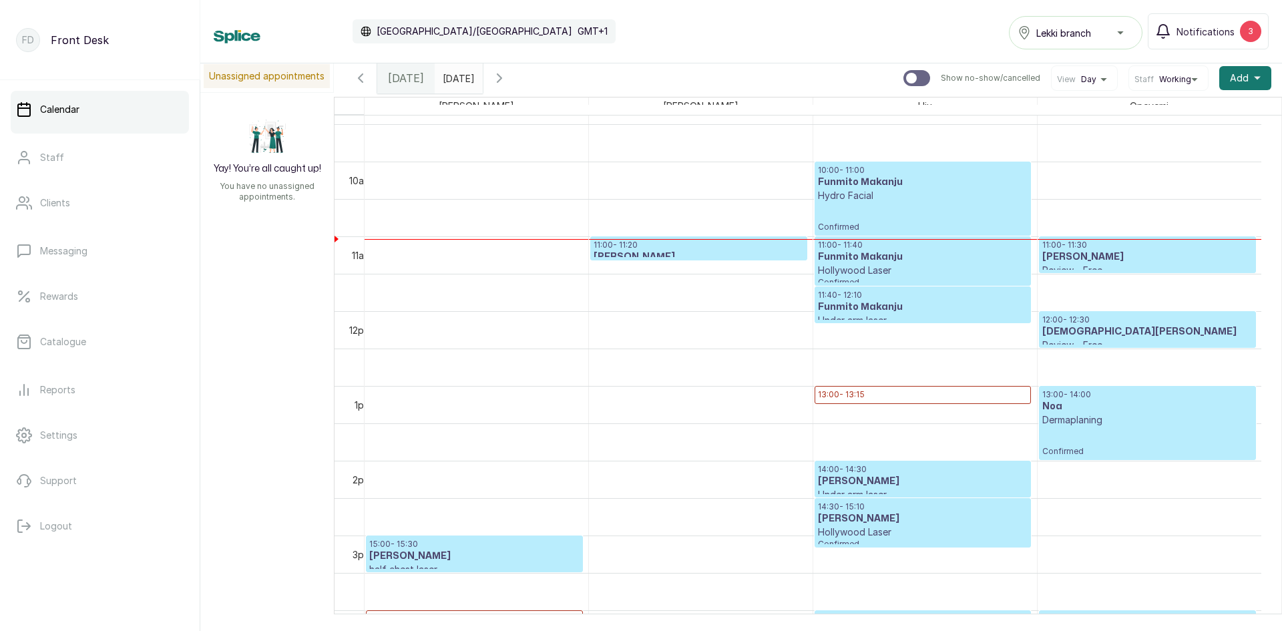
scroll to position [850, 0]
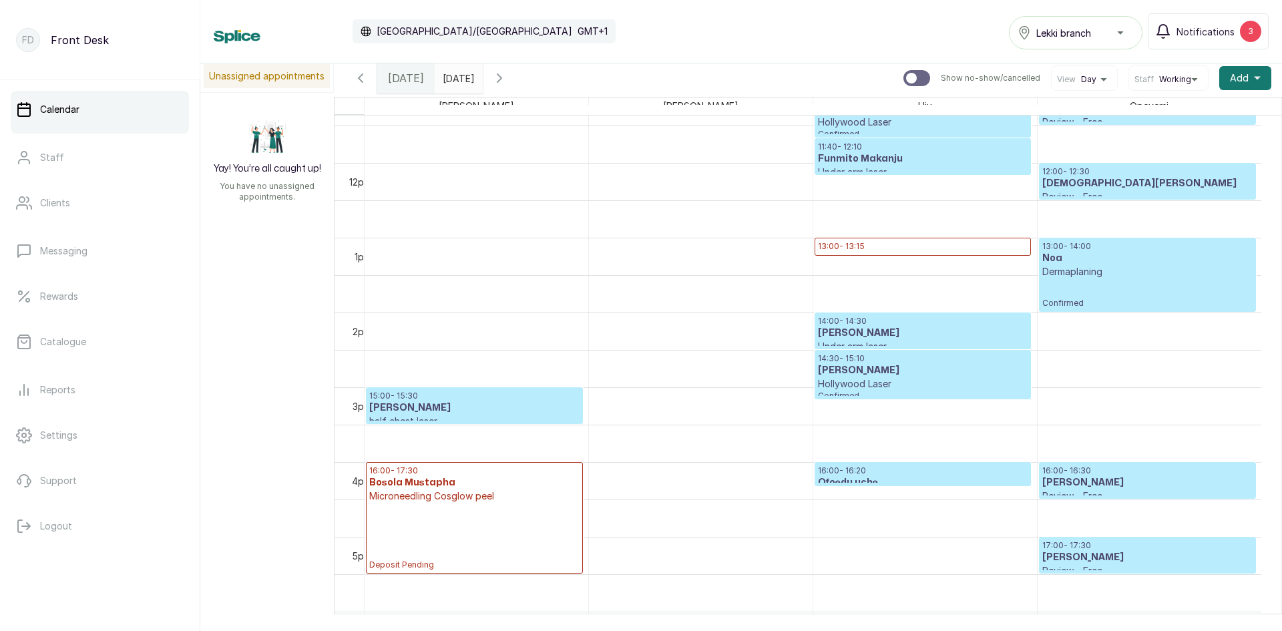
click at [859, 474] on p "16:00 - 16:20" at bounding box center [923, 471] width 210 height 11
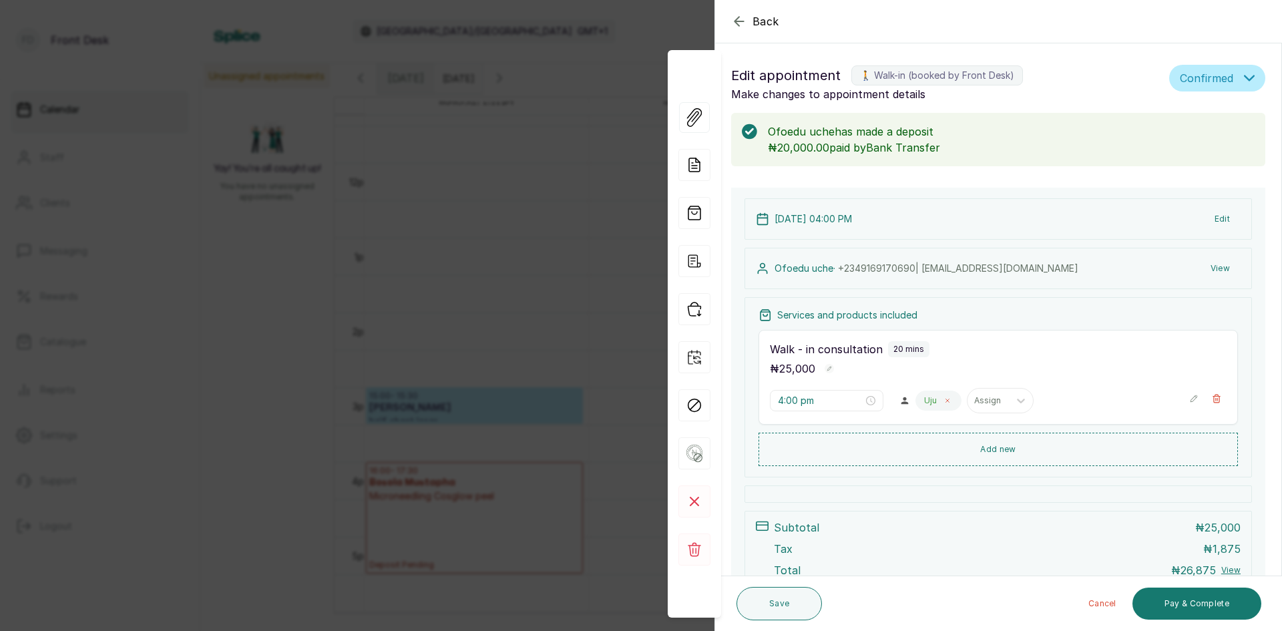
click at [946, 403] on span at bounding box center [947, 400] width 11 height 11
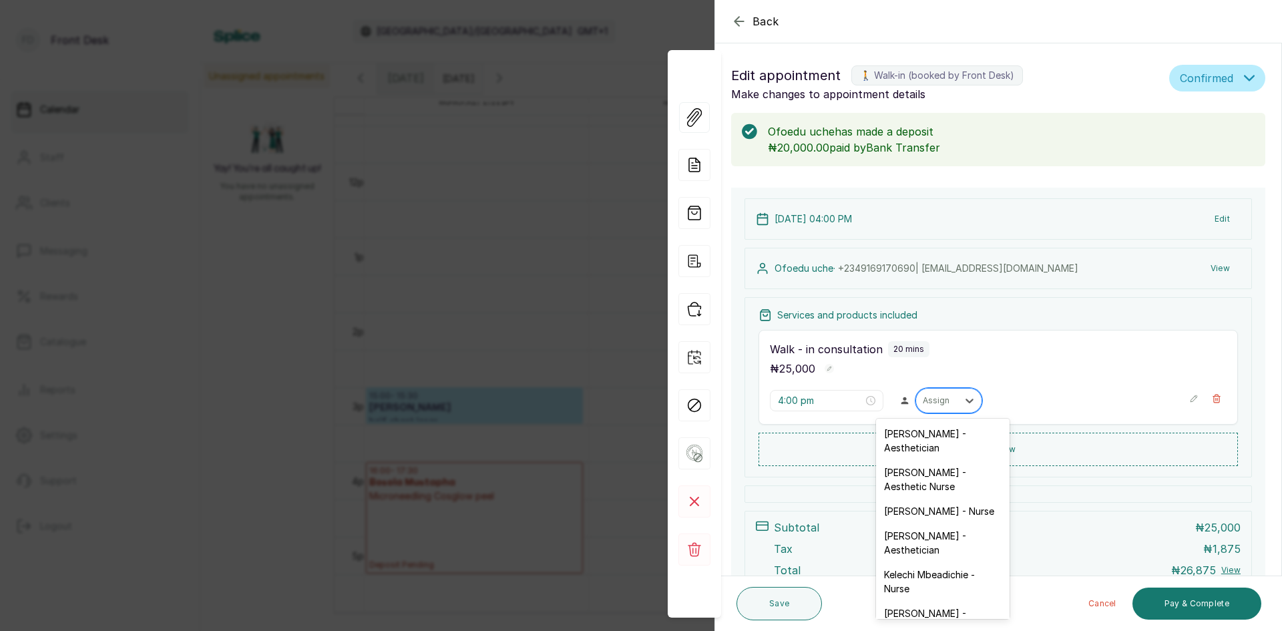
click at [945, 403] on div "Assign" at bounding box center [936, 400] width 41 height 17
click at [922, 509] on div "Ifeoma Eze - Nurse" at bounding box center [943, 511] width 134 height 25
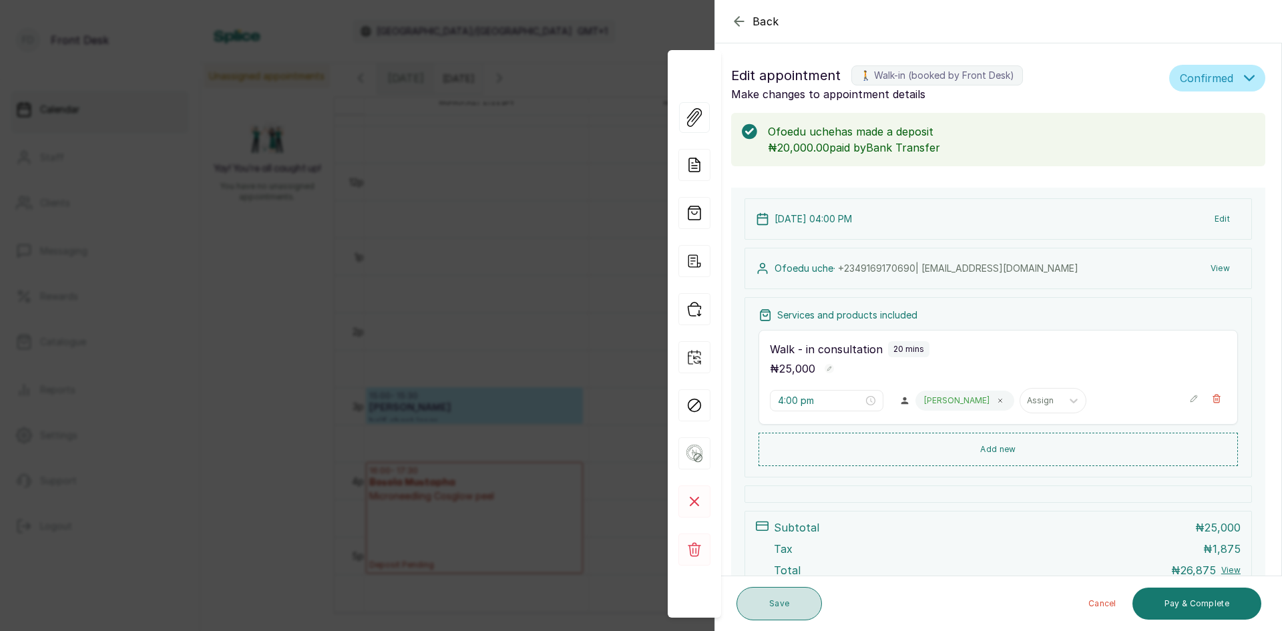
click at [783, 616] on button "Save" at bounding box center [779, 603] width 85 height 33
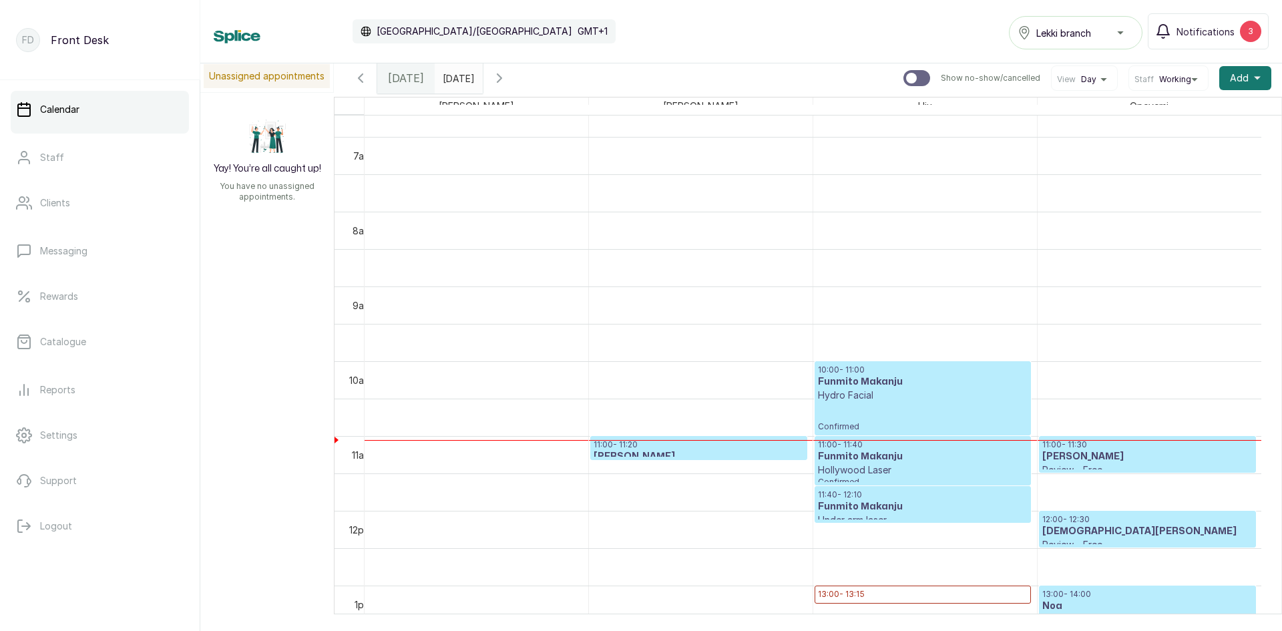
scroll to position [582, 0]
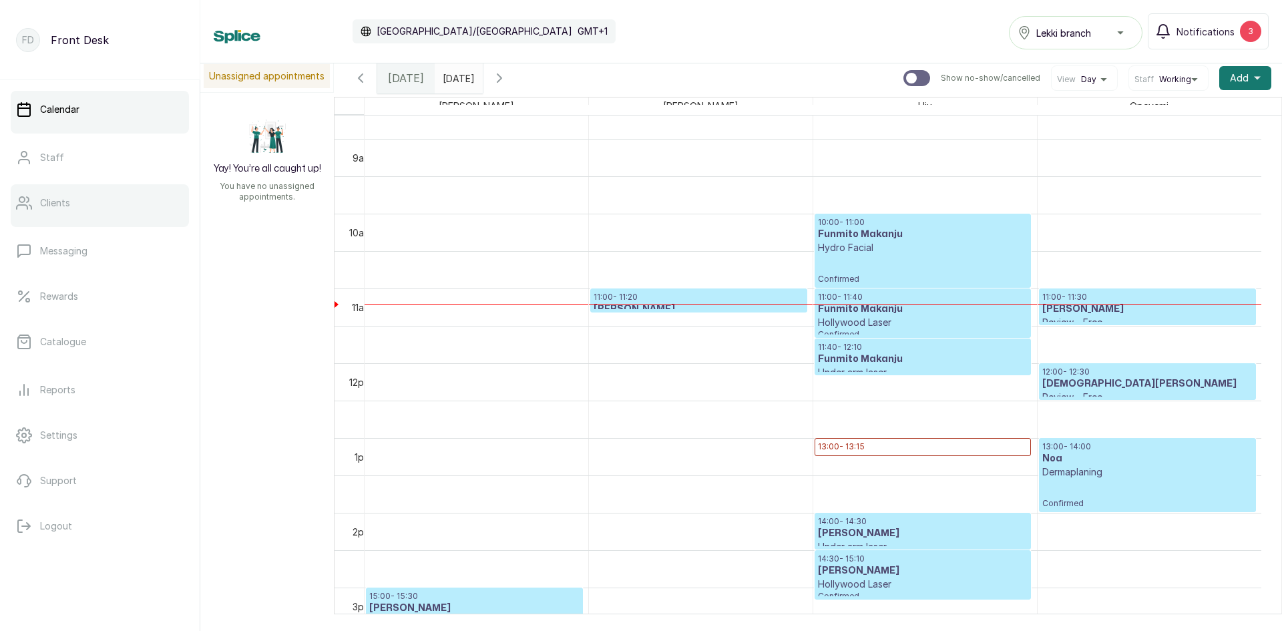
click at [72, 202] on link "Clients" at bounding box center [100, 202] width 178 height 37
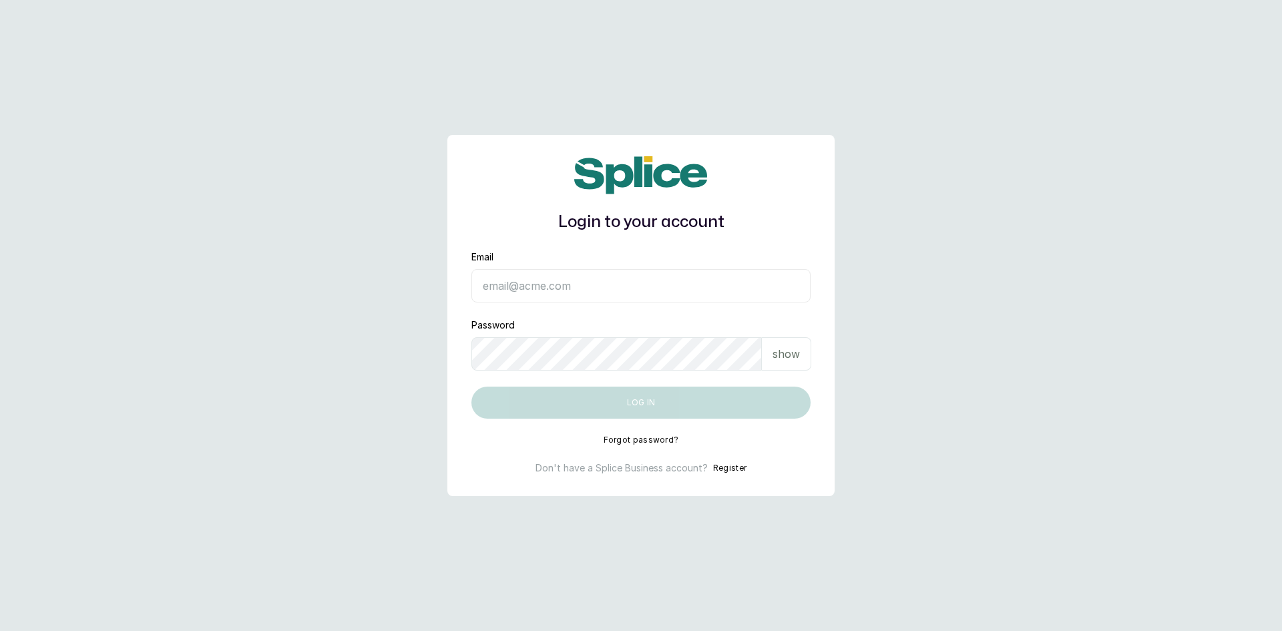
type input "sknanalyticsmedaesthetics@gmail.com"
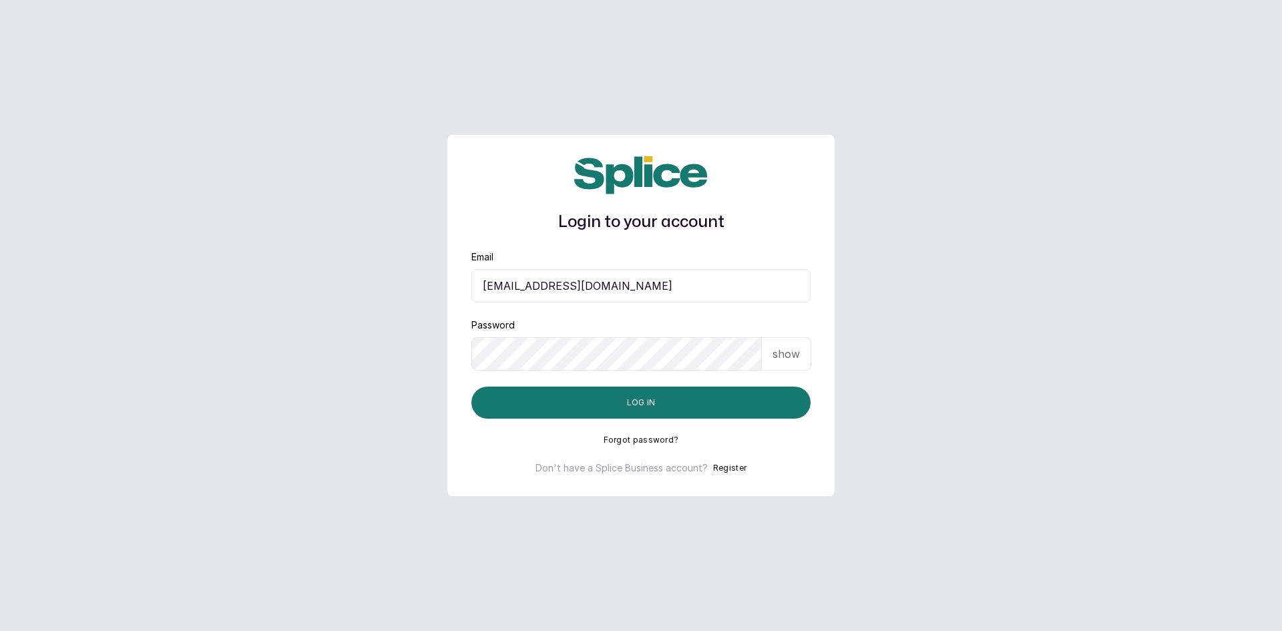
click at [789, 355] on p "show" at bounding box center [786, 354] width 27 height 16
click at [719, 398] on button "Log in" at bounding box center [641, 403] width 339 height 32
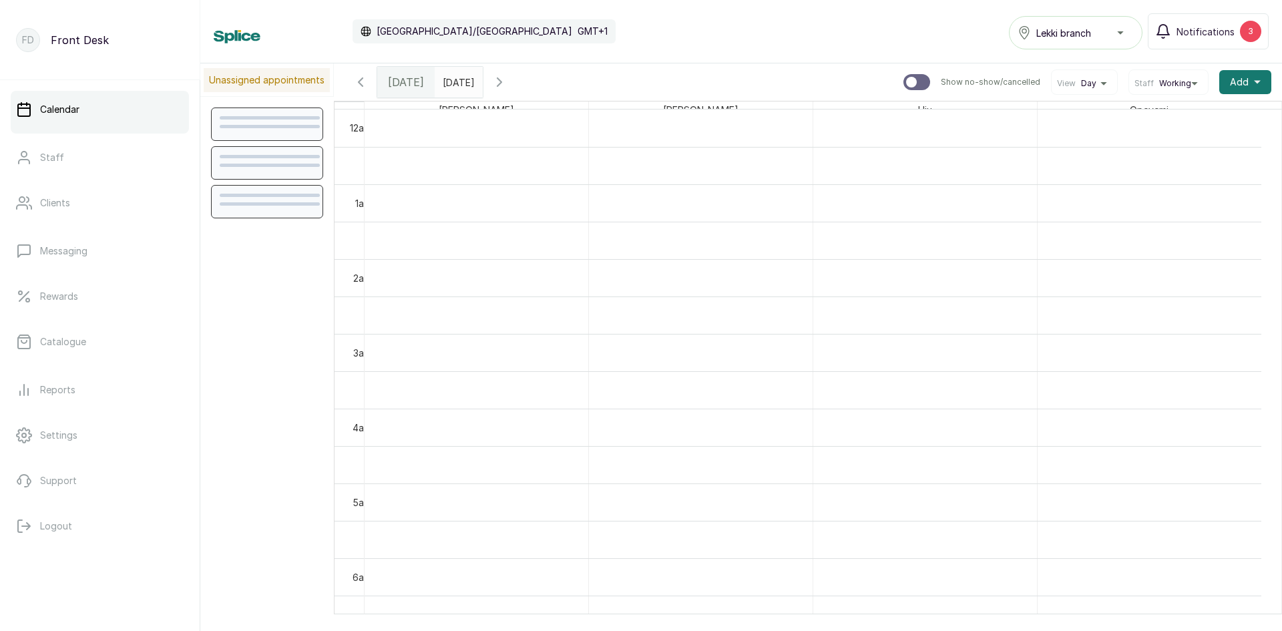
scroll to position [449, 0]
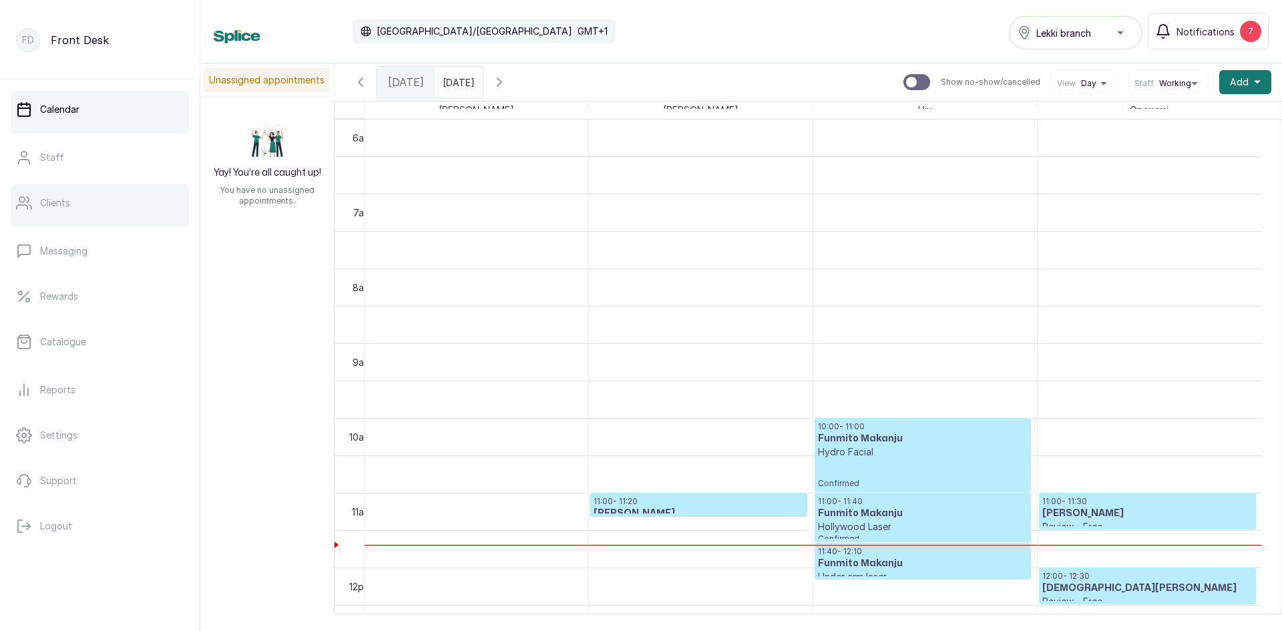
click at [107, 214] on link "Clients" at bounding box center [100, 202] width 178 height 37
